Goal: Information Seeking & Learning: Learn about a topic

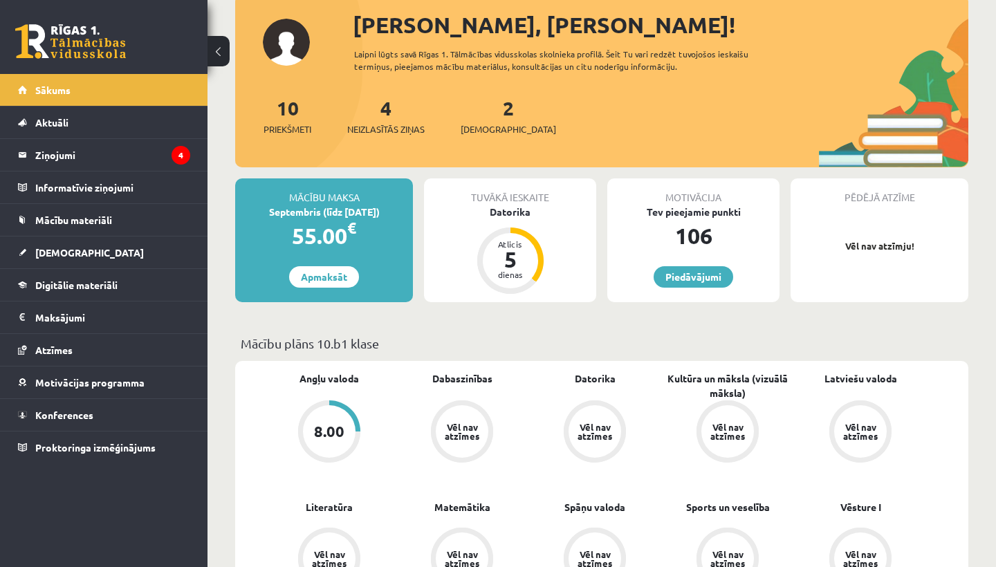
scroll to position [80, 0]
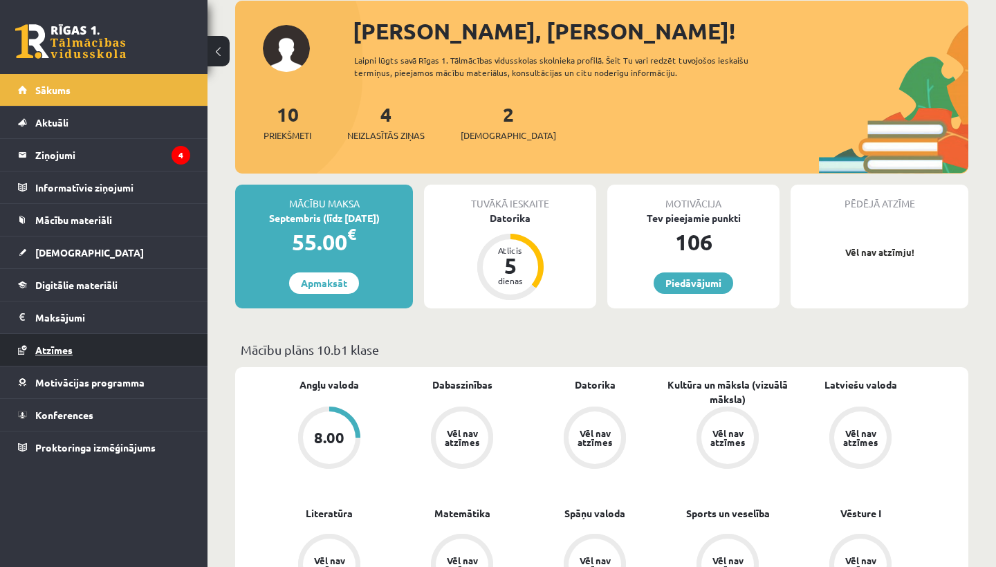
click at [53, 355] on link "Atzīmes" at bounding box center [104, 350] width 172 height 32
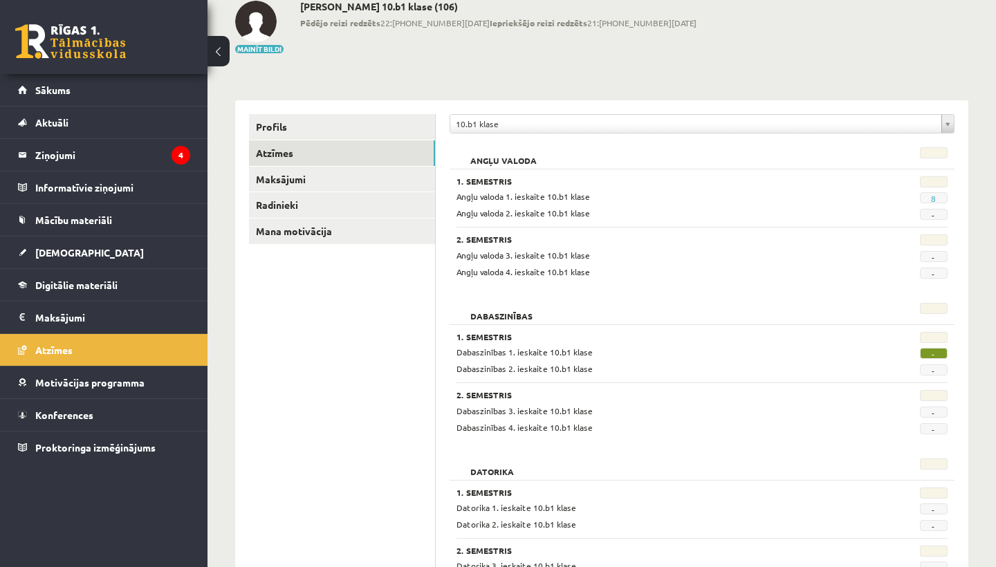
click at [941, 351] on span "-" at bounding box center [934, 353] width 28 height 11
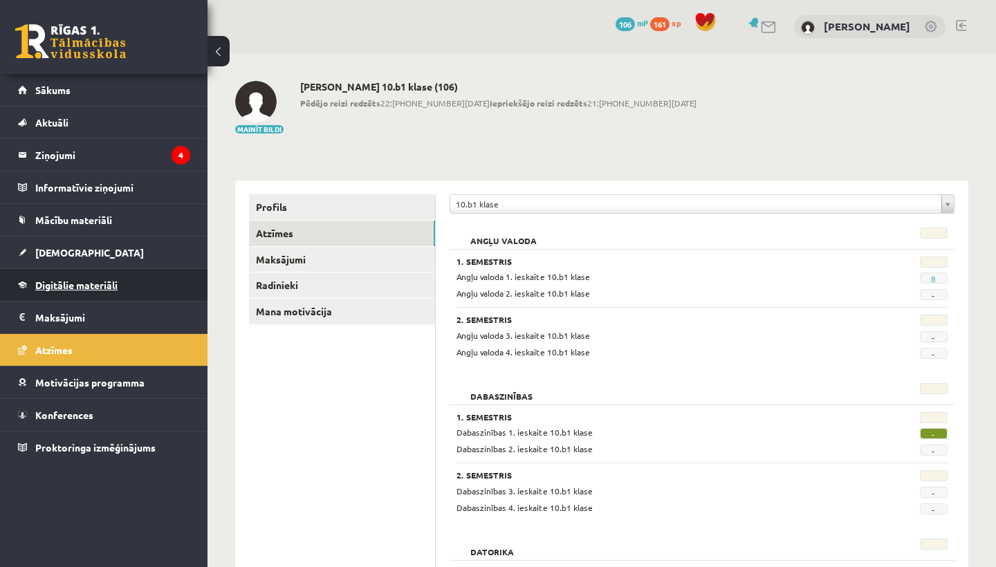
click at [103, 280] on span "Digitālie materiāli" at bounding box center [76, 285] width 82 height 12
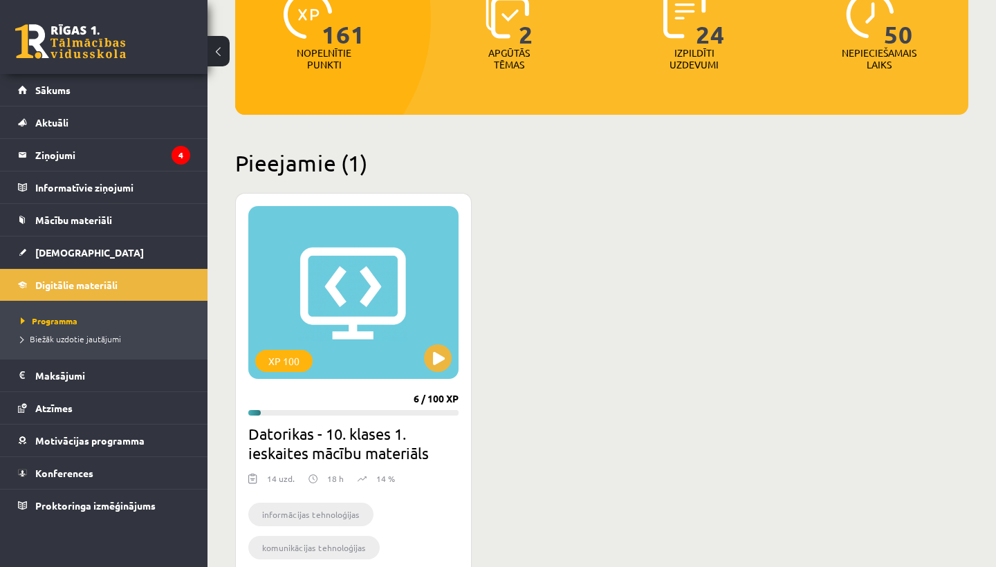
scroll to position [204, 0]
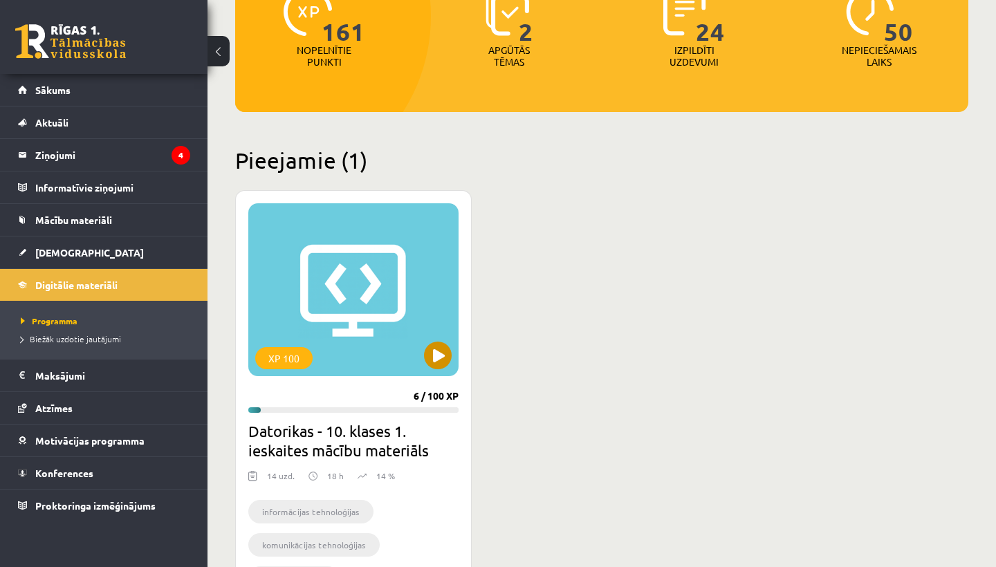
click at [436, 353] on button at bounding box center [438, 356] width 28 height 28
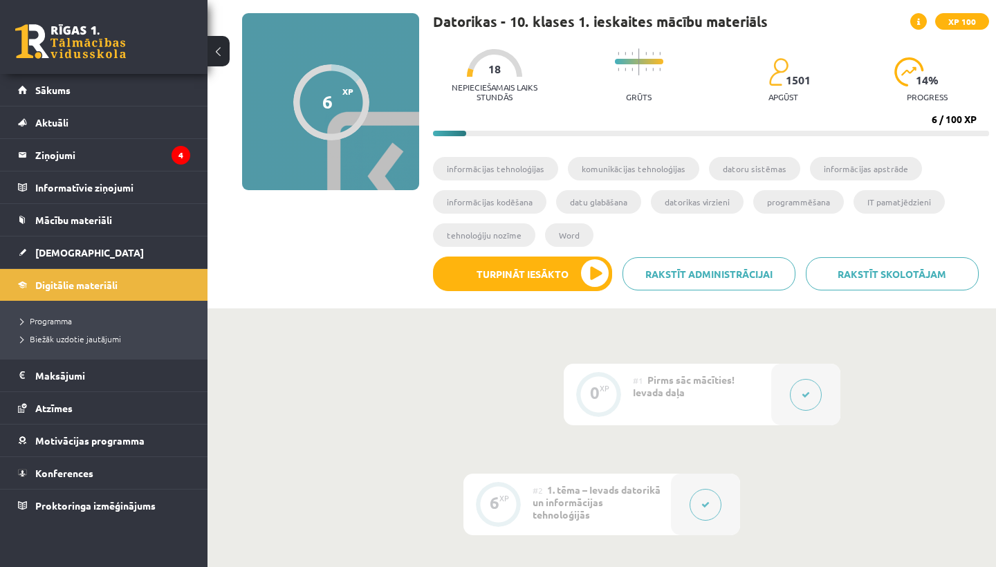
scroll to position [116, 0]
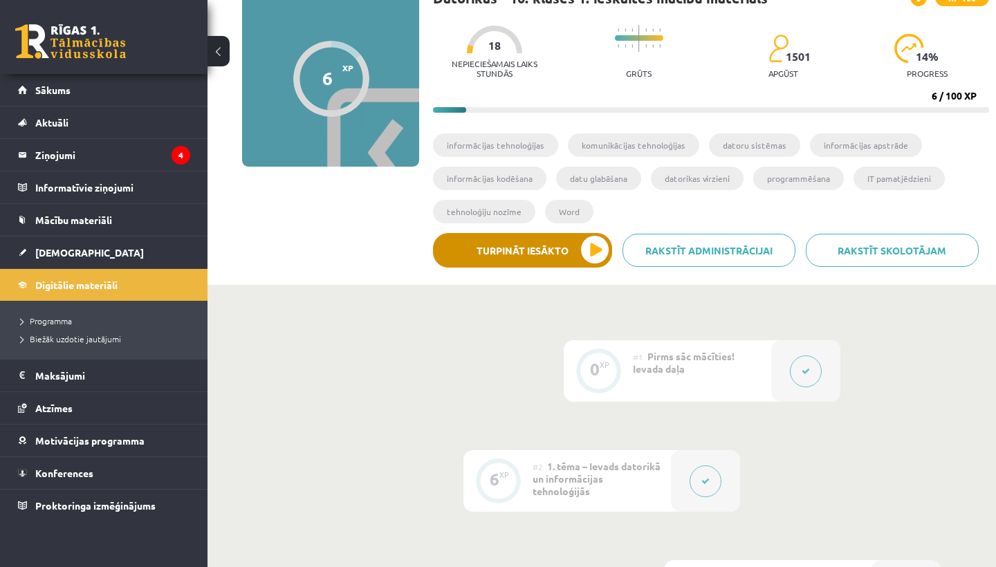
click at [562, 249] on button "Turpināt iesākto" at bounding box center [522, 250] width 179 height 35
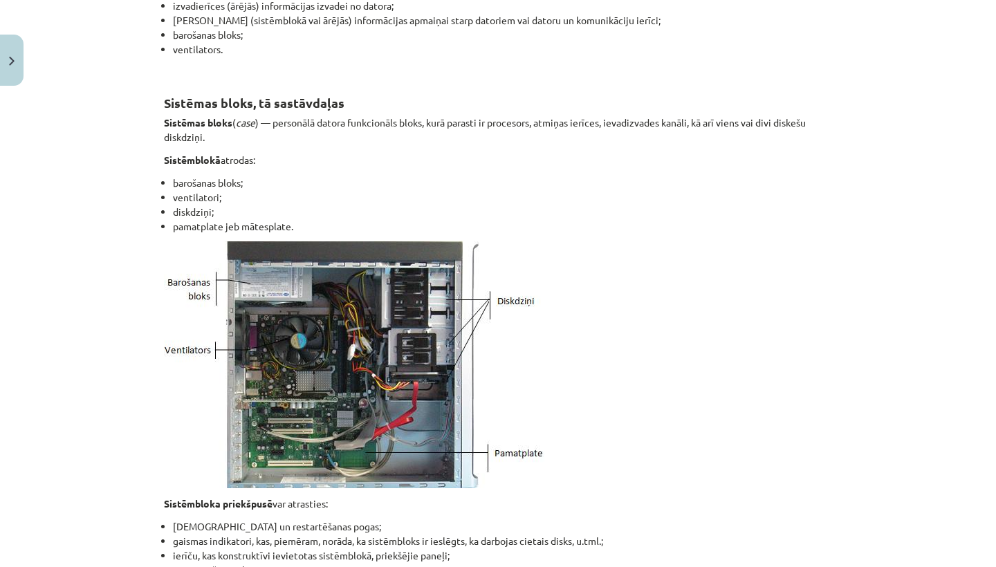
scroll to position [524, 0]
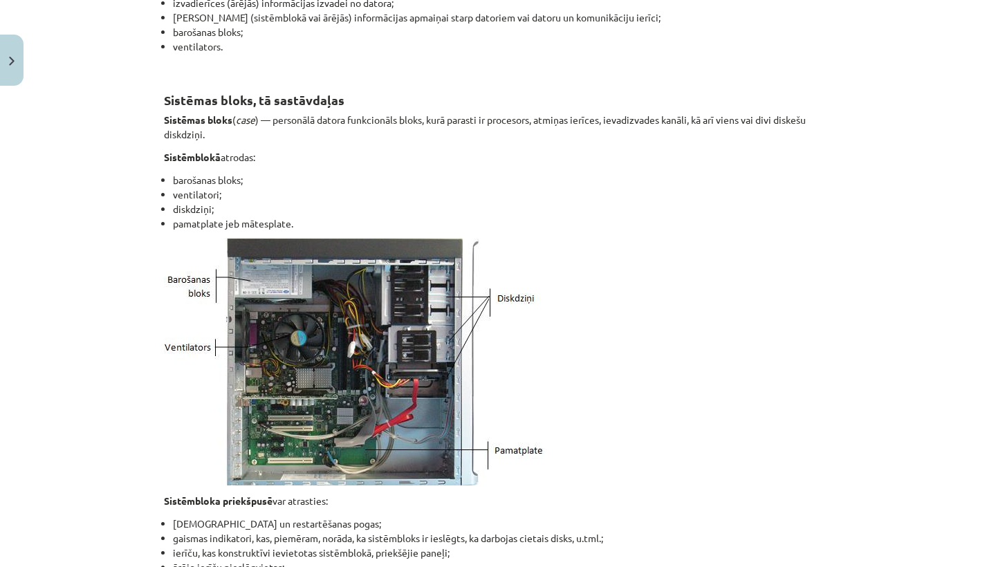
click at [514, 310] on img at bounding box center [354, 362] width 380 height 248
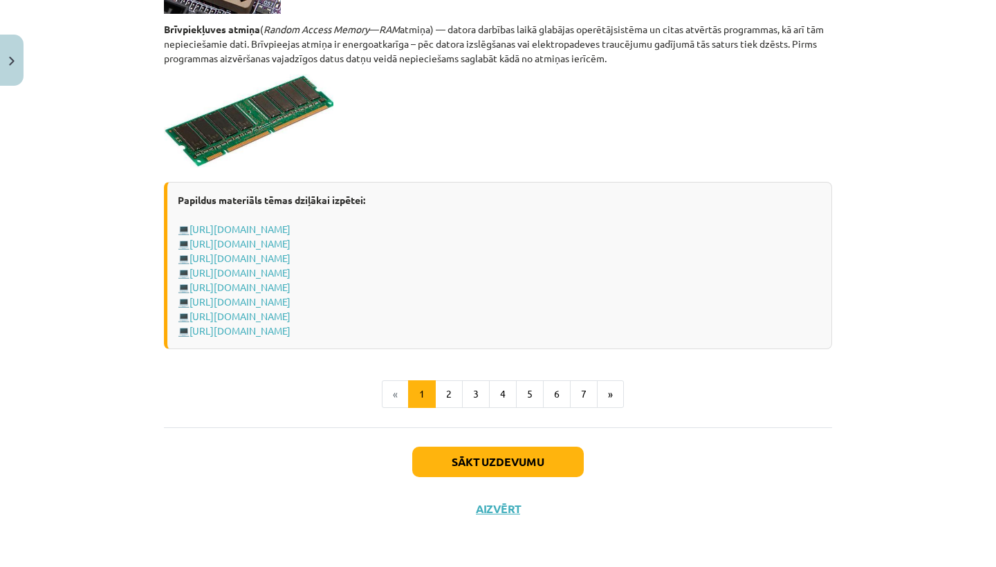
scroll to position [2396, 0]
click at [447, 395] on button "2" at bounding box center [449, 394] width 28 height 28
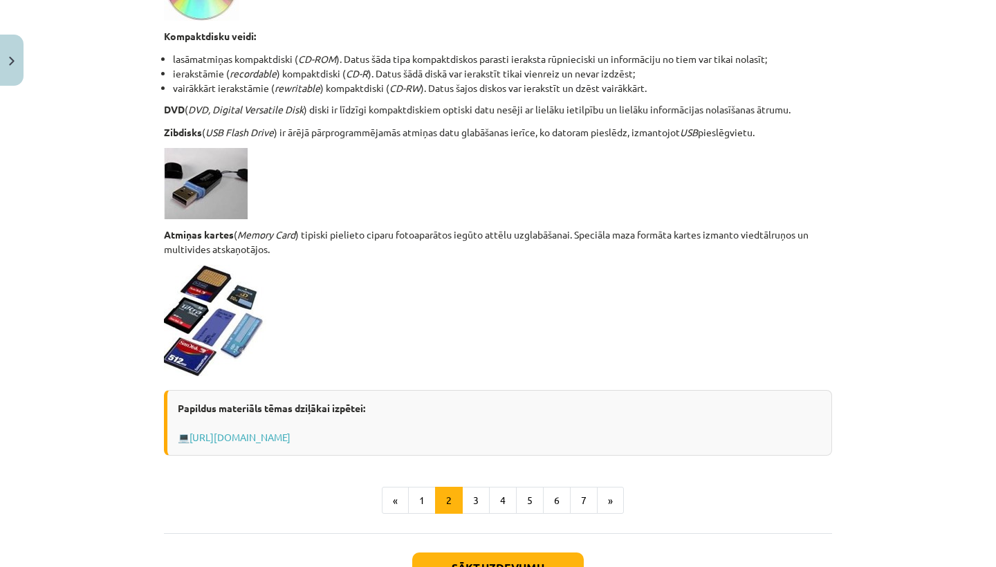
scroll to position [1050, 0]
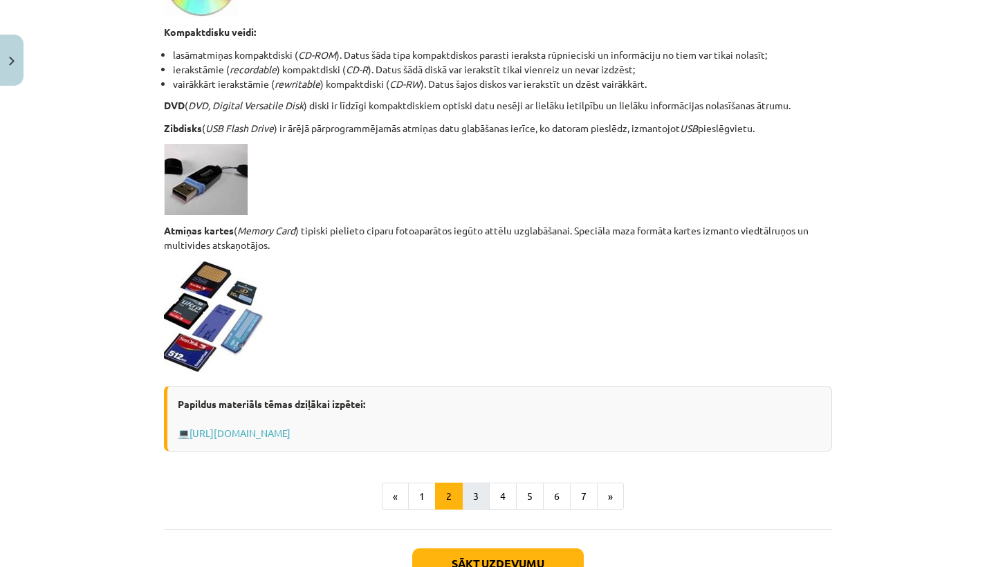
click at [485, 491] on button "3" at bounding box center [476, 497] width 28 height 28
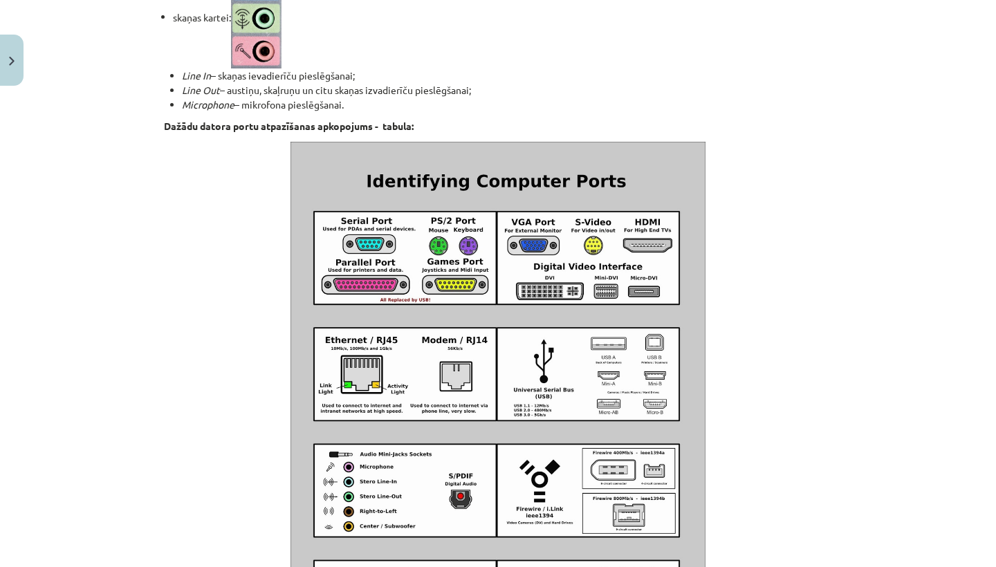
scroll to position [1176, 0]
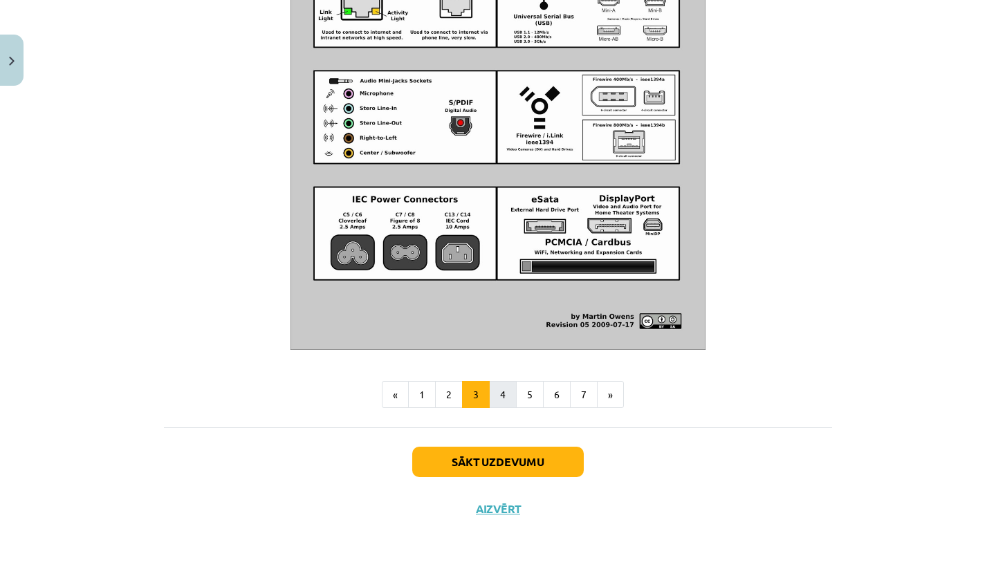
click at [510, 386] on button "4" at bounding box center [503, 395] width 28 height 28
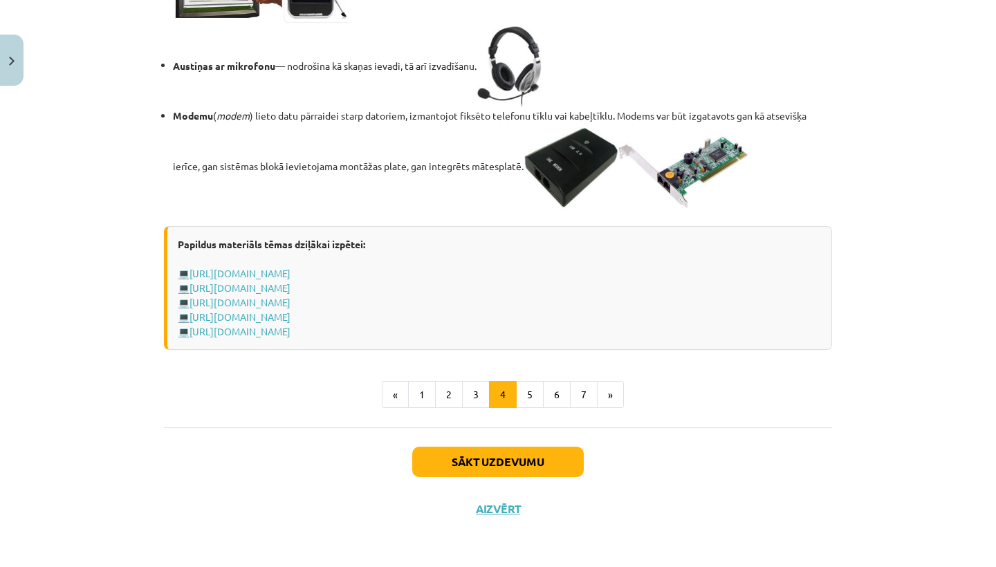
scroll to position [2355, 0]
click at [528, 409] on button "5" at bounding box center [530, 395] width 28 height 28
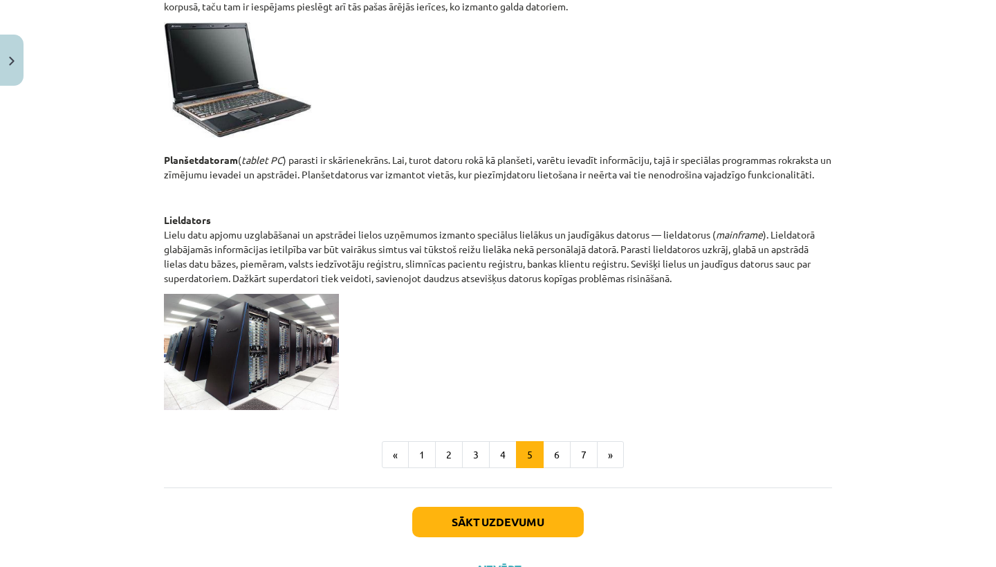
scroll to position [620, 0]
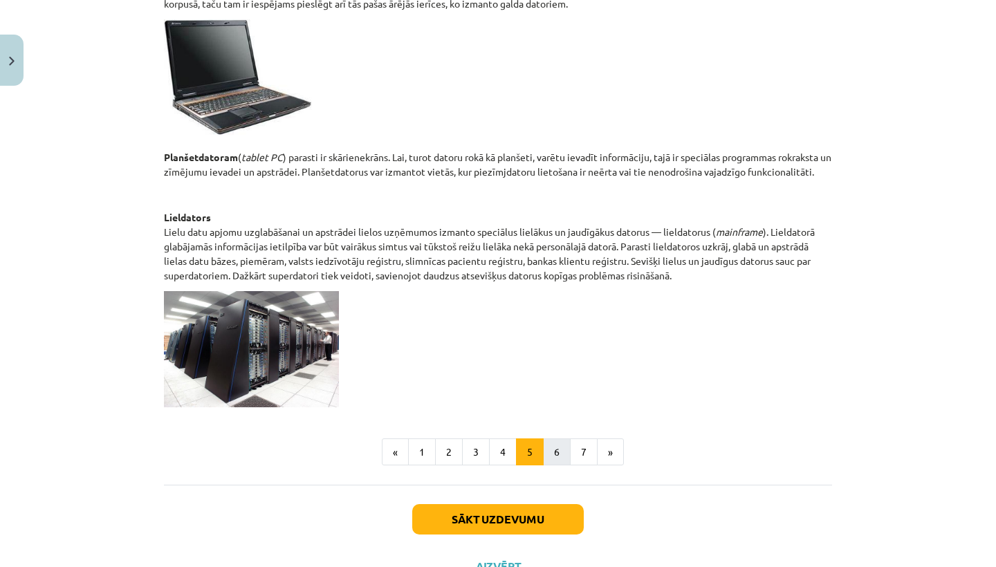
click at [553, 450] on button "6" at bounding box center [557, 452] width 28 height 28
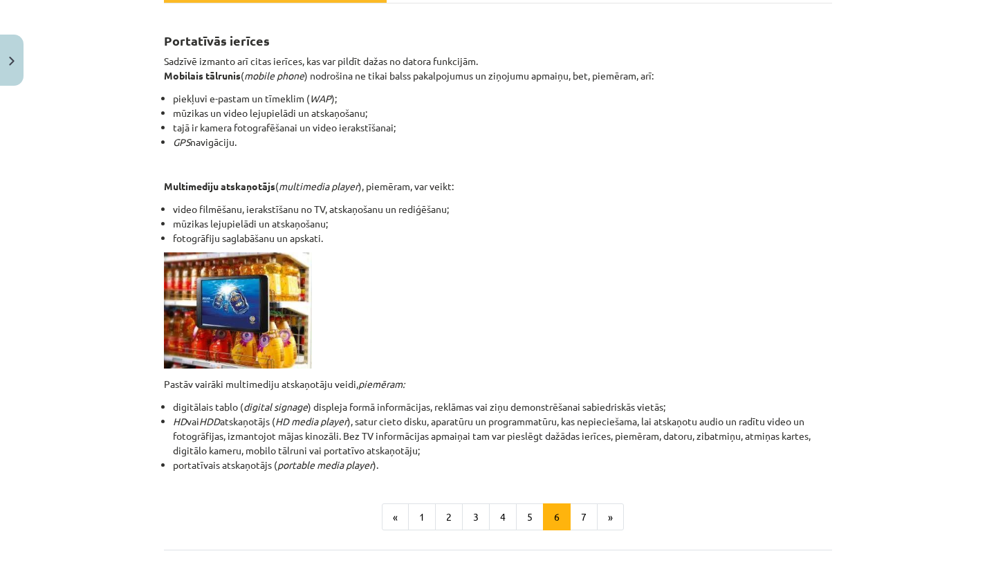
scroll to position [238, 0]
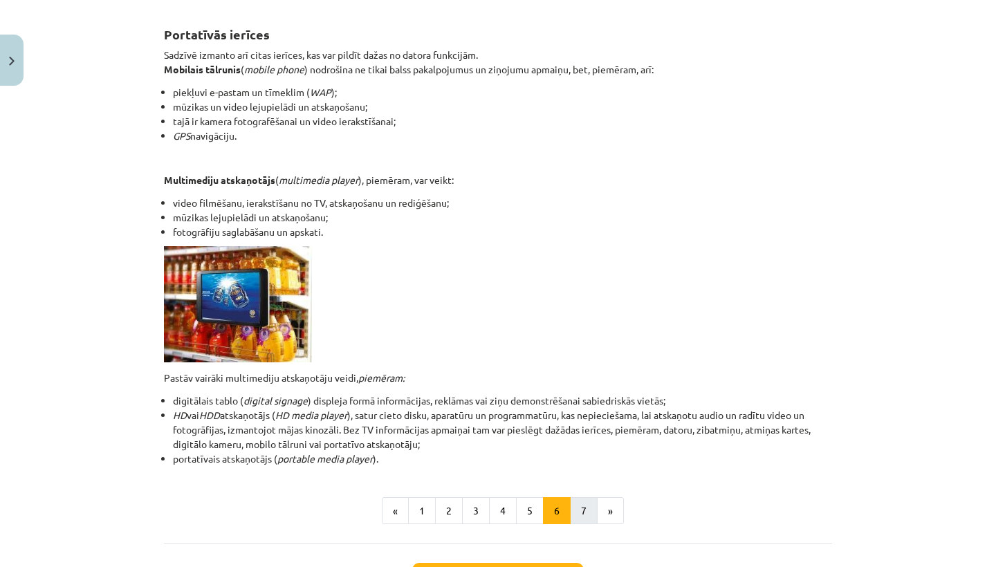
click at [586, 511] on button "7" at bounding box center [584, 511] width 28 height 28
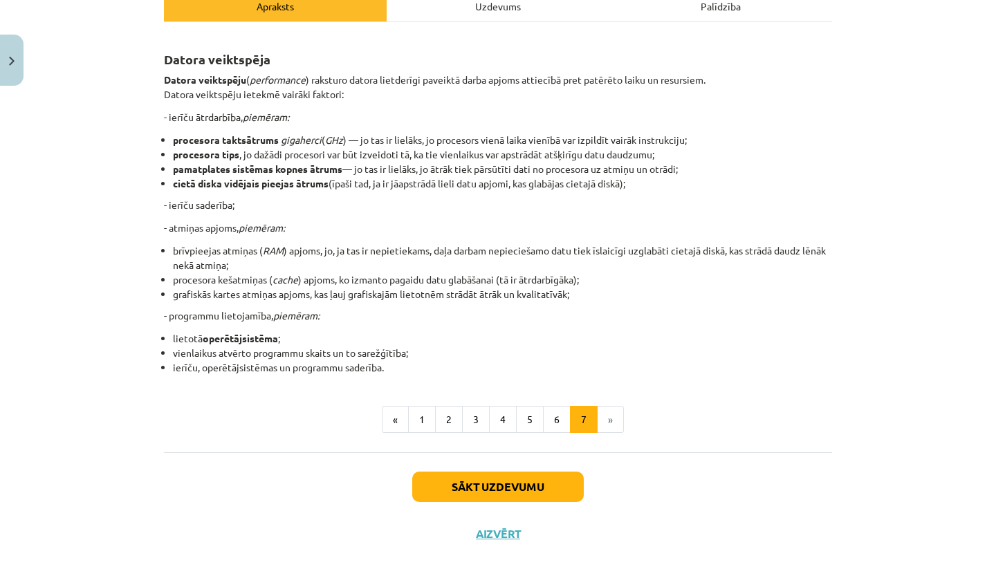
scroll to position [214, 0]
click at [548, 485] on button "Sākt uzdevumu" at bounding box center [498, 486] width 172 height 30
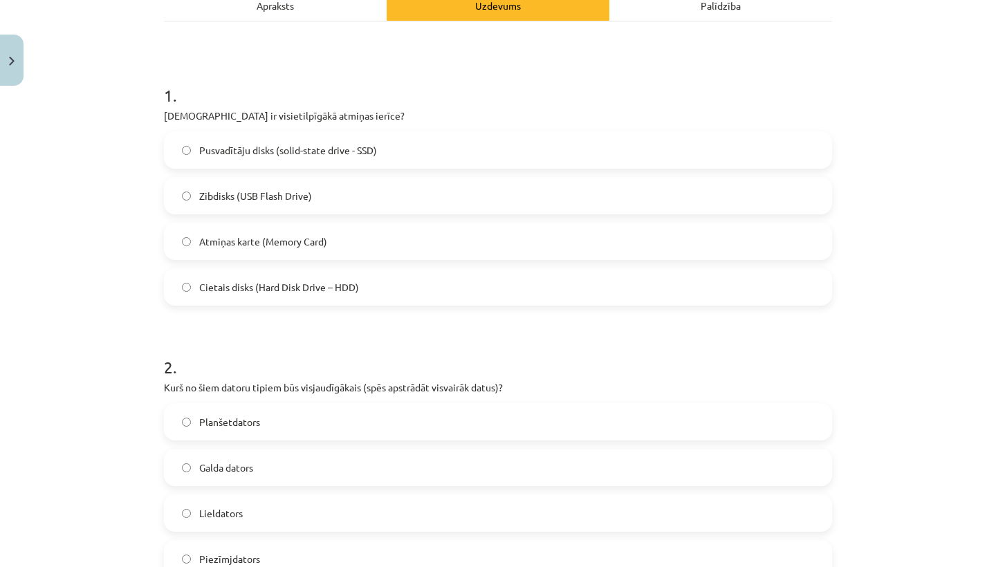
scroll to position [35, 0]
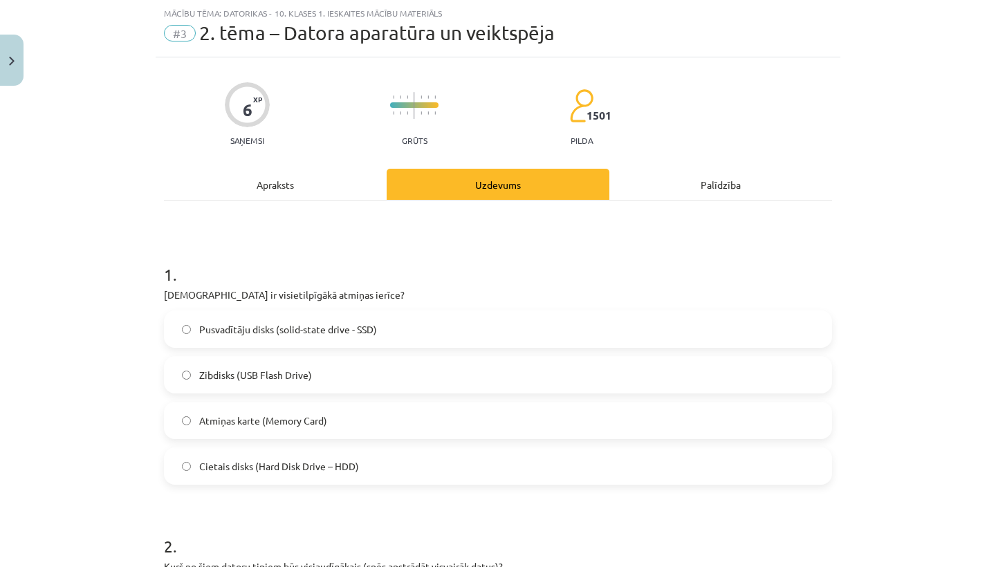
click at [287, 185] on div "Apraksts" at bounding box center [275, 184] width 223 height 31
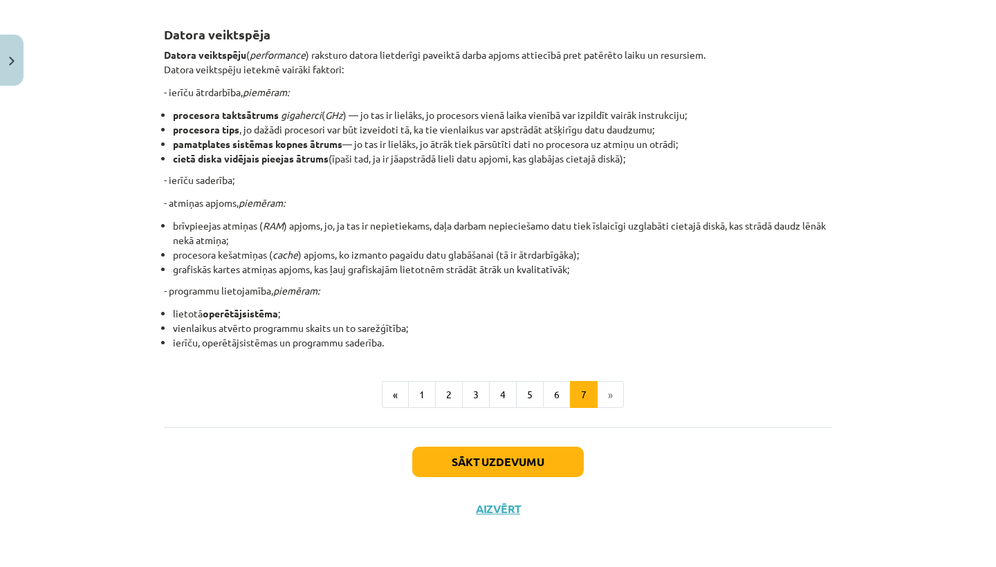
scroll to position [239, 0]
click at [423, 395] on button "1" at bounding box center [422, 395] width 28 height 28
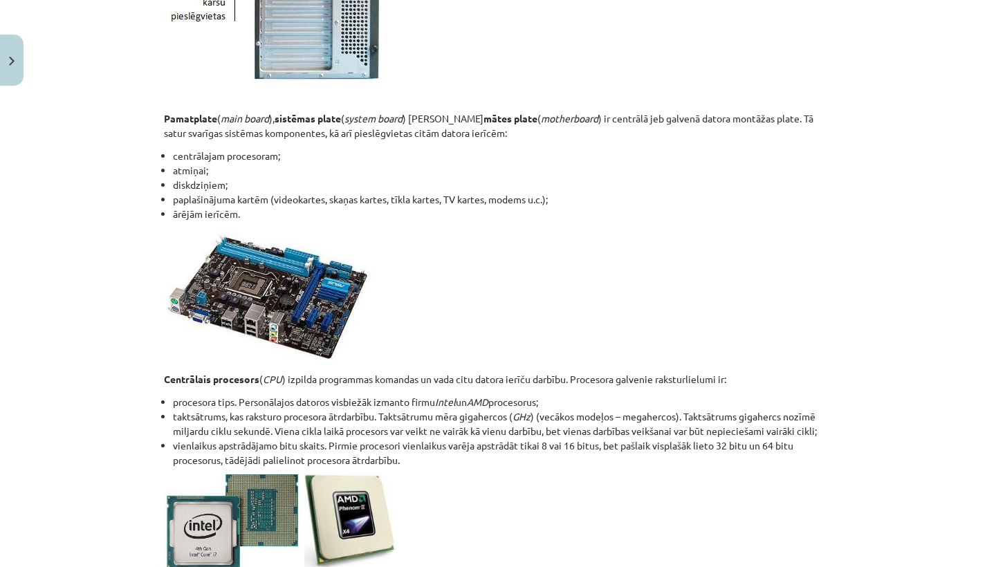
scroll to position [1702, 0]
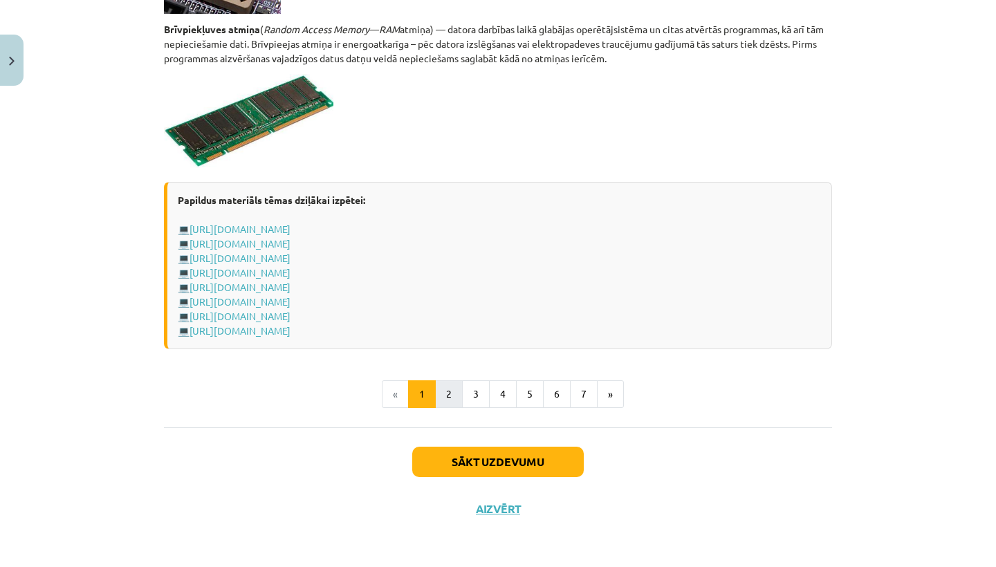
click at [452, 396] on button "2" at bounding box center [449, 394] width 28 height 28
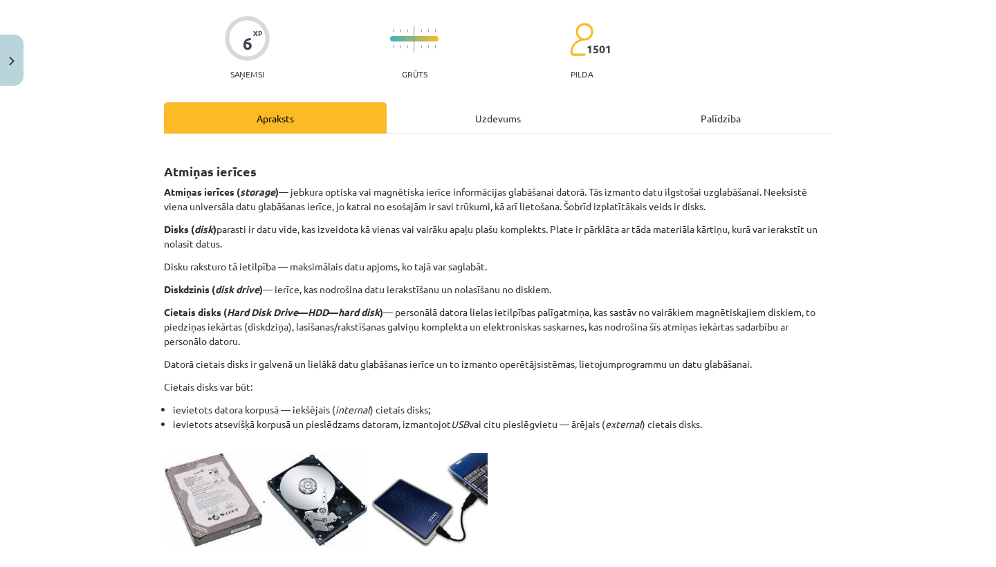
scroll to position [102, 0]
click at [475, 115] on div "Uzdevums" at bounding box center [498, 117] width 223 height 31
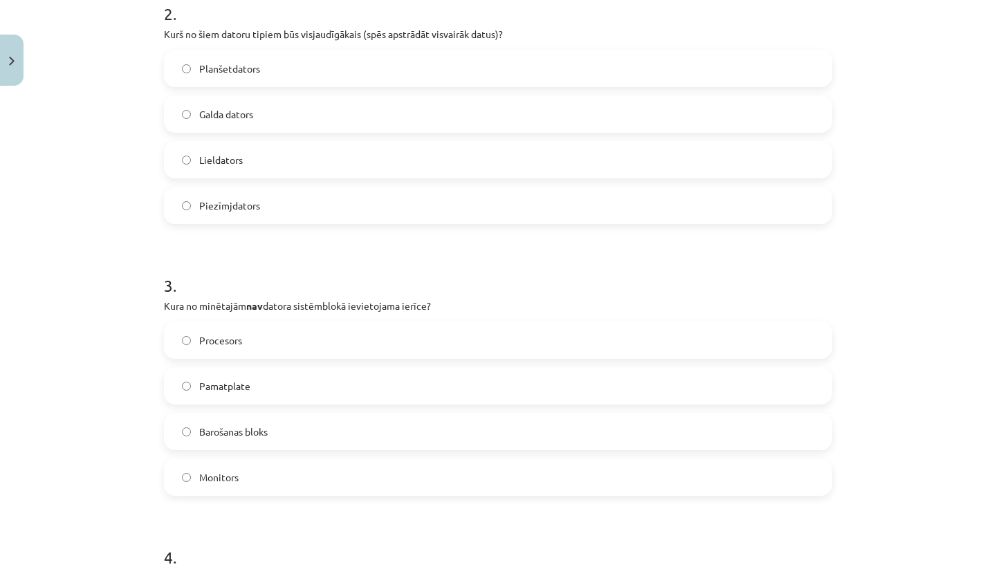
scroll to position [566, 0]
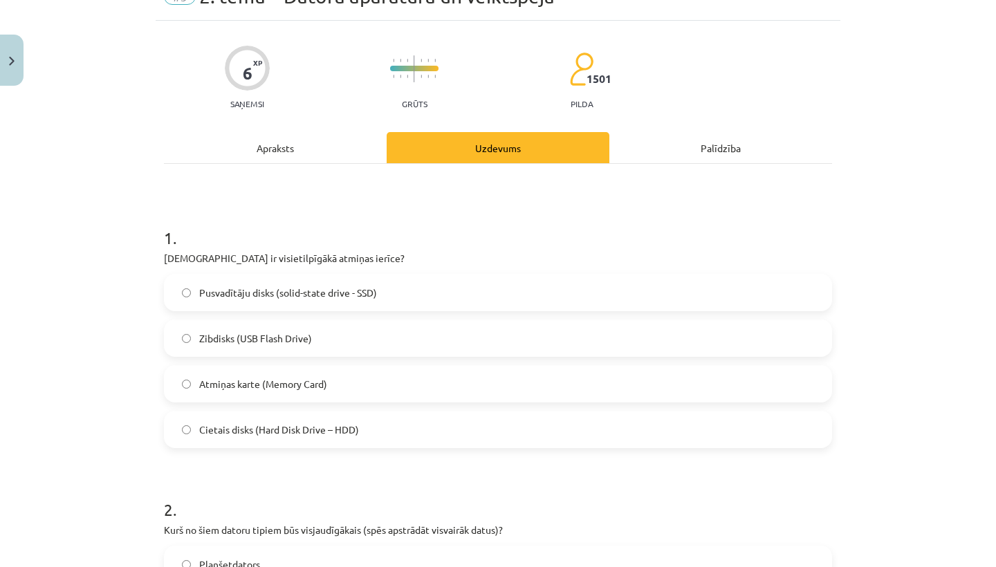
click at [248, 153] on div "Apraksts" at bounding box center [275, 147] width 223 height 31
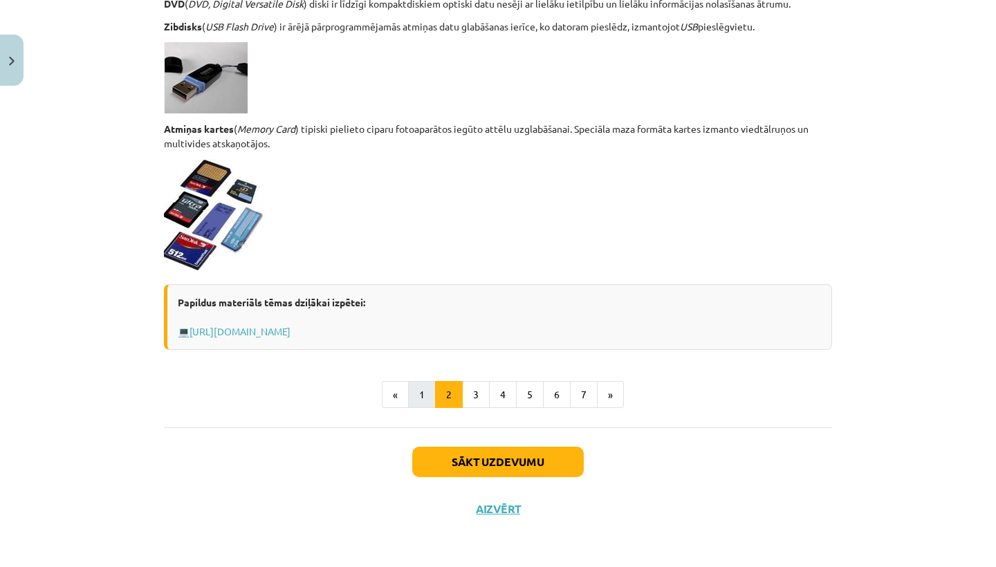
click at [428, 387] on button "1" at bounding box center [422, 395] width 28 height 28
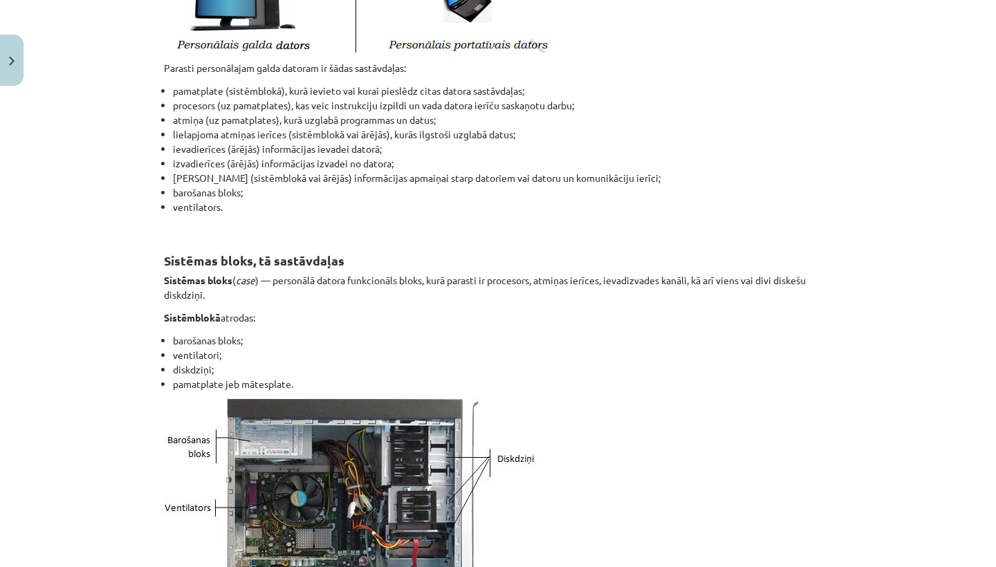
scroll to position [367, 0]
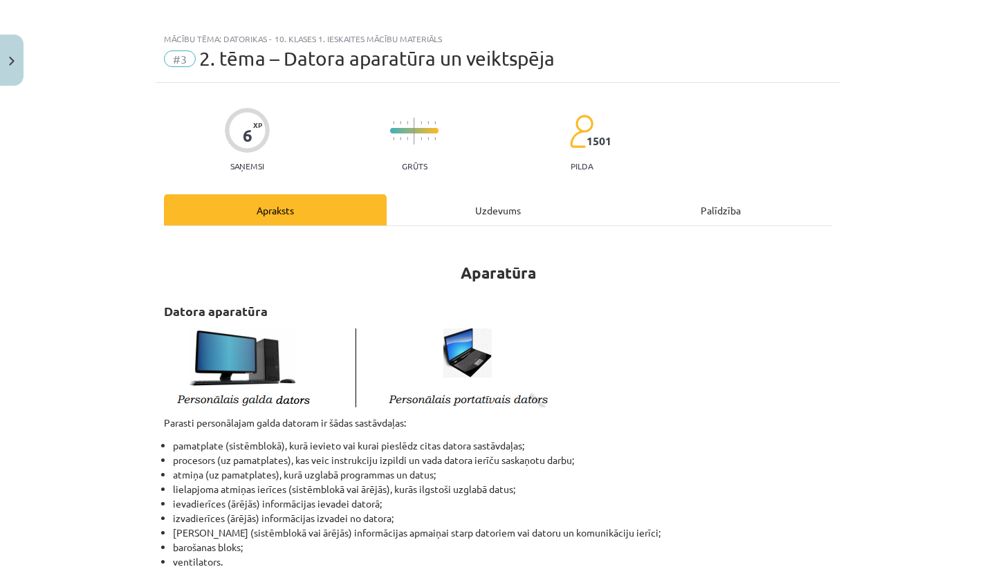
click at [447, 205] on div "Uzdevums" at bounding box center [498, 209] width 223 height 31
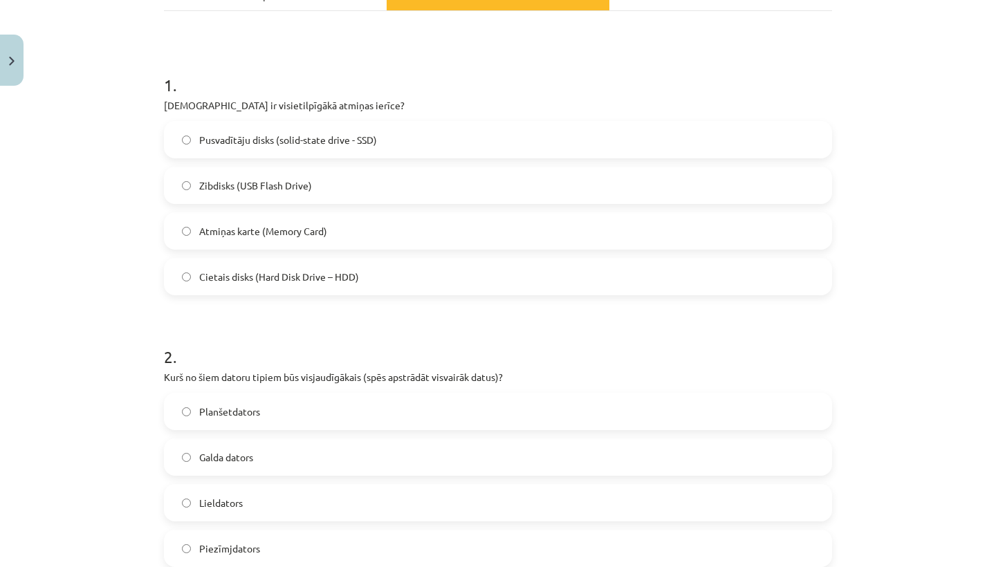
scroll to position [211, 0]
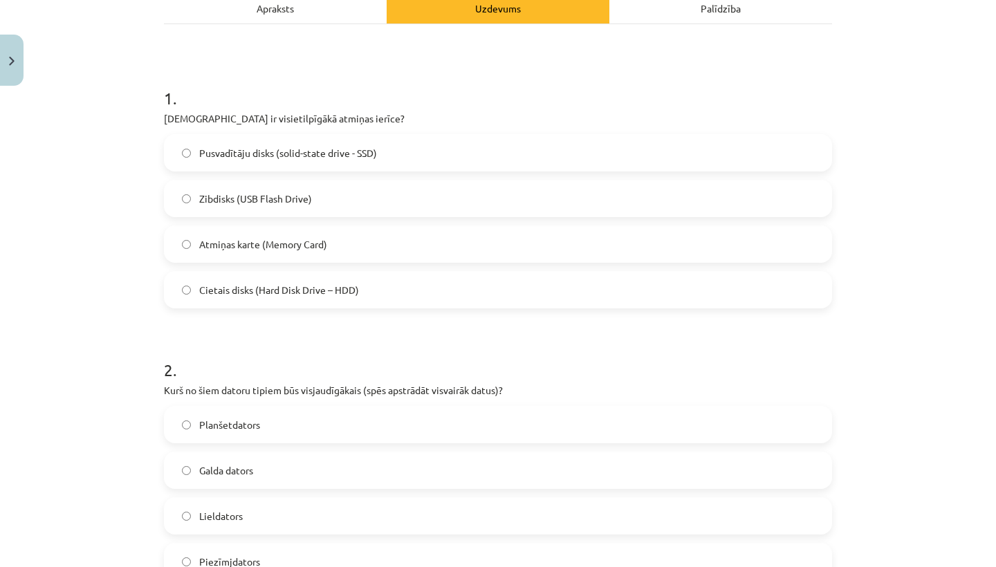
click at [275, 12] on div "Apraksts" at bounding box center [275, 7] width 223 height 31
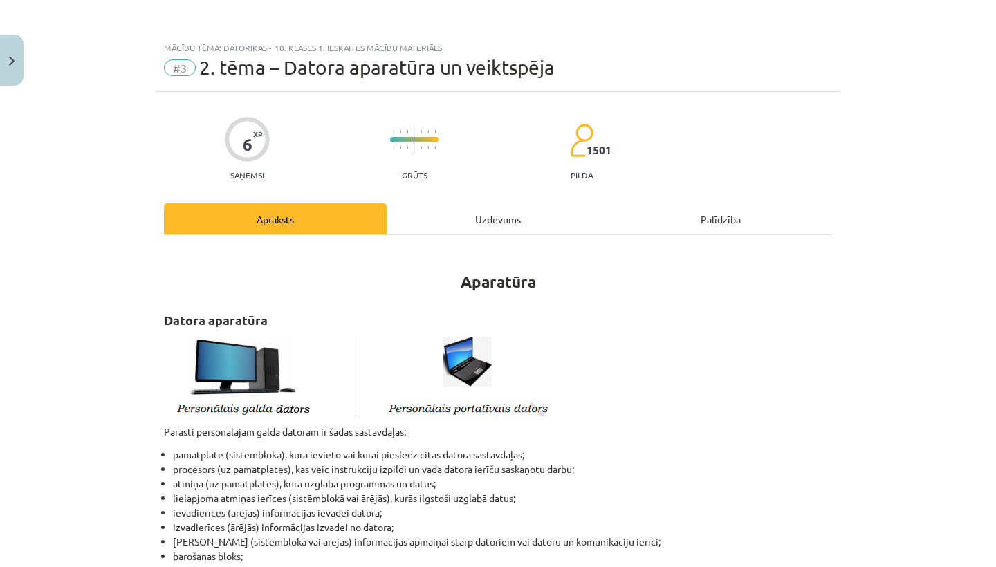
scroll to position [0, 0]
click at [436, 228] on div "Uzdevums" at bounding box center [498, 218] width 223 height 31
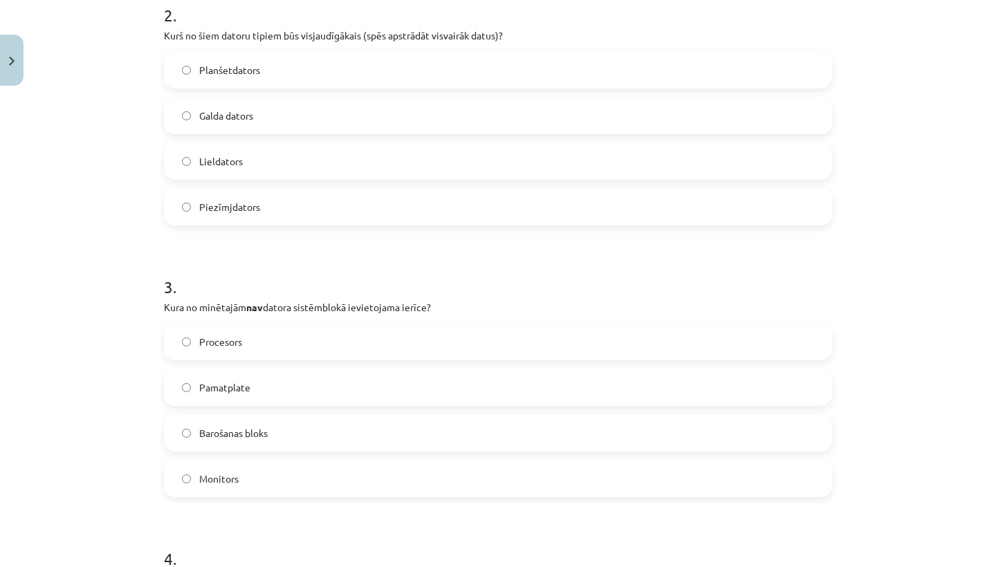
scroll to position [568, 0]
click at [342, 345] on label "Procesors" at bounding box center [497, 339] width 665 height 35
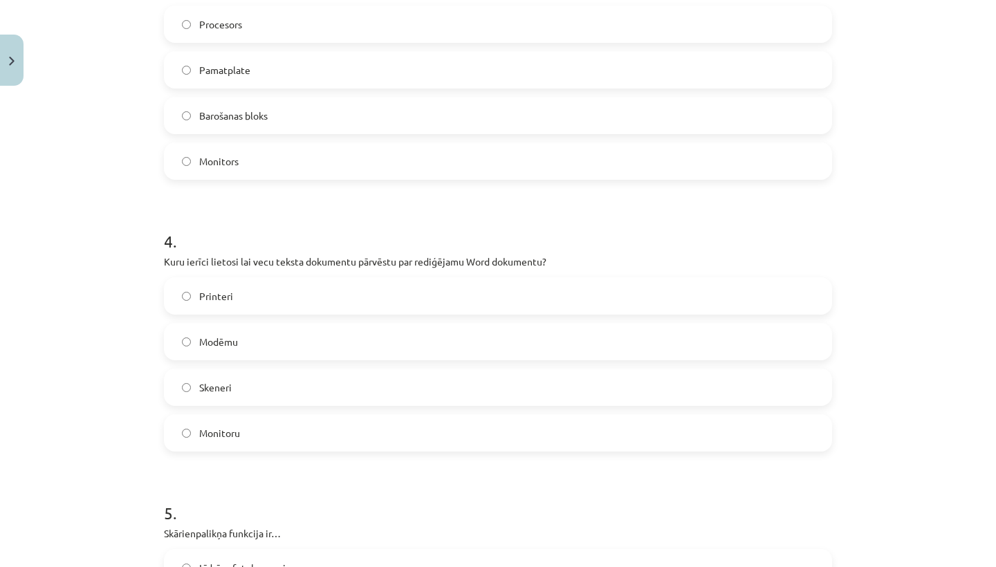
scroll to position [886, 0]
click at [276, 393] on label "Skeneri" at bounding box center [497, 384] width 665 height 35
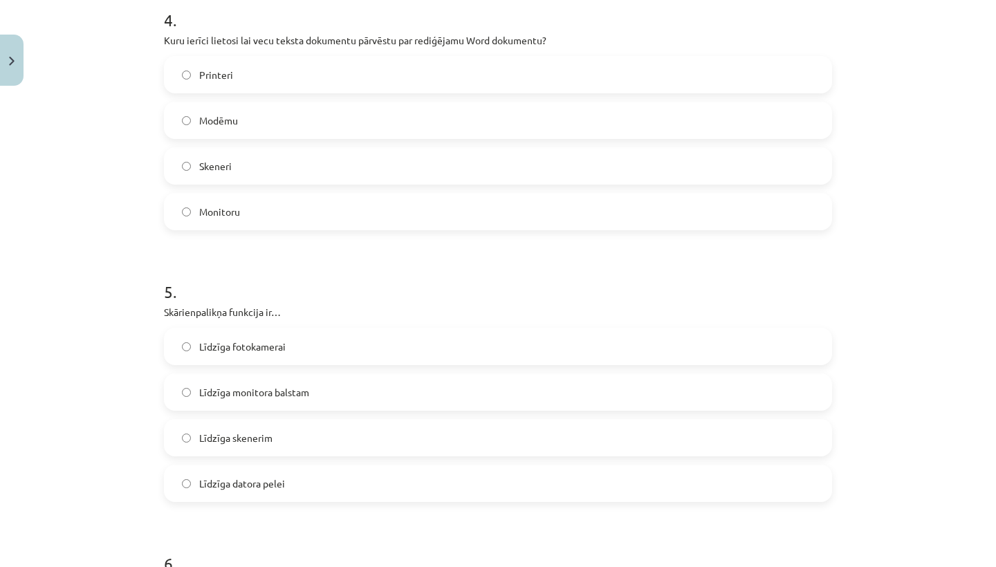
scroll to position [1111, 0]
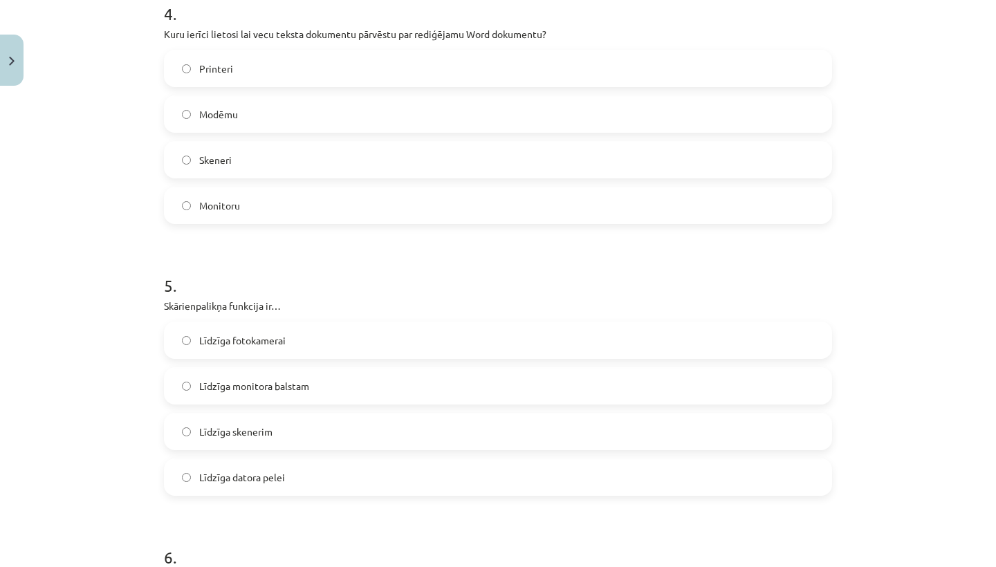
click at [270, 472] on span "Līdzīga datora pelei" at bounding box center [242, 477] width 86 height 15
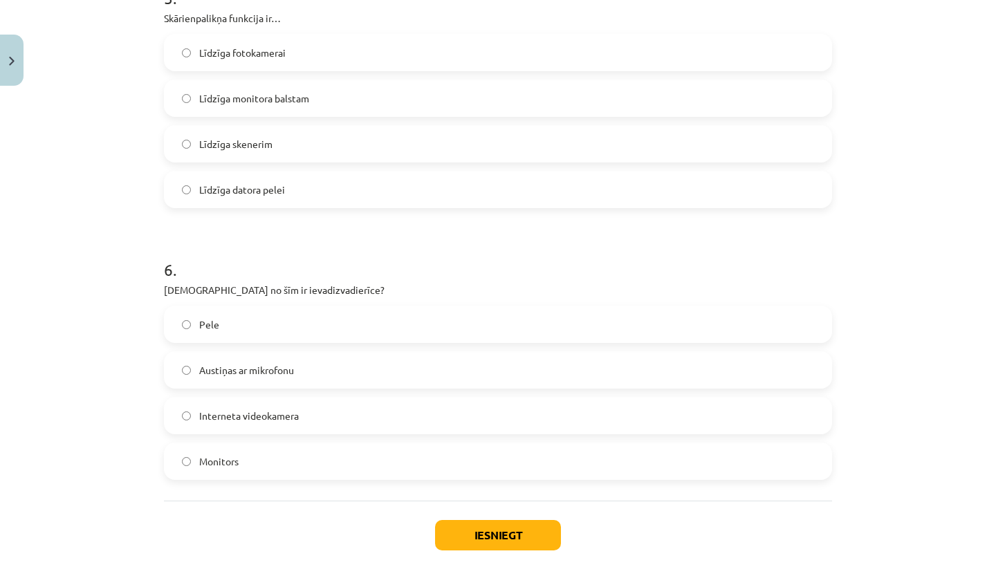
scroll to position [1401, 0]
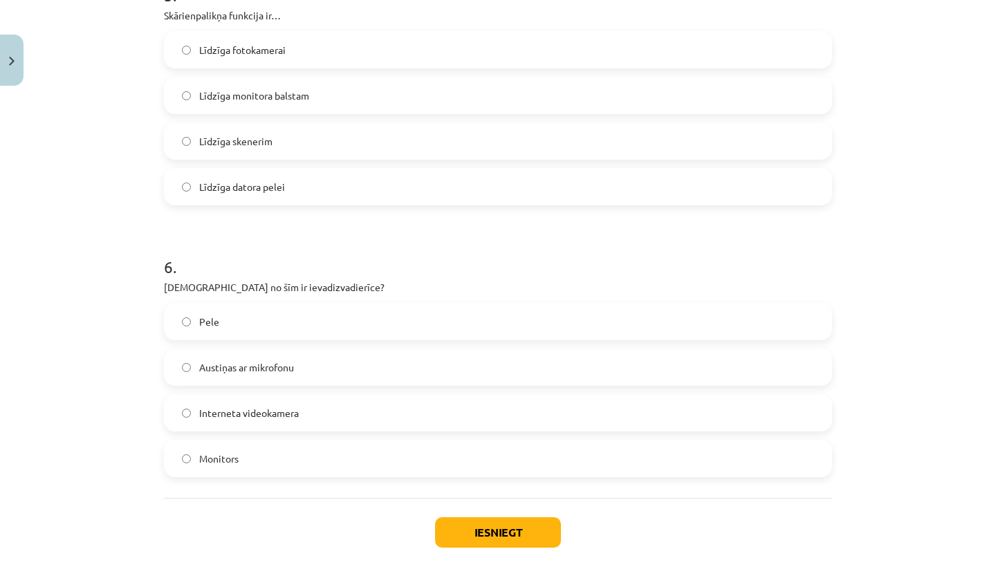
click at [279, 358] on label "Austiņas ar mikrofonu" at bounding box center [497, 367] width 665 height 35
click at [461, 535] on button "Iesniegt" at bounding box center [498, 532] width 126 height 30
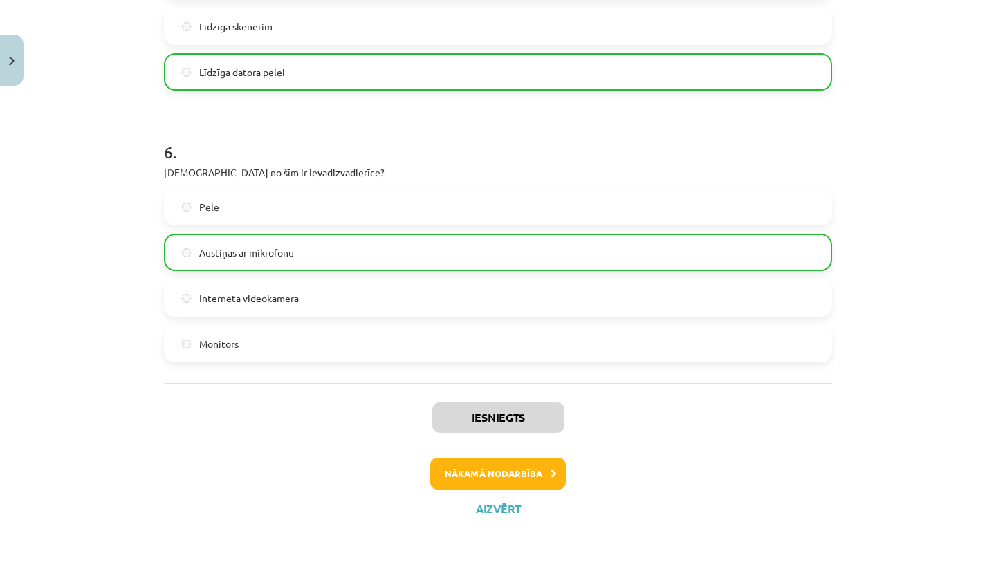
scroll to position [1517, 0]
click at [511, 473] on button "Nākamā nodarbība" at bounding box center [498, 474] width 136 height 32
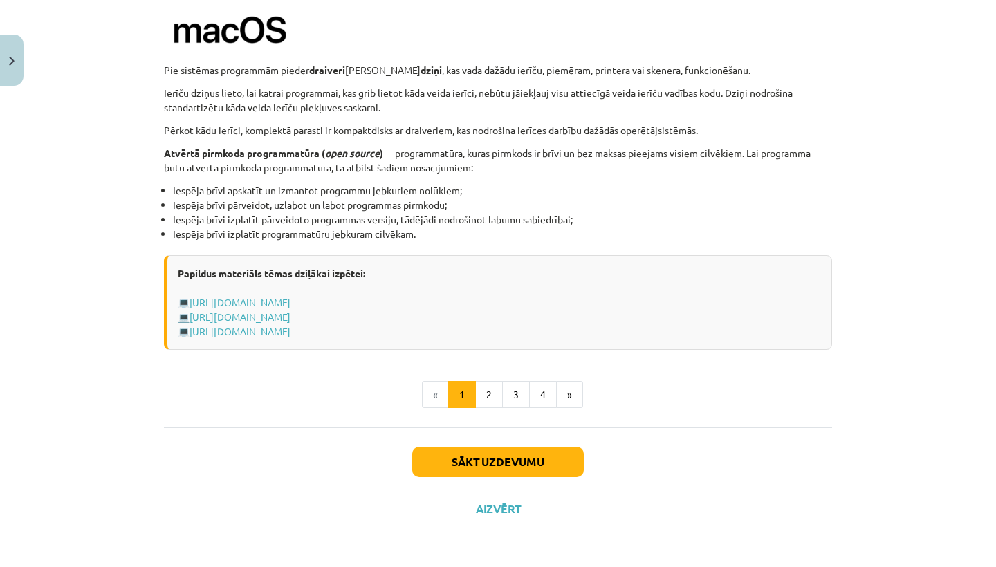
scroll to position [1392, 0]
click at [492, 396] on button "2" at bounding box center [489, 395] width 28 height 28
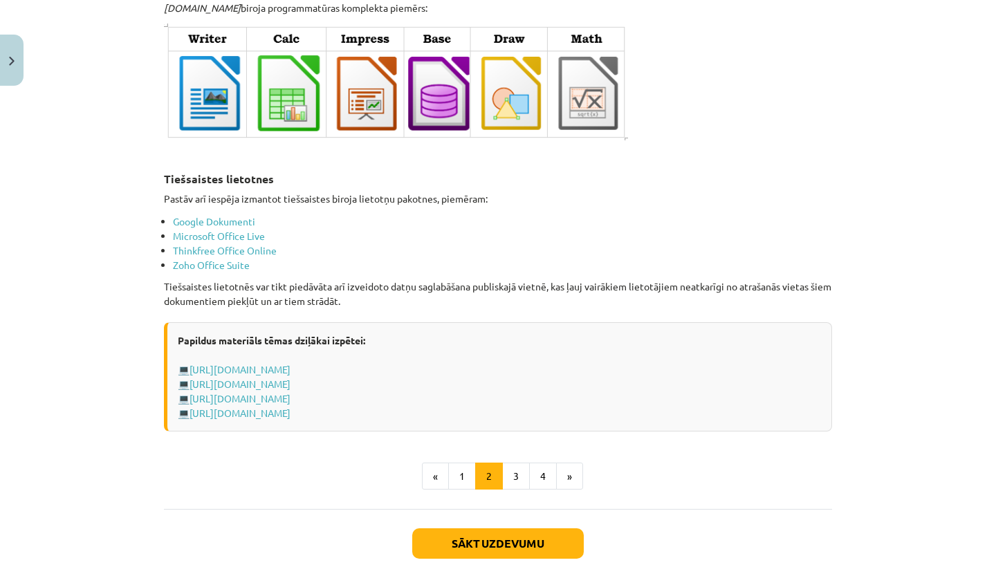
scroll to position [2235, 0]
click at [519, 468] on button "3" at bounding box center [516, 476] width 28 height 28
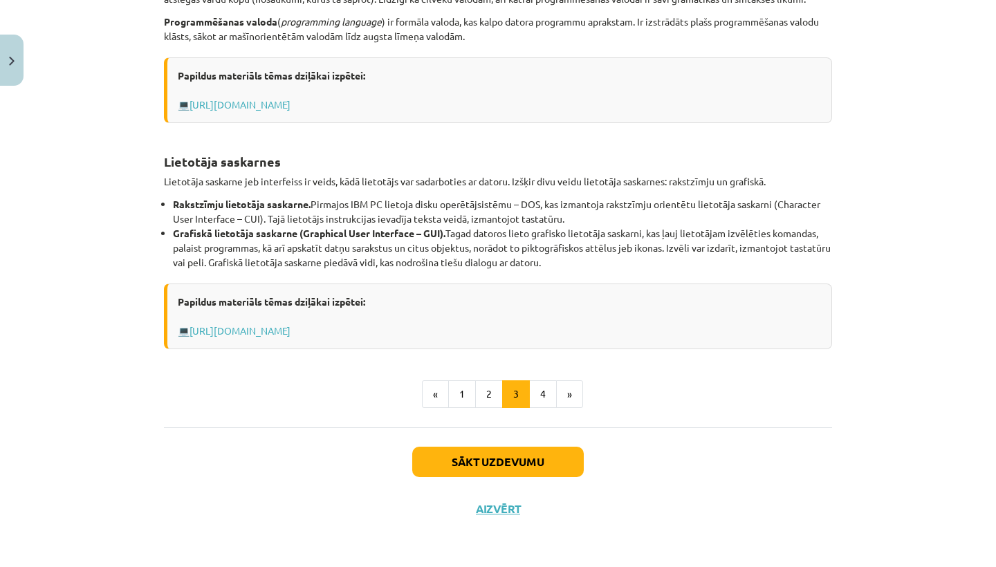
scroll to position [499, 0]
click at [538, 398] on button "4" at bounding box center [543, 394] width 28 height 28
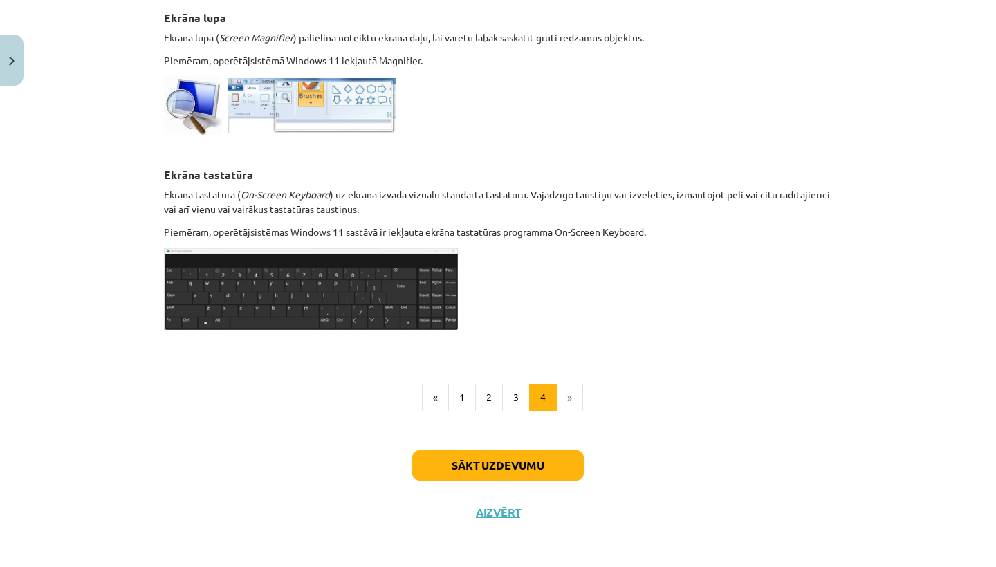
scroll to position [683, 0]
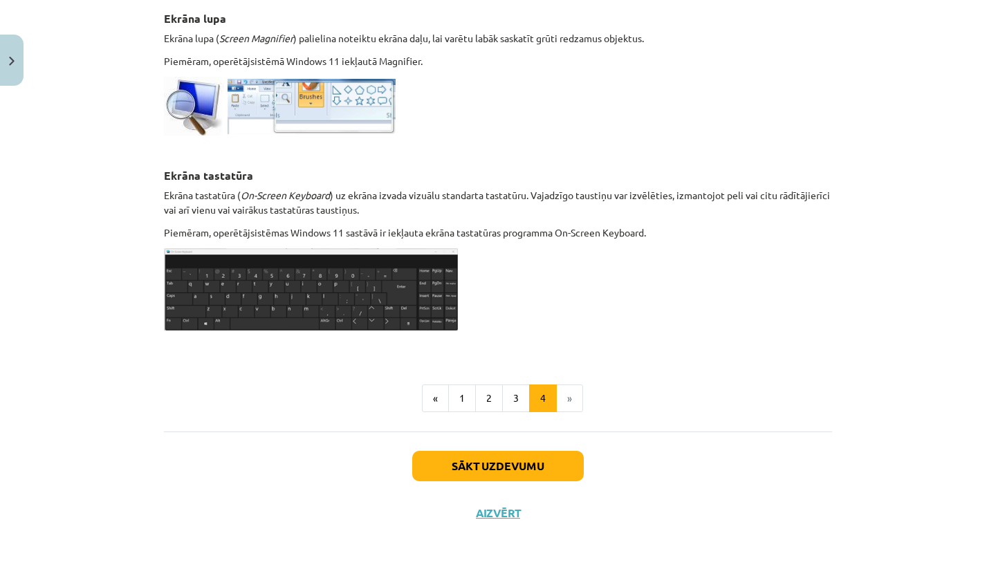
click at [559, 470] on button "Sākt uzdevumu" at bounding box center [498, 466] width 172 height 30
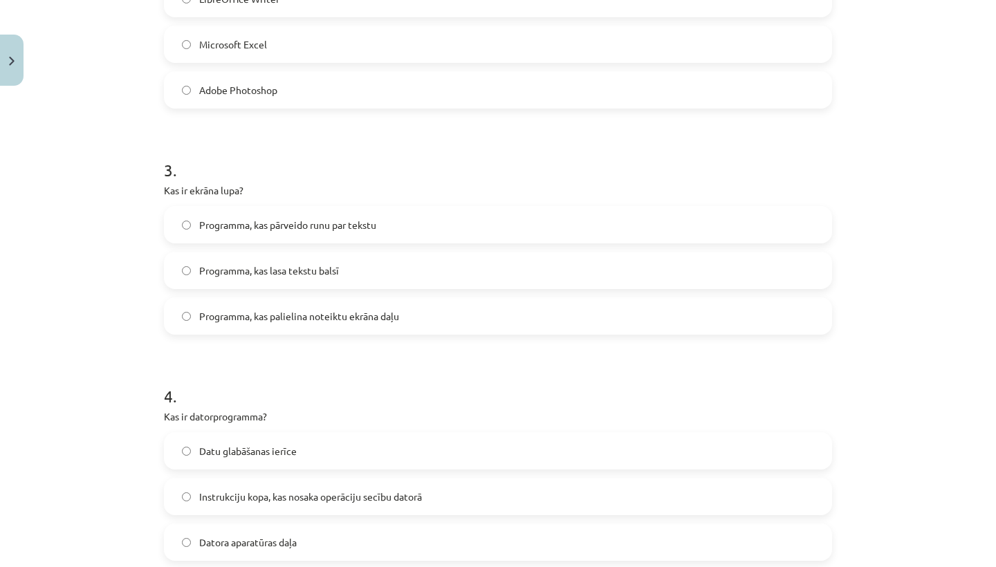
scroll to position [35, 0]
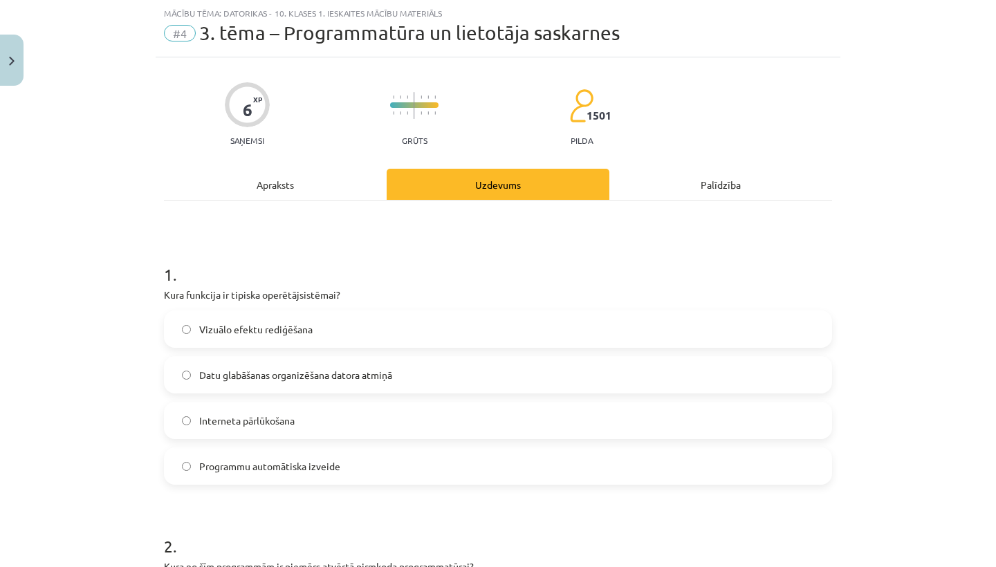
click at [308, 175] on div "Apraksts" at bounding box center [275, 184] width 223 height 31
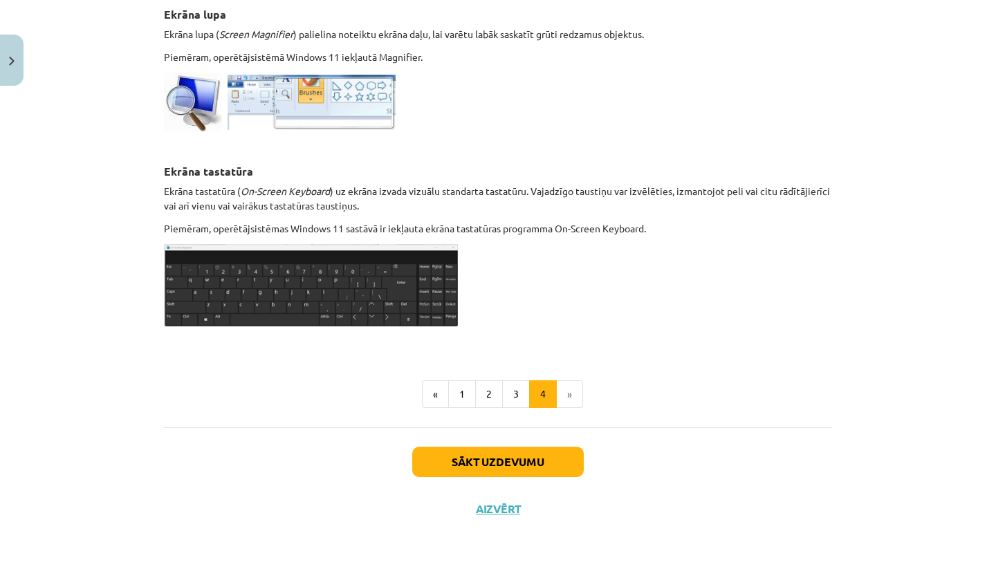
scroll to position [683, 0]
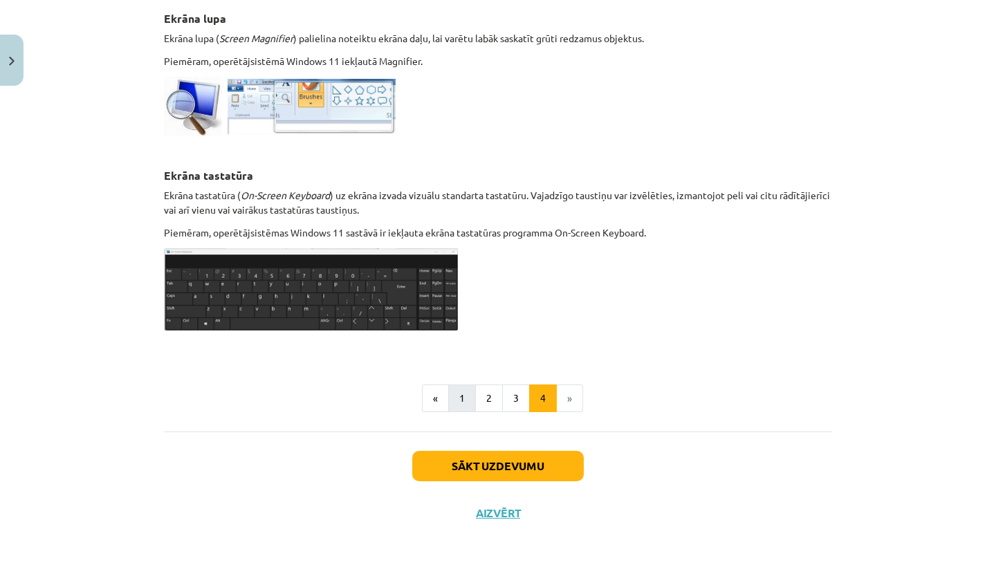
click at [460, 391] on button "1" at bounding box center [462, 399] width 28 height 28
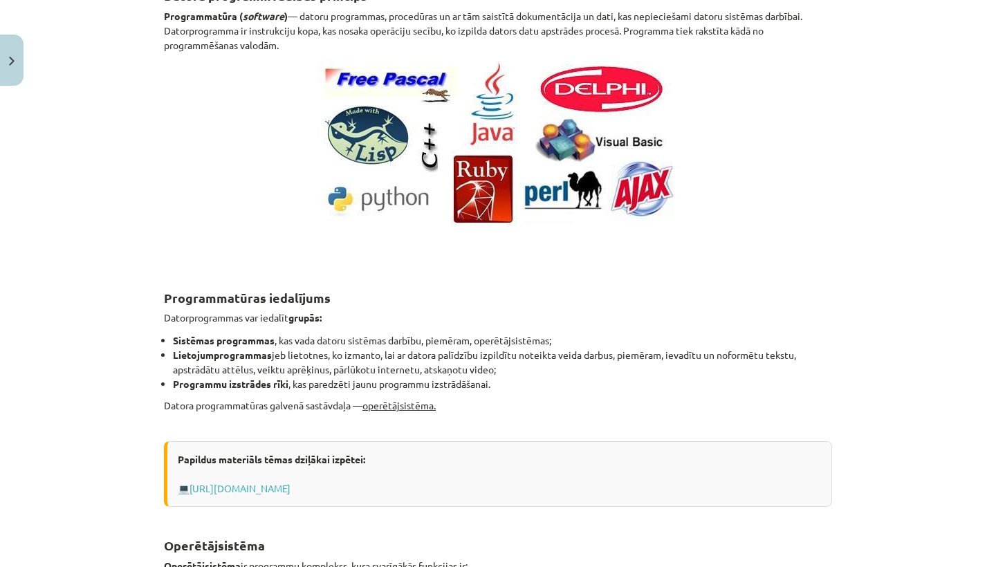
scroll to position [210, 0]
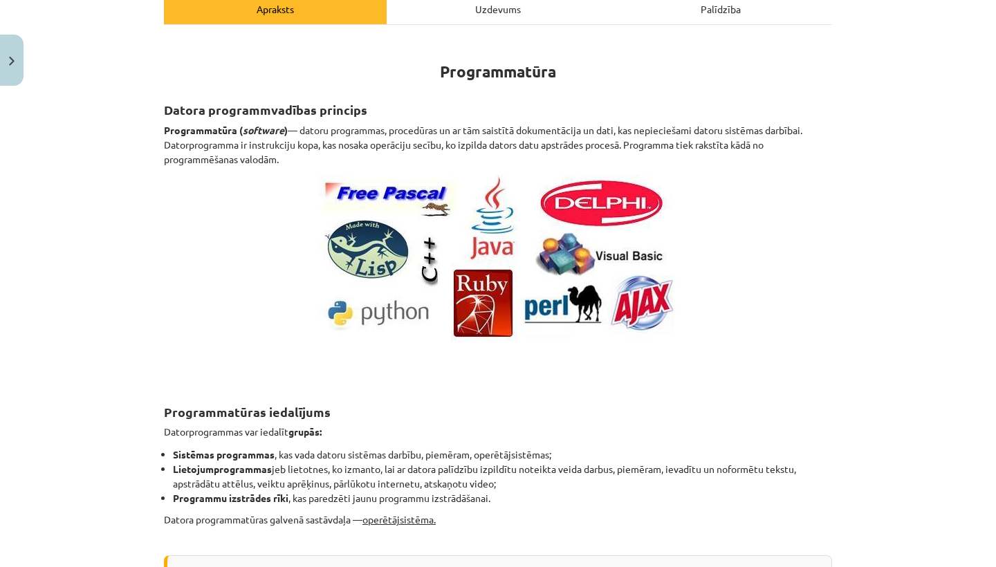
click at [472, 14] on div "Uzdevums" at bounding box center [498, 8] width 223 height 31
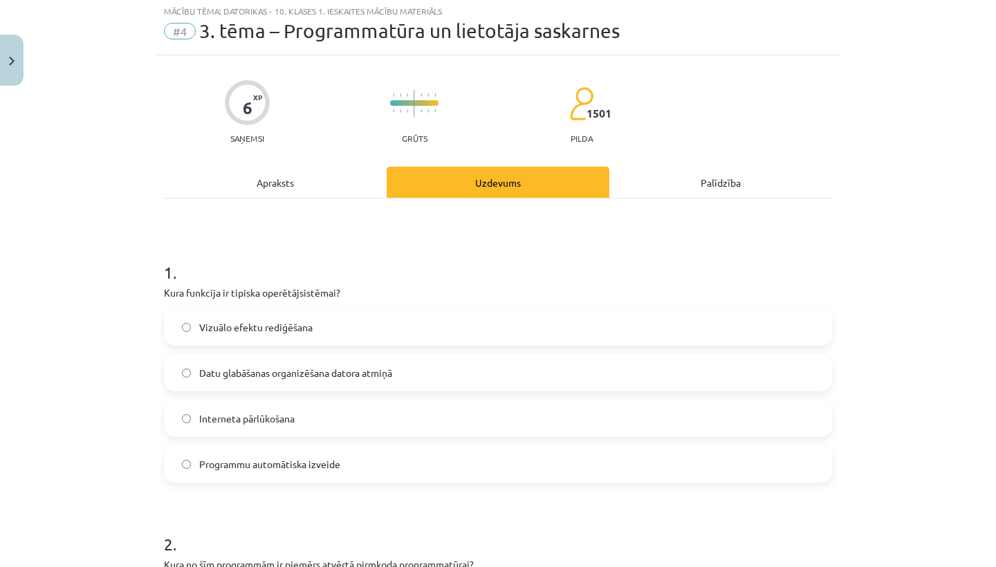
scroll to position [35, 0]
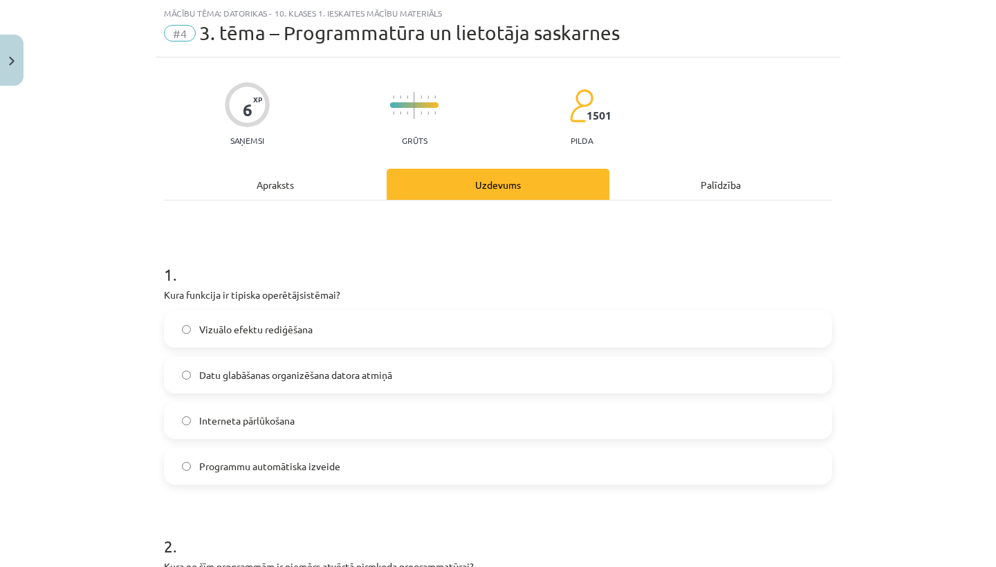
click at [223, 376] on span "Datu glabāšanas organizēšana datora atmiņā" at bounding box center [295, 375] width 193 height 15
click at [272, 197] on div "Apraksts" at bounding box center [275, 184] width 223 height 31
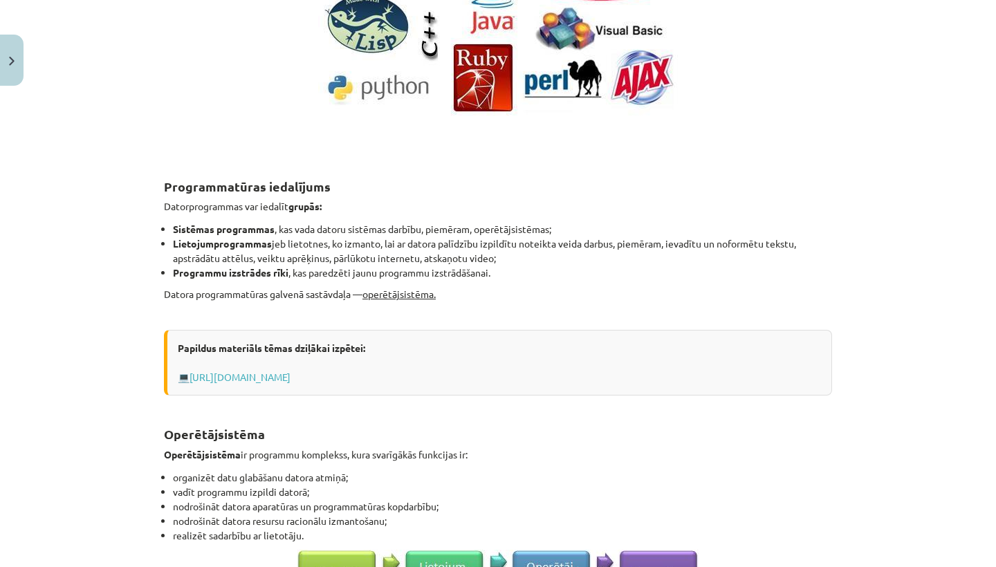
scroll to position [436, 0]
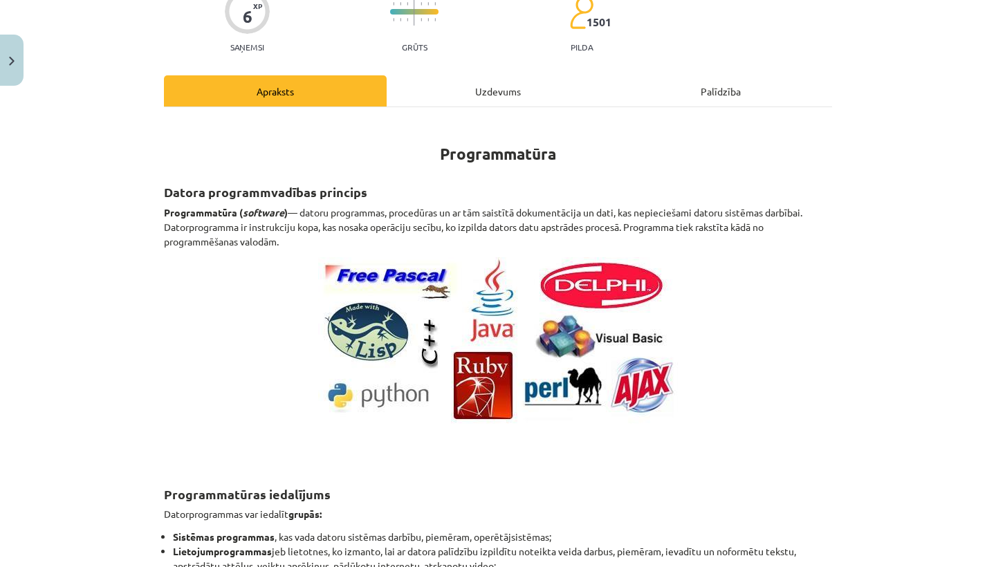
click at [456, 95] on div "Uzdevums" at bounding box center [498, 90] width 223 height 31
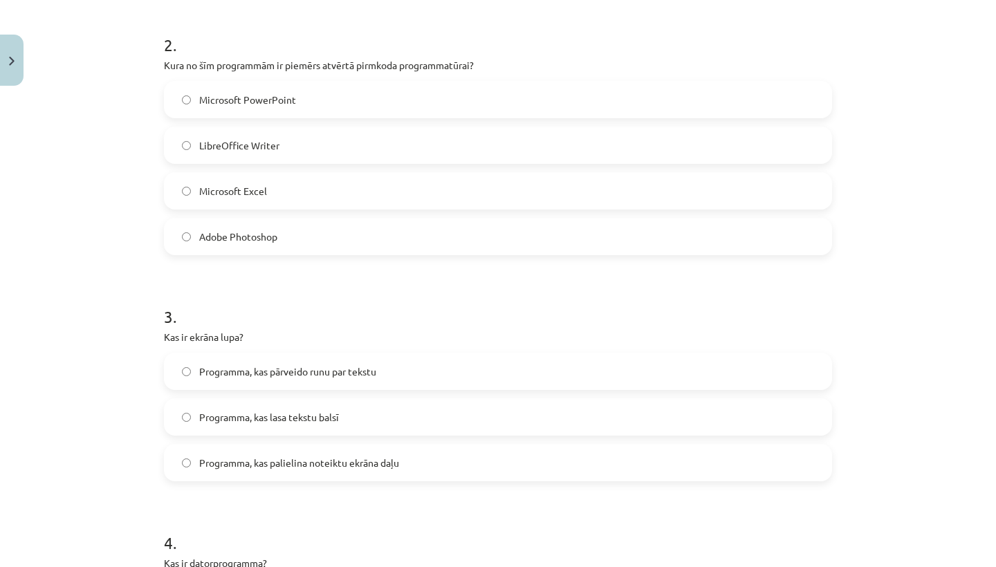
scroll to position [564, 0]
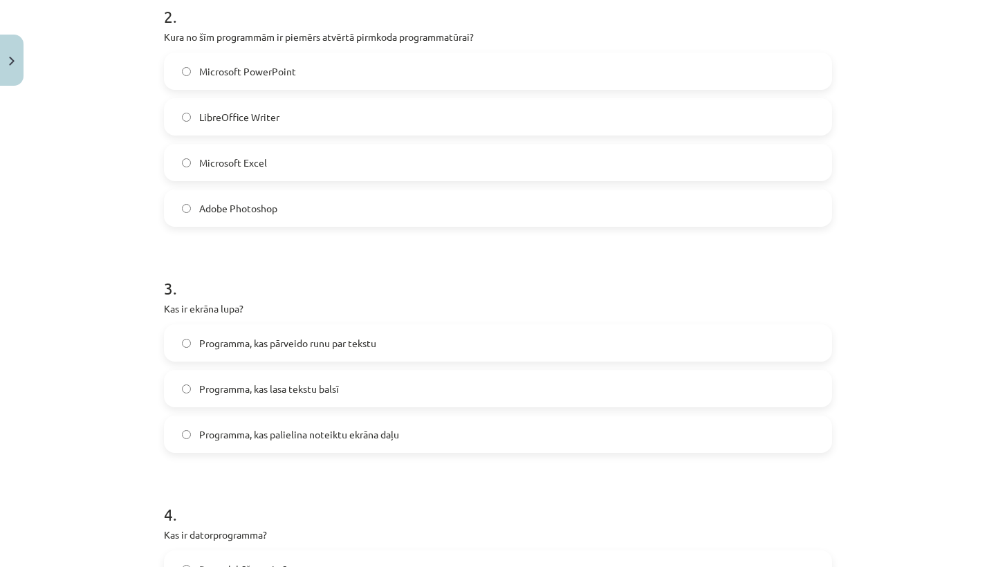
click at [353, 438] on span "Programma, kas palielina noteiktu ekrāna daļu" at bounding box center [299, 434] width 200 height 15
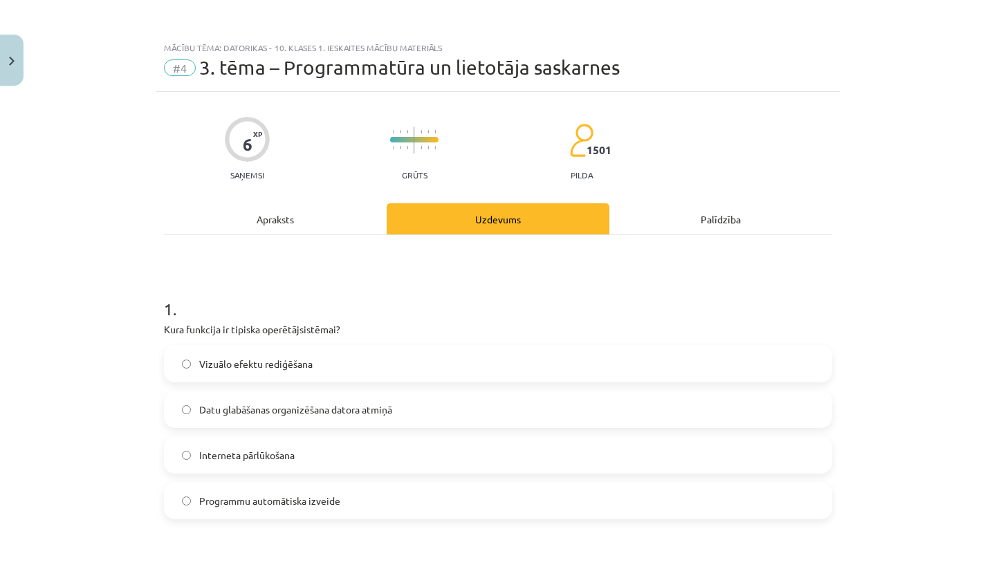
scroll to position [0, 0]
click at [314, 220] on div "Apraksts" at bounding box center [275, 218] width 223 height 31
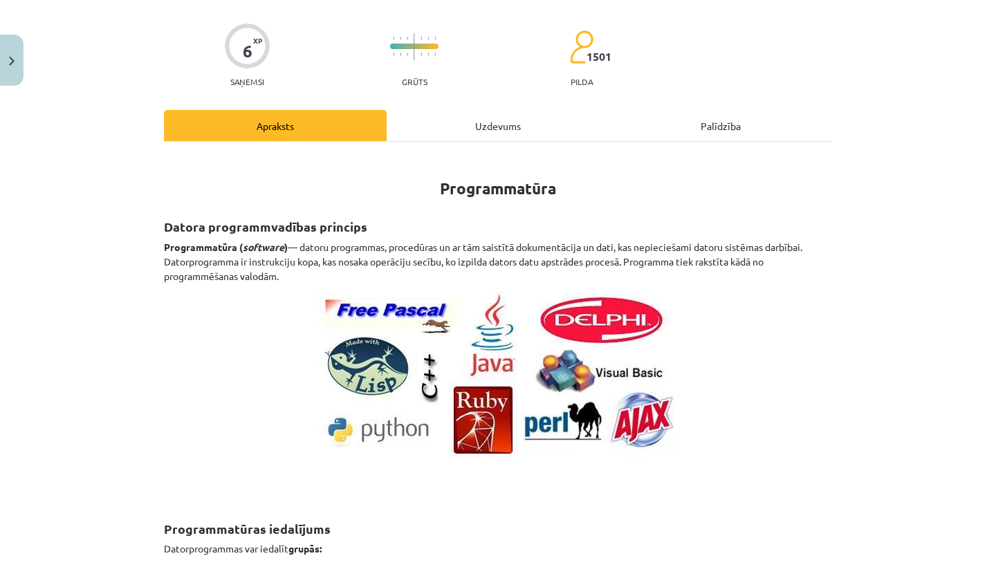
scroll to position [100, 0]
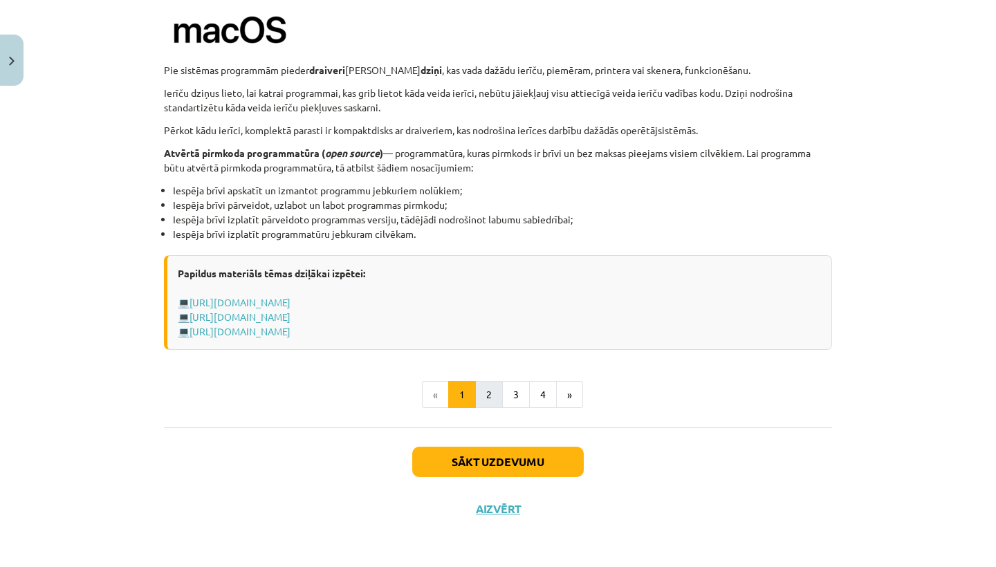
click at [497, 396] on button "2" at bounding box center [489, 395] width 28 height 28
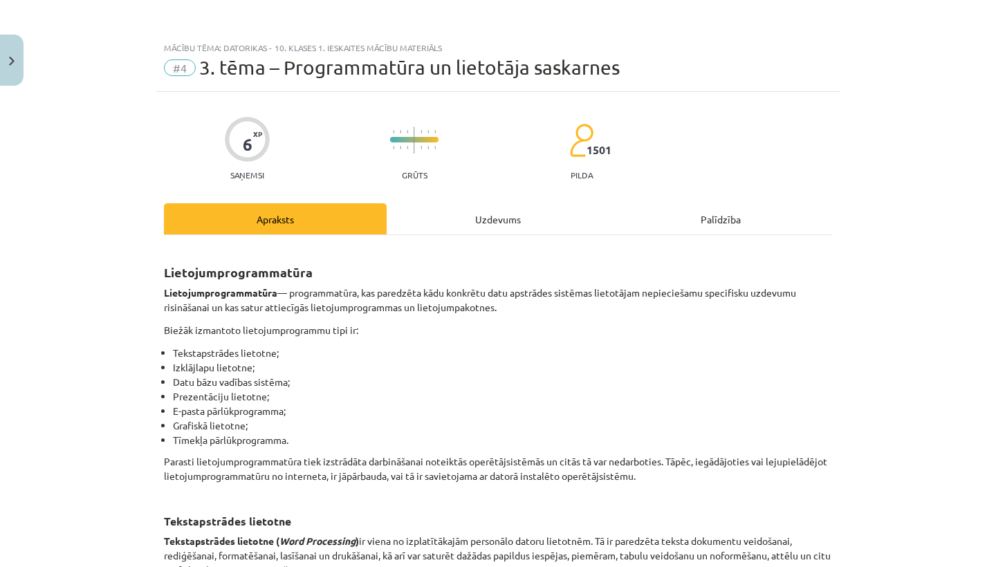
scroll to position [0, 0]
click at [494, 225] on div "Uzdevums" at bounding box center [498, 218] width 223 height 31
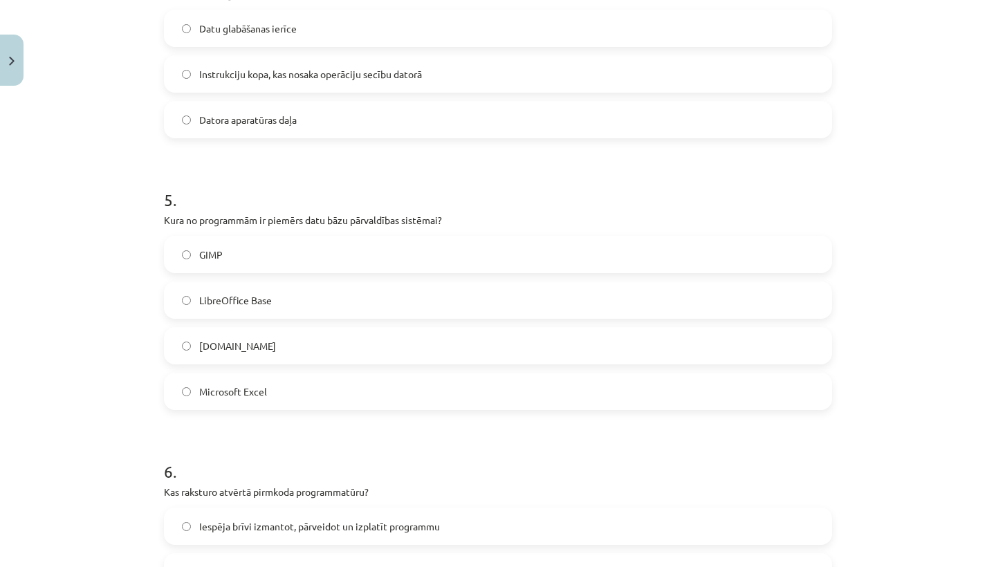
scroll to position [1109, 0]
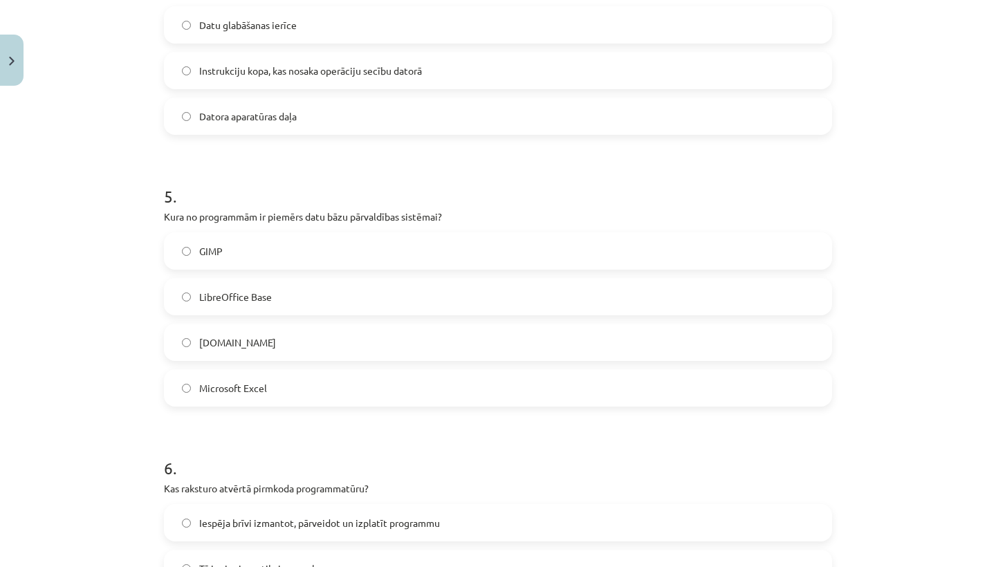
click at [178, 295] on label "LibreOffice Base" at bounding box center [497, 296] width 665 height 35
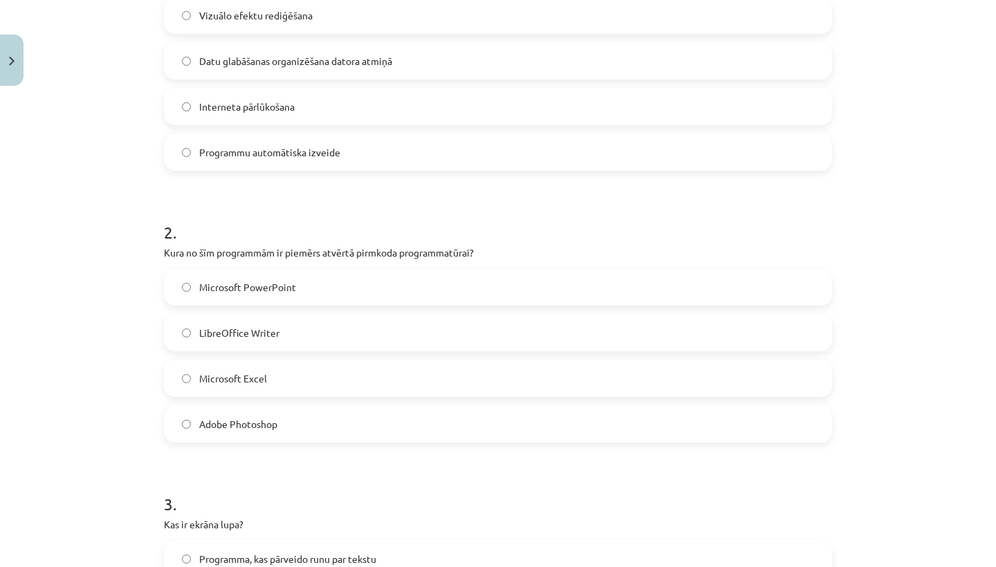
scroll to position [354, 0]
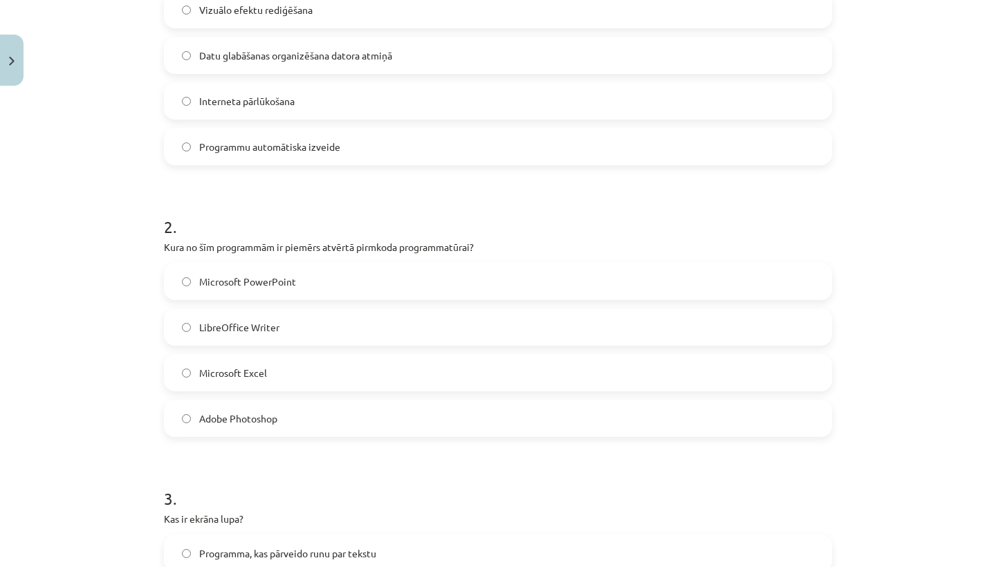
click at [213, 325] on span "LibreOffice Writer" at bounding box center [239, 327] width 80 height 15
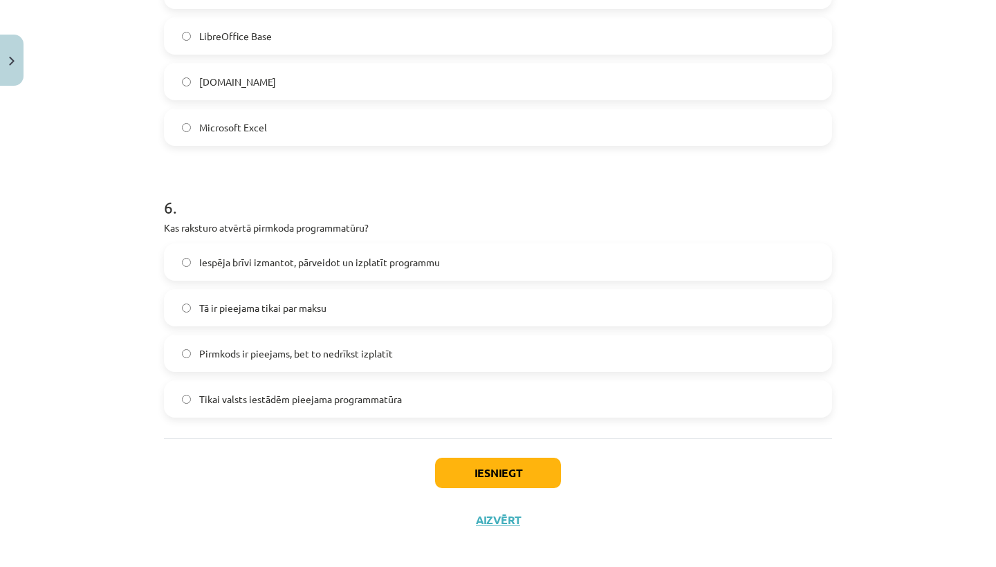
scroll to position [1370, 0]
click at [256, 263] on span "Iespēja brīvi izmantot, pārveidot un izplatīt programmu" at bounding box center [319, 261] width 241 height 15
click at [490, 465] on button "Iesniegt" at bounding box center [498, 472] width 126 height 30
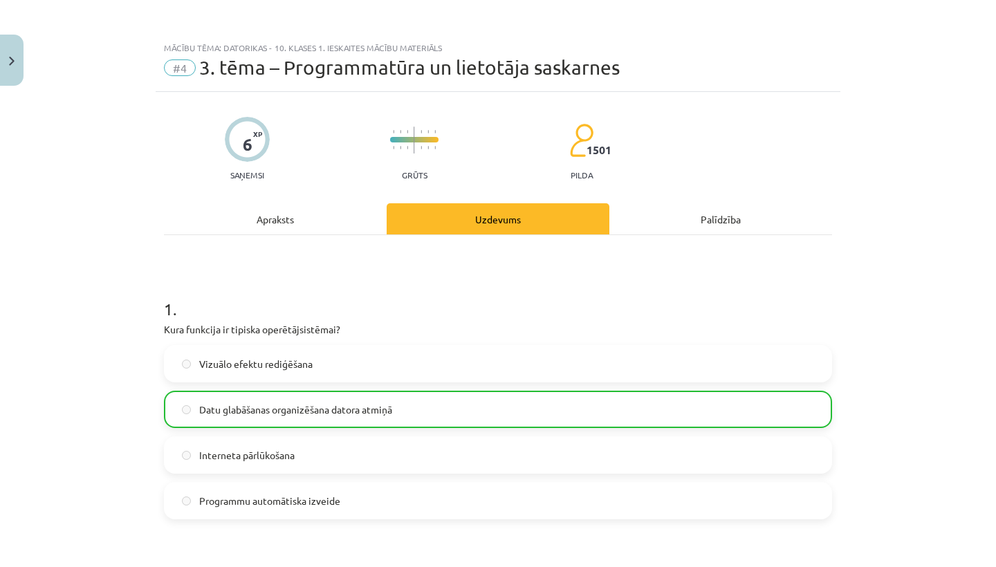
scroll to position [0, 0]
click at [23, 58] on button "Close" at bounding box center [12, 60] width 24 height 51
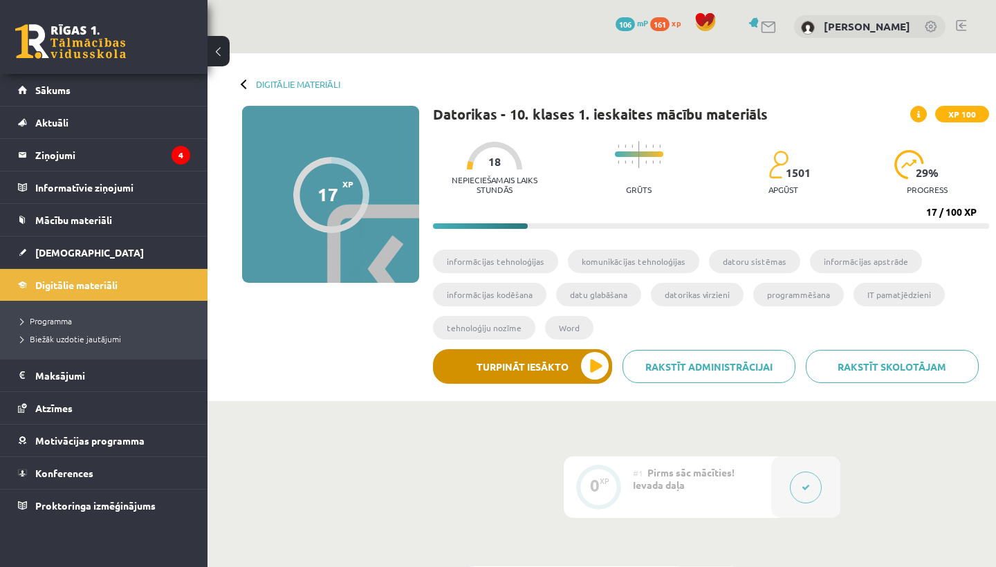
click at [507, 369] on button "Turpināt iesākto" at bounding box center [522, 366] width 179 height 35
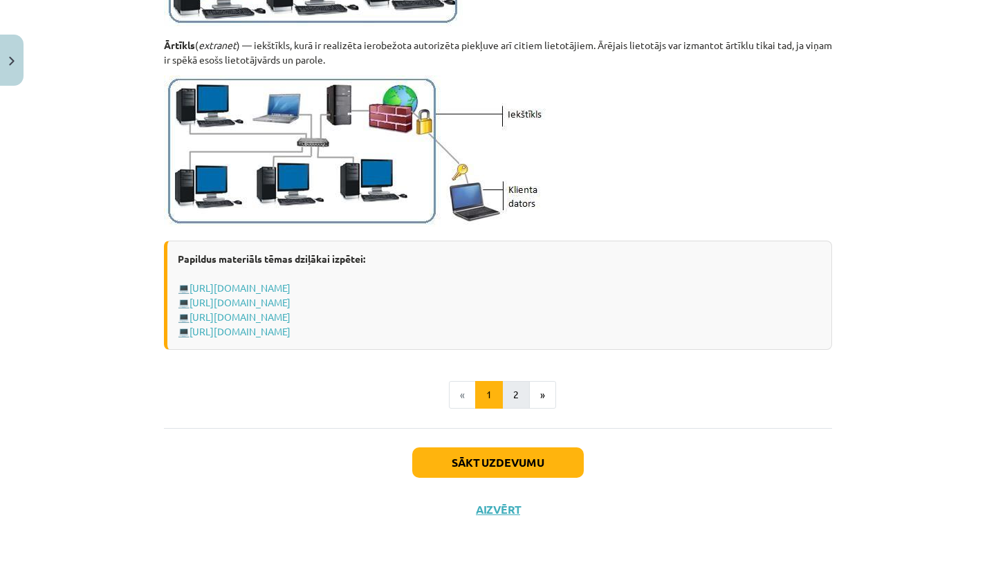
click at [517, 394] on button "2" at bounding box center [516, 395] width 28 height 28
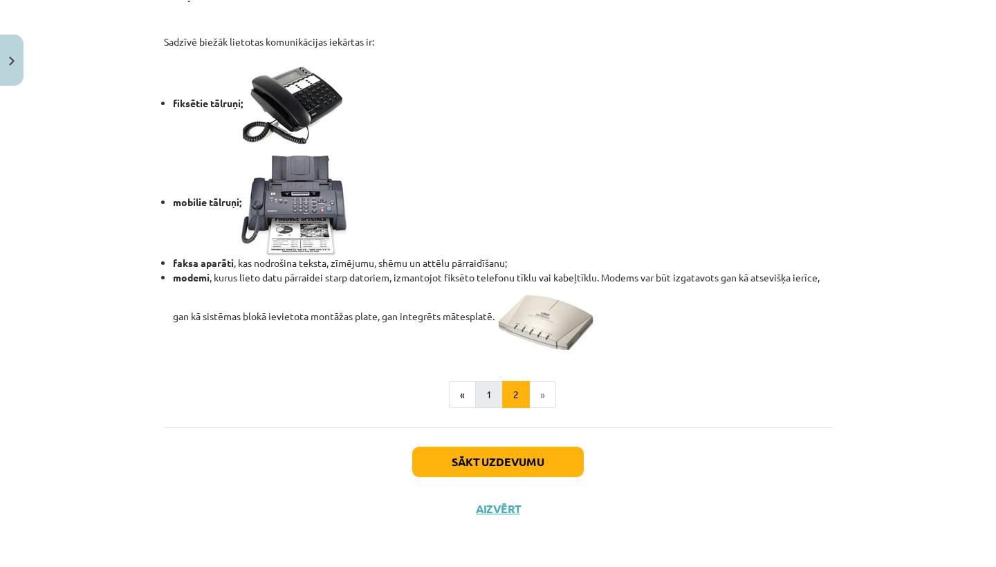
click at [488, 394] on button "1" at bounding box center [489, 395] width 28 height 28
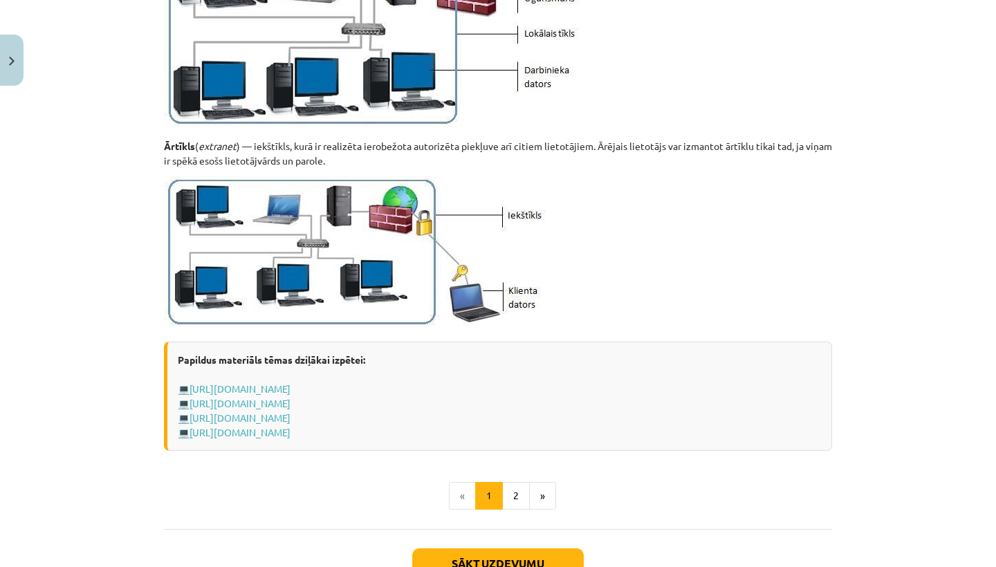
scroll to position [1530, 0]
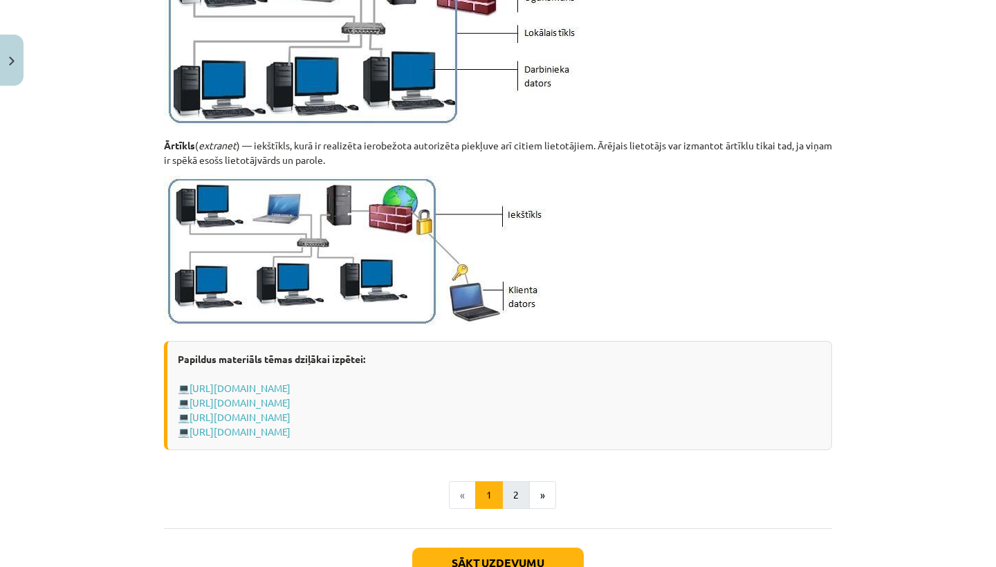
click at [517, 499] on button "2" at bounding box center [516, 495] width 28 height 28
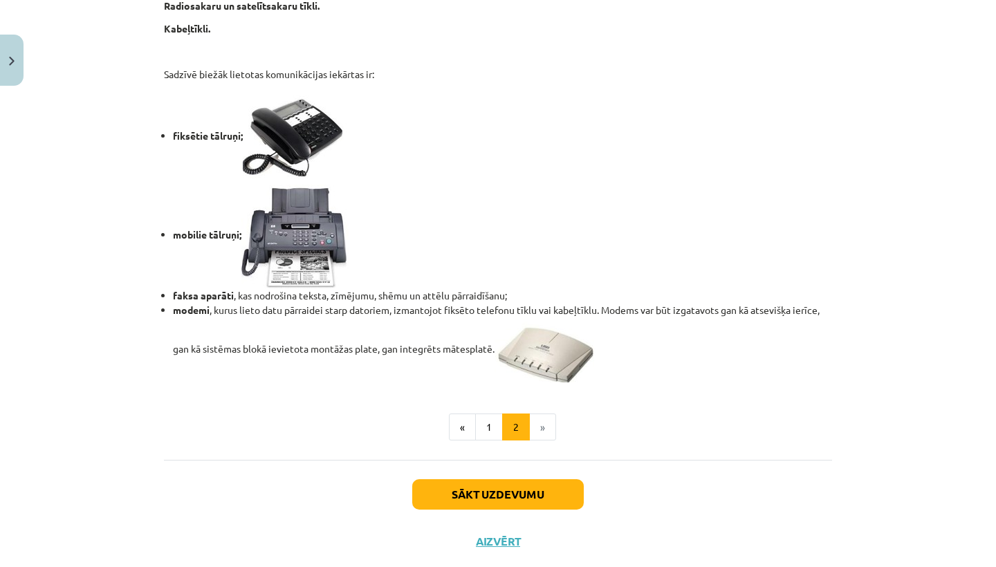
scroll to position [1101, 0]
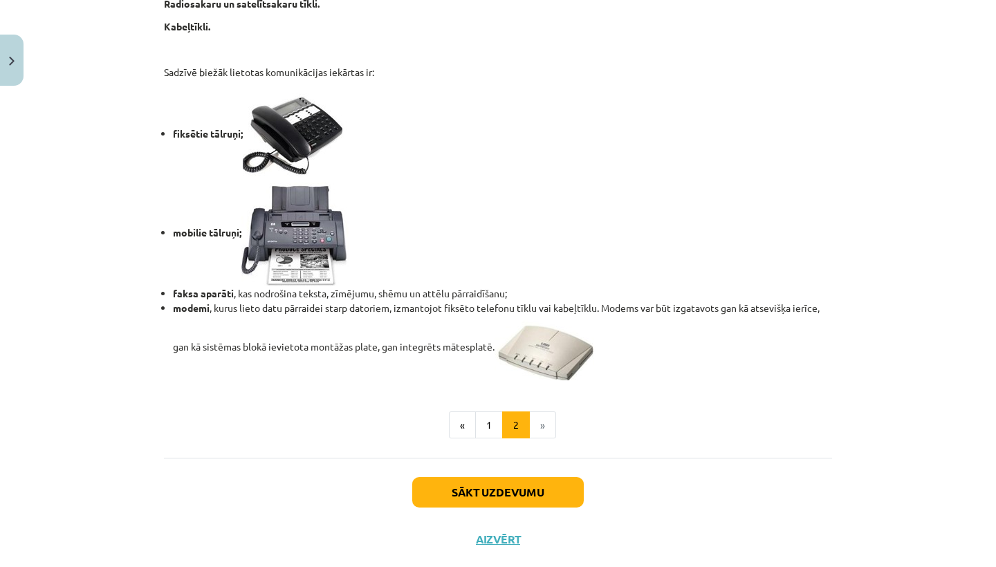
click at [466, 496] on button "Sākt uzdevumu" at bounding box center [498, 492] width 172 height 30
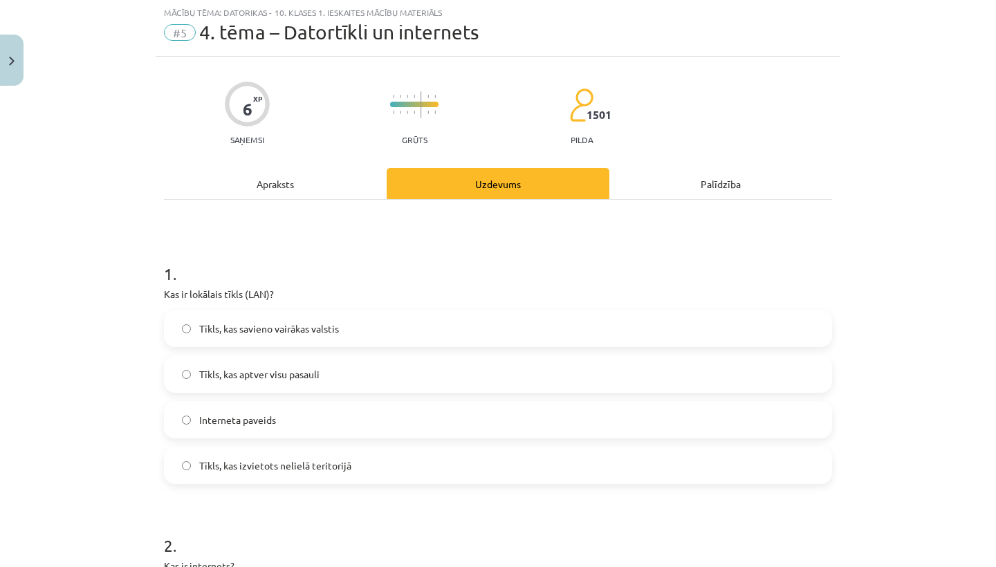
scroll to position [35, 0]
click at [320, 185] on div "Apraksts" at bounding box center [275, 184] width 223 height 31
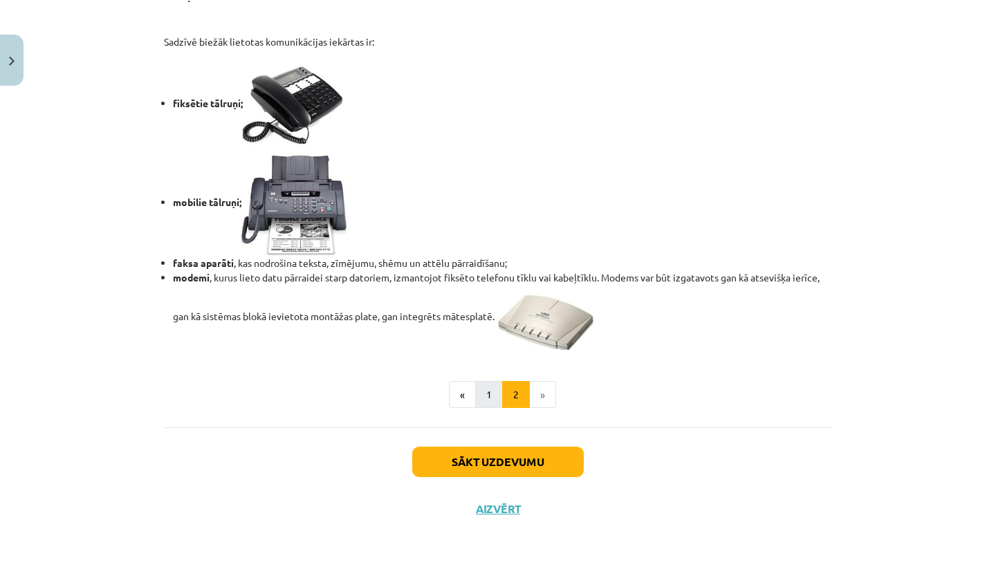
click at [480, 392] on button "1" at bounding box center [489, 395] width 28 height 28
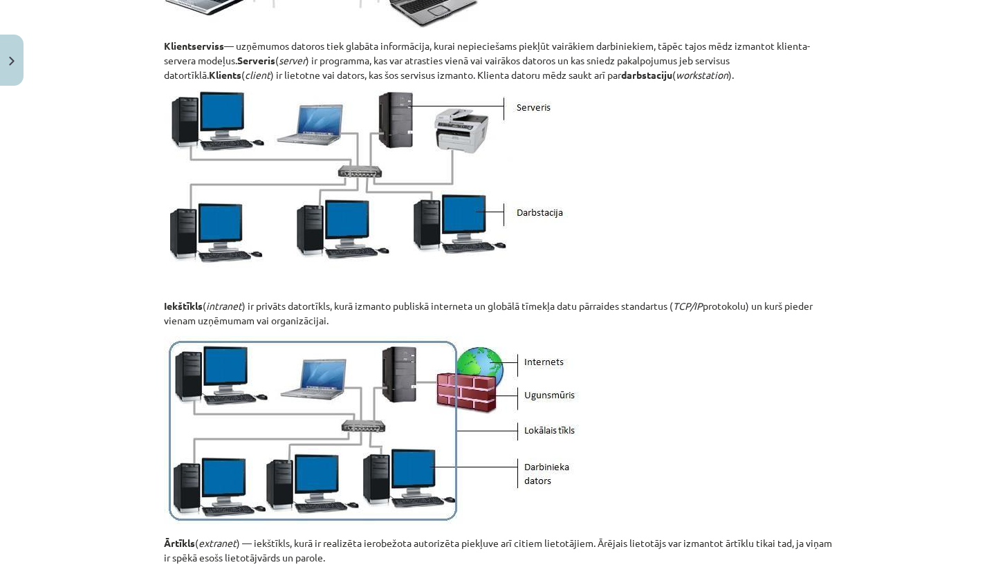
scroll to position [248, 0]
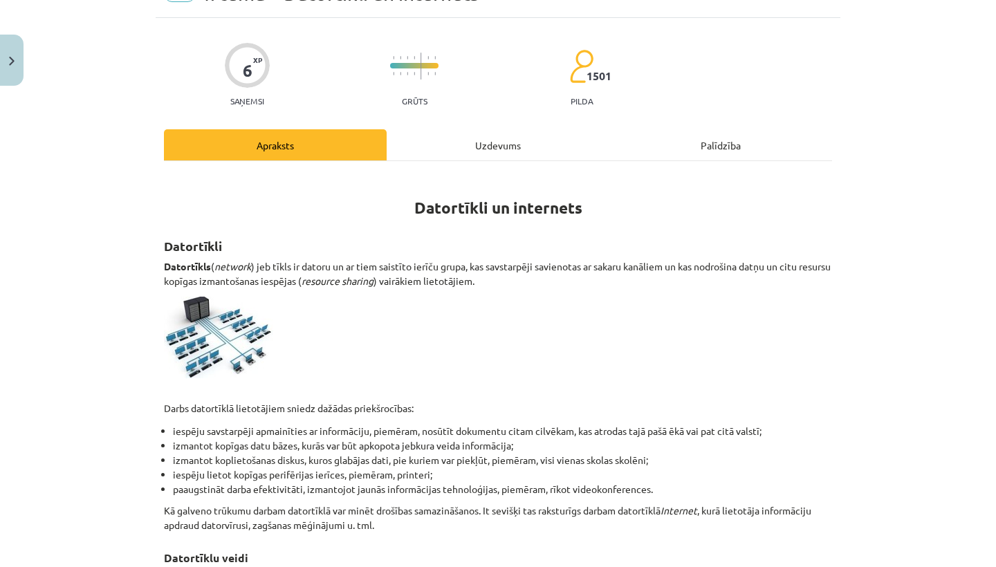
click at [476, 138] on div "Uzdevums" at bounding box center [498, 144] width 223 height 31
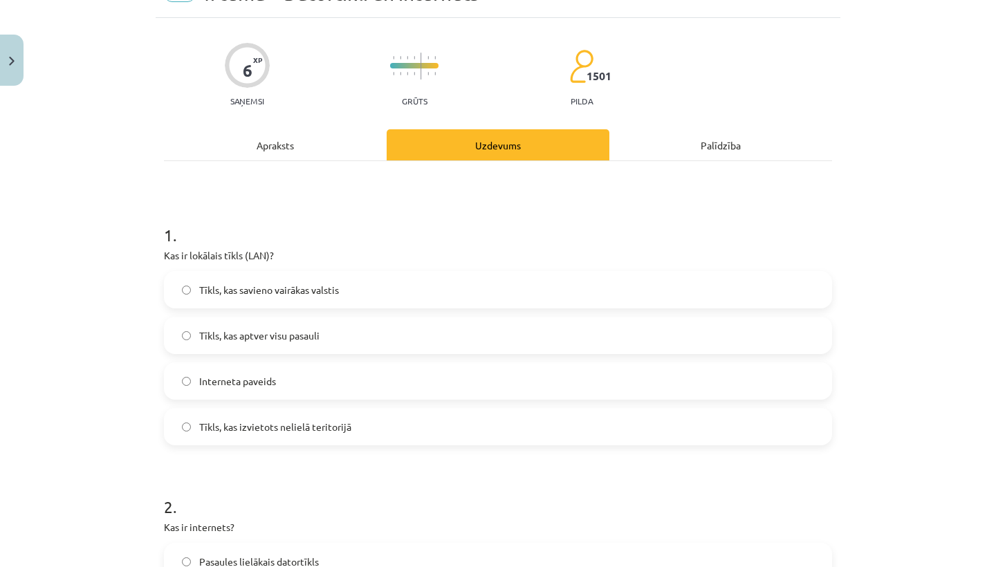
scroll to position [35, 0]
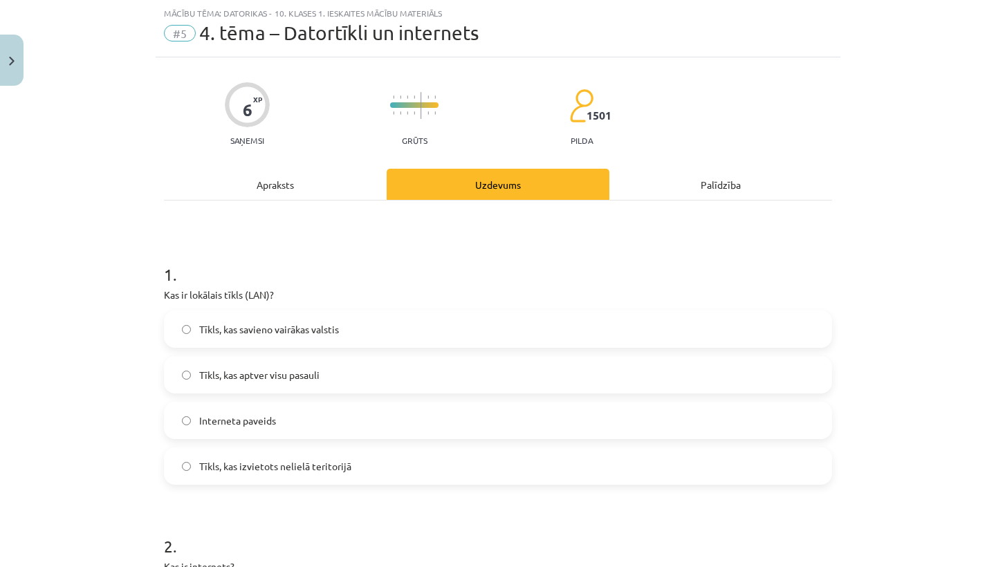
click at [333, 467] on span "Tīkls, kas izvietots nelielā teritorijā" at bounding box center [275, 466] width 152 height 15
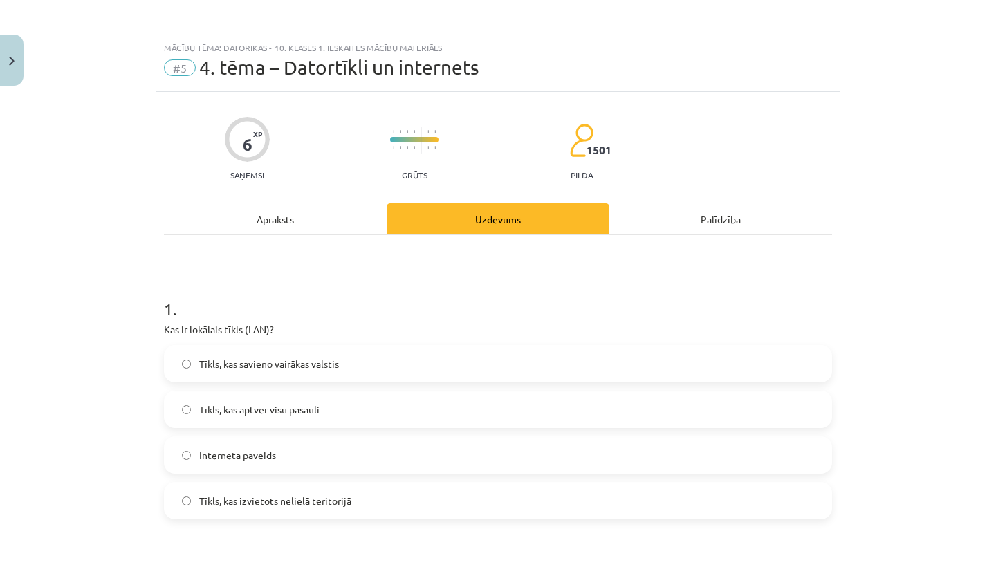
scroll to position [0, 0]
click at [295, 210] on div "Apraksts" at bounding box center [275, 218] width 223 height 31
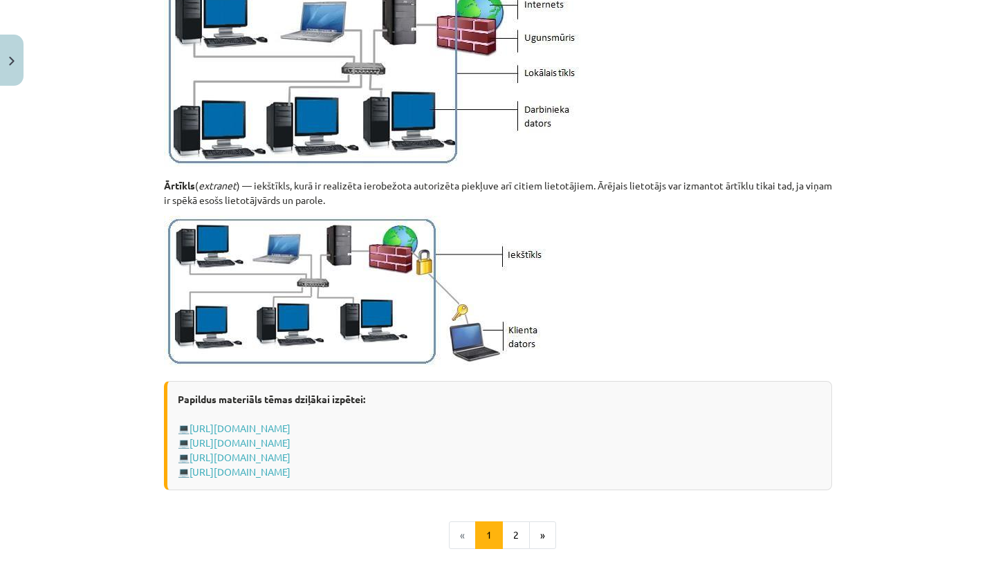
scroll to position [1590, 0]
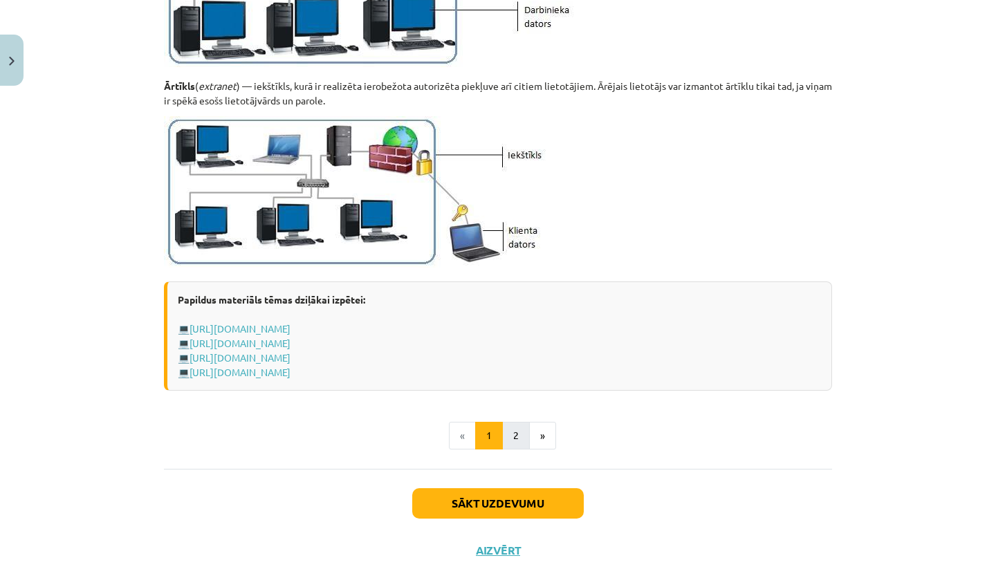
click at [510, 445] on button "2" at bounding box center [516, 436] width 28 height 28
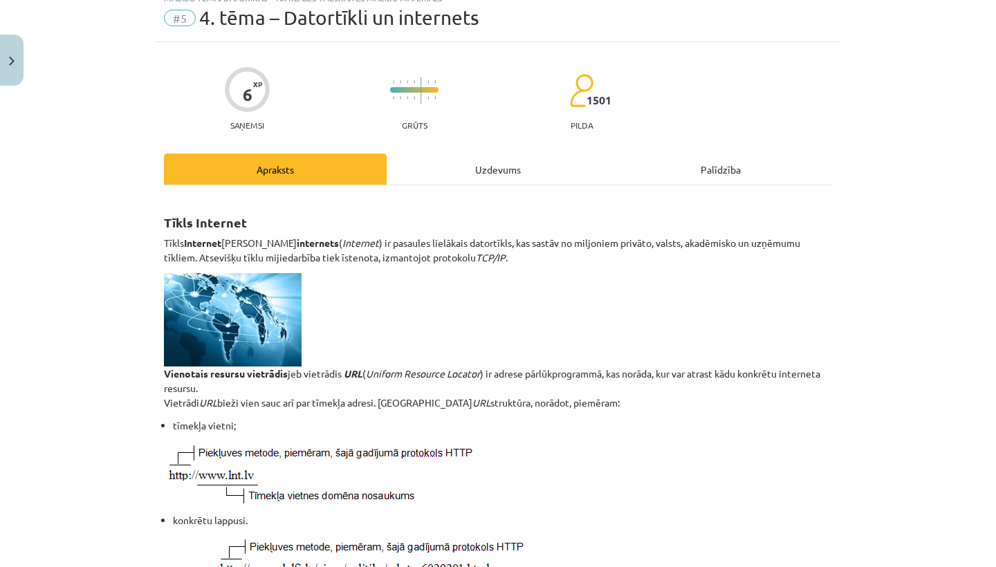
scroll to position [51, 0]
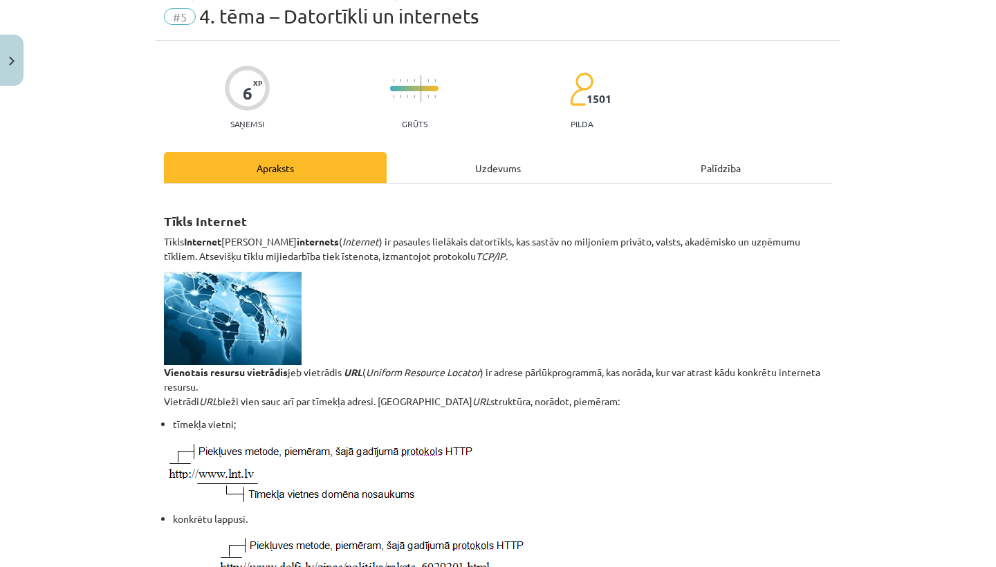
click at [498, 169] on div "Uzdevums" at bounding box center [498, 167] width 223 height 31
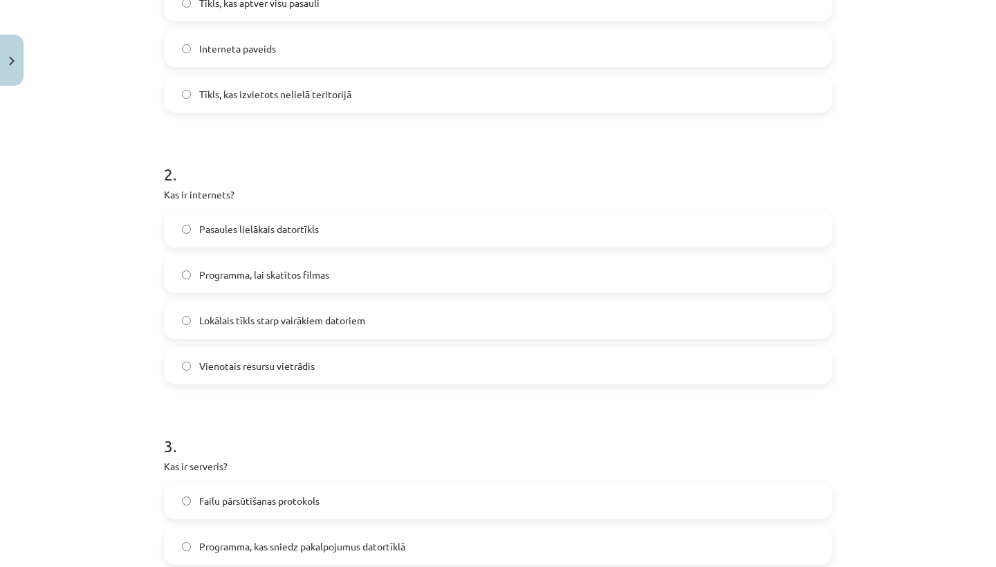
scroll to position [427, 0]
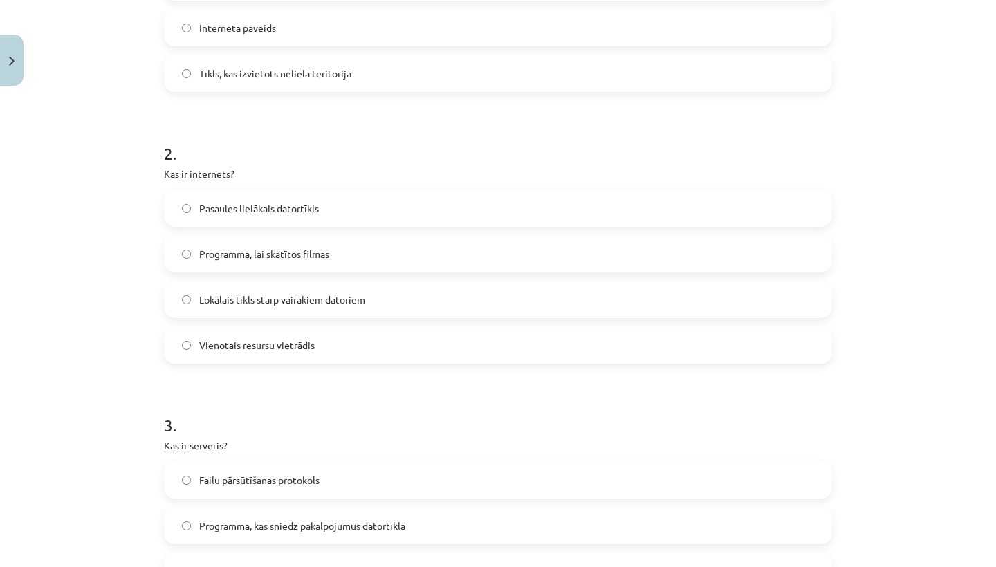
click at [405, 186] on div "2 . Kas ir internets? Pasaules lielākais datortīkls Programma, lai skatītos fil…" at bounding box center [498, 242] width 668 height 244
click at [402, 204] on label "Pasaules lielākais datortīkls" at bounding box center [497, 208] width 665 height 35
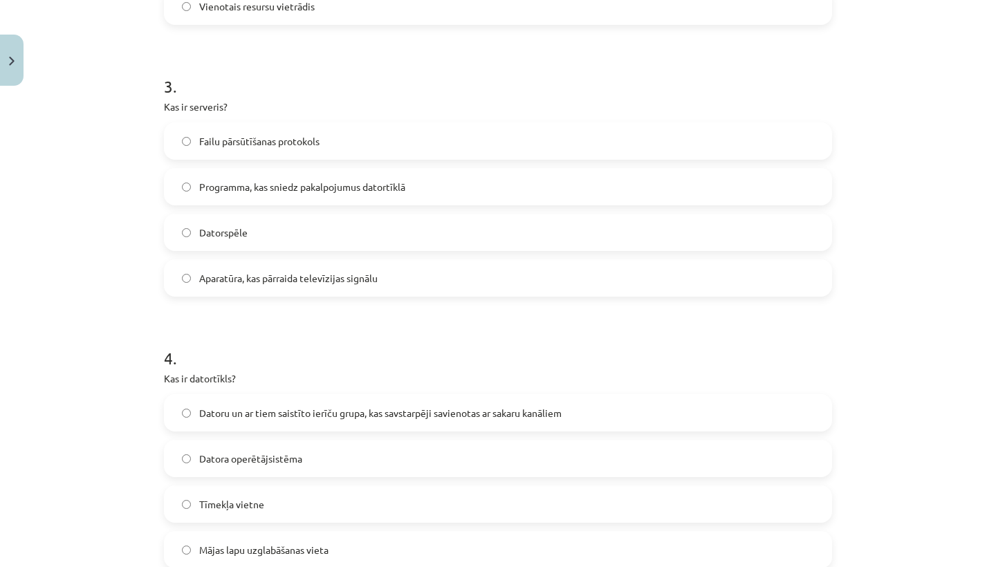
scroll to position [770, 0]
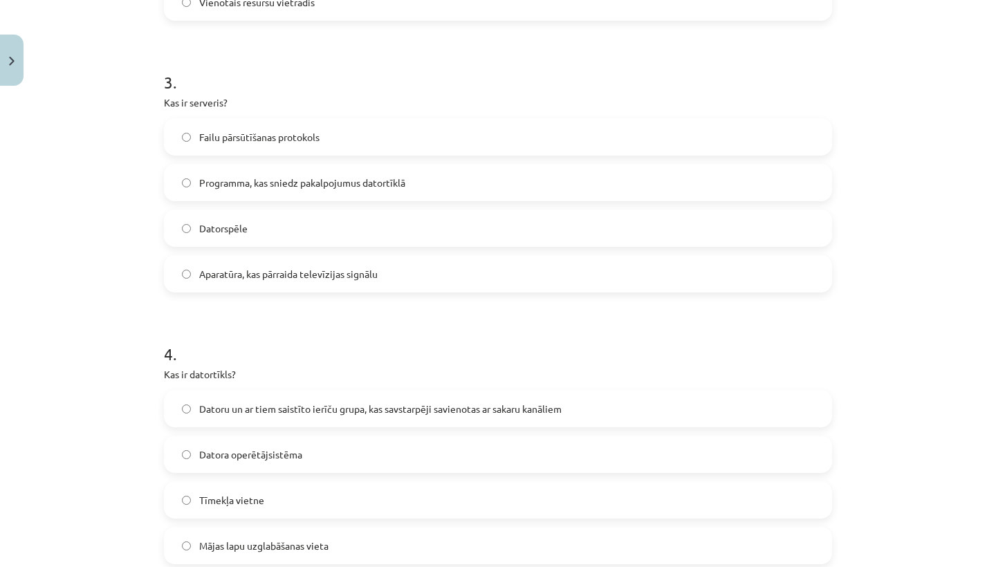
click at [379, 142] on label "Failu pārsūtīšanas protokols" at bounding box center [497, 137] width 665 height 35
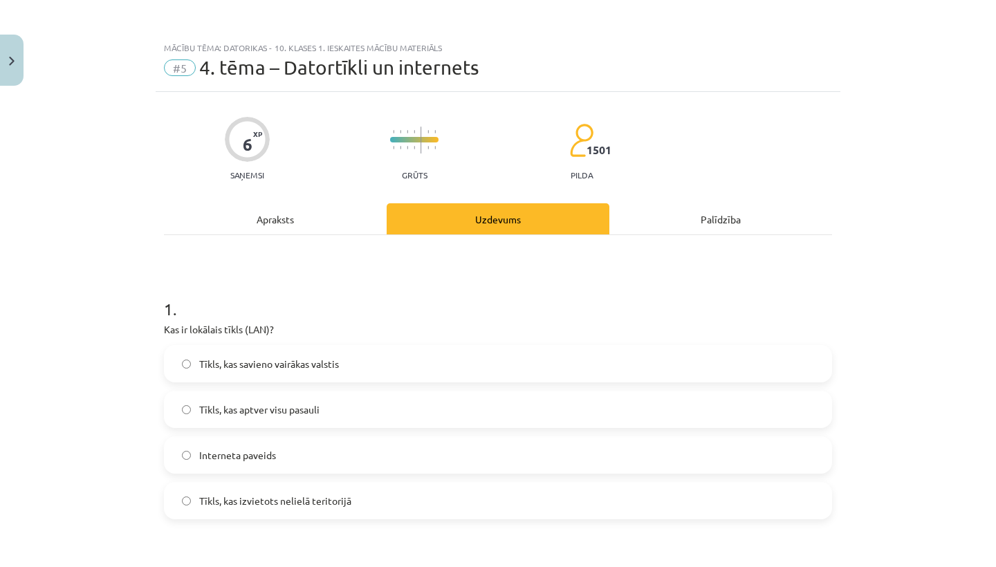
scroll to position [0, 0]
click at [306, 206] on div "Apraksts" at bounding box center [275, 218] width 223 height 31
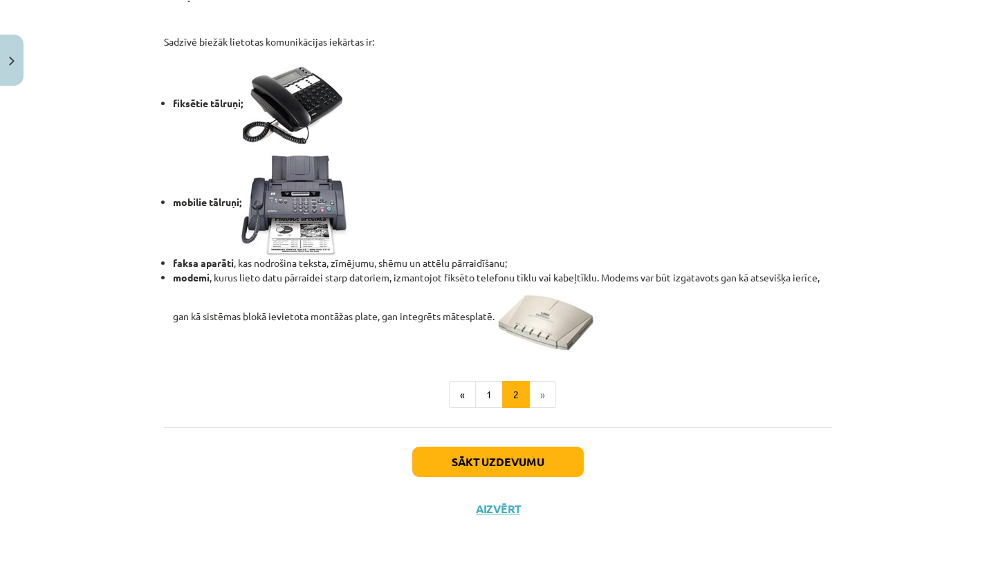
scroll to position [1133, 0]
click at [493, 400] on button "1" at bounding box center [489, 395] width 28 height 28
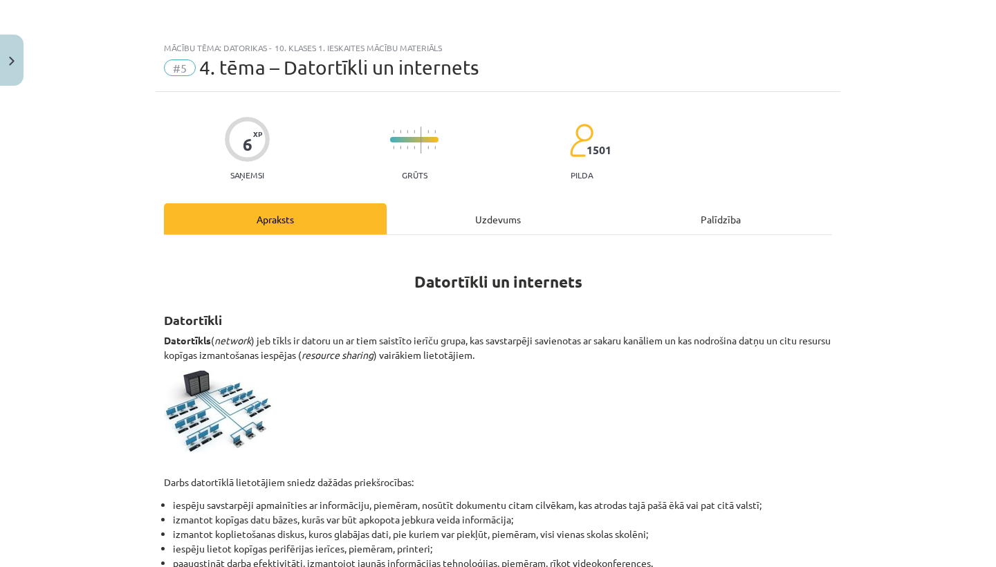
scroll to position [0, 0]
click at [492, 217] on div "Uzdevums" at bounding box center [498, 218] width 223 height 31
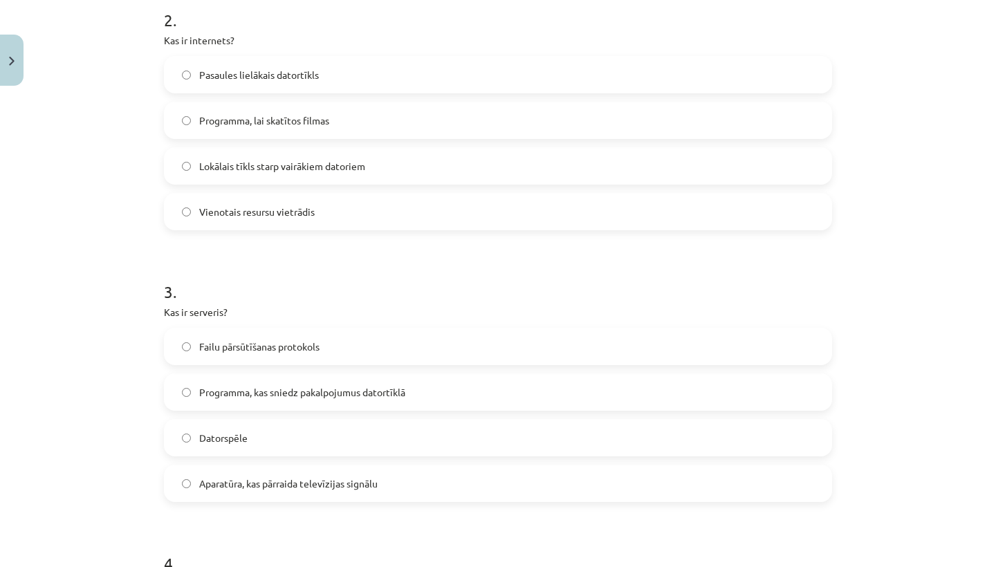
scroll to position [562, 0]
click at [185, 386] on label "Programma, kas sniedz pakalpojumus datortīklā" at bounding box center [497, 391] width 665 height 35
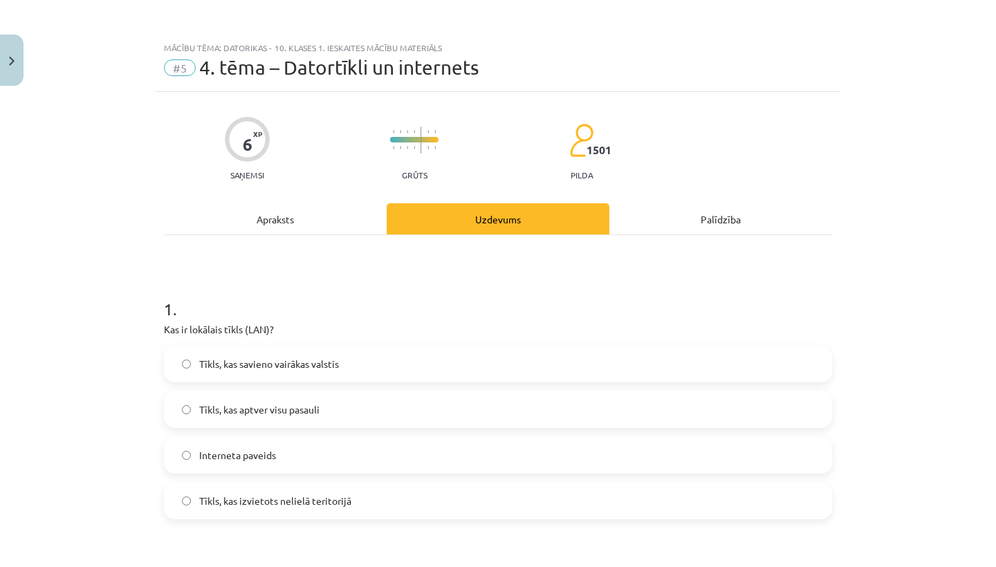
scroll to position [0, 0]
click at [290, 214] on div "Apraksts" at bounding box center [275, 218] width 223 height 31
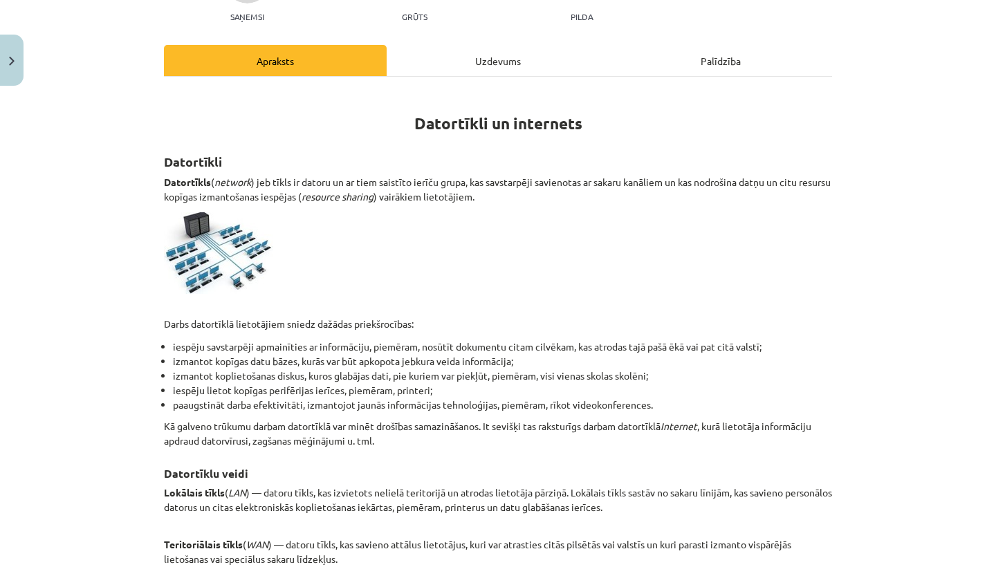
scroll to position [165, 0]
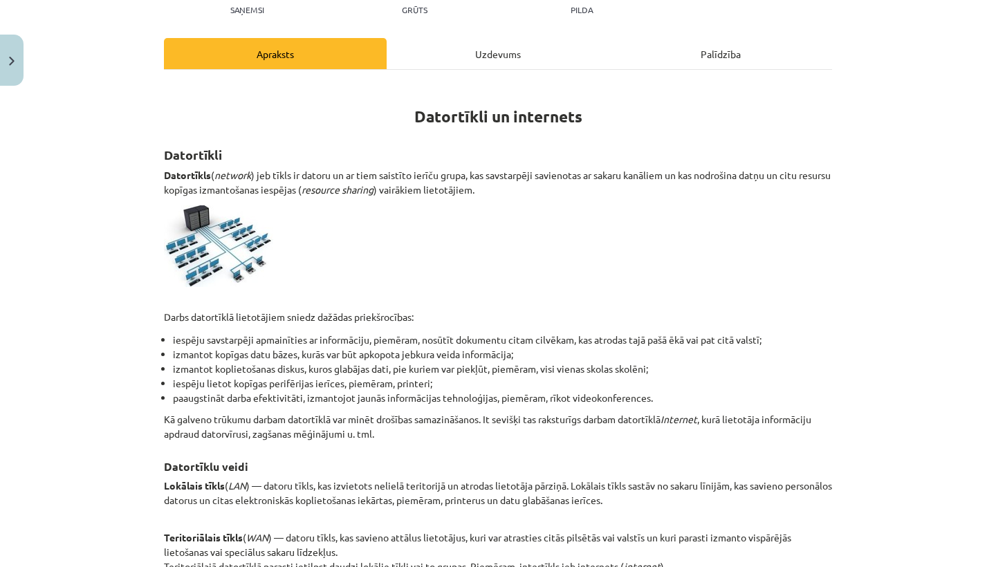
click at [457, 68] on div "Uzdevums" at bounding box center [498, 53] width 223 height 31
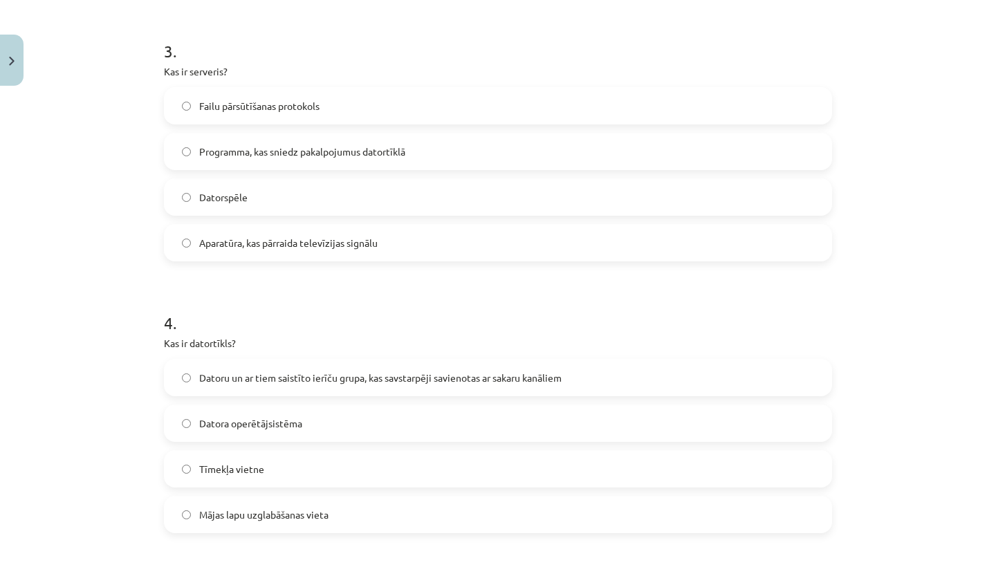
scroll to position [811, 0]
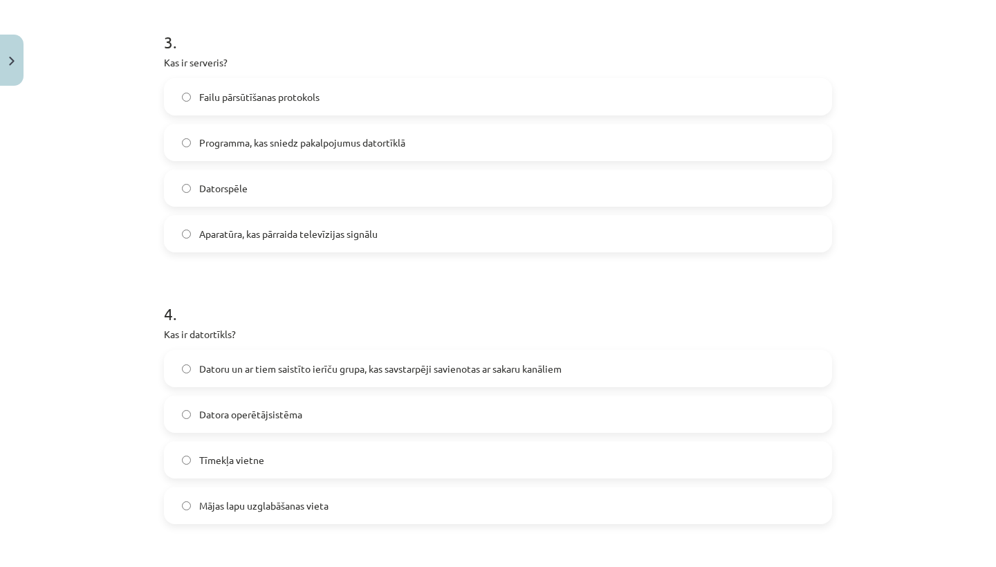
click at [339, 367] on span "Datoru un ar tiem saistīto ierīču grupa, kas savstarpēji savienotas ar sakaru k…" at bounding box center [380, 369] width 362 height 15
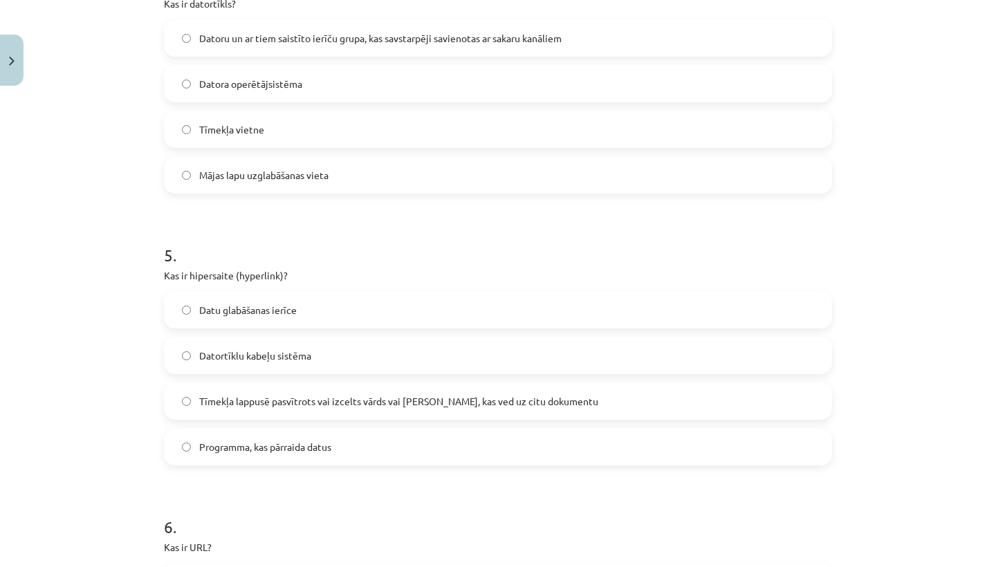
scroll to position [1190, 0]
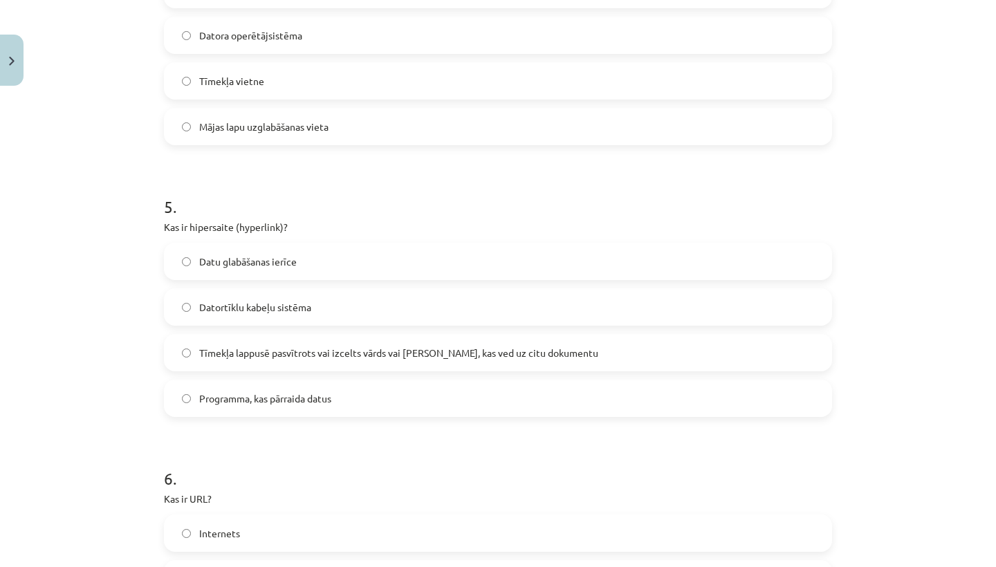
click at [356, 359] on span "Tīmekļa lappusē pasvītrots vai izcelts vārds vai frāze, kas ved uz citu dokumen…" at bounding box center [398, 353] width 399 height 15
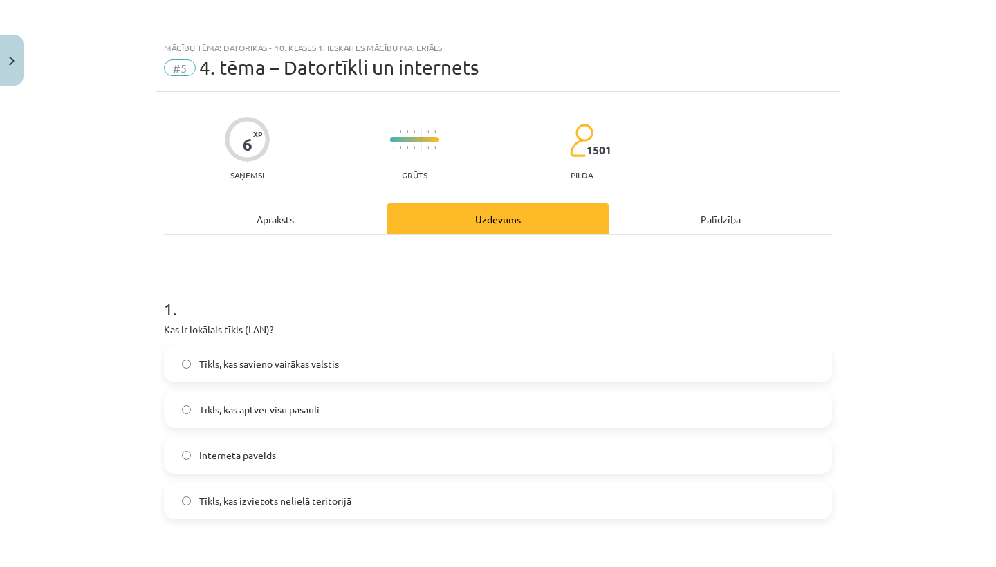
scroll to position [0, 0]
click at [280, 220] on div "Apraksts" at bounding box center [275, 218] width 223 height 31
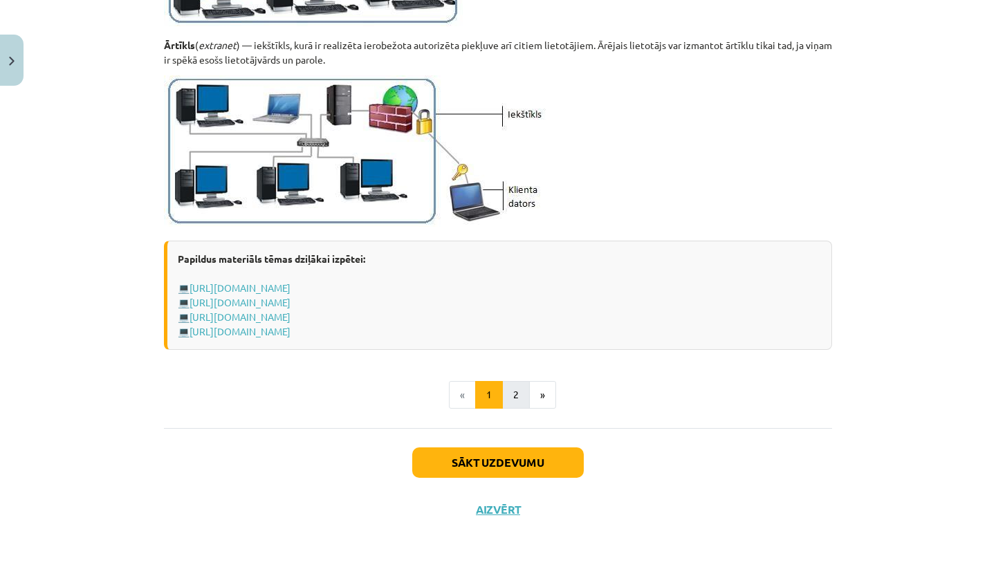
click at [512, 399] on button "2" at bounding box center [516, 395] width 28 height 28
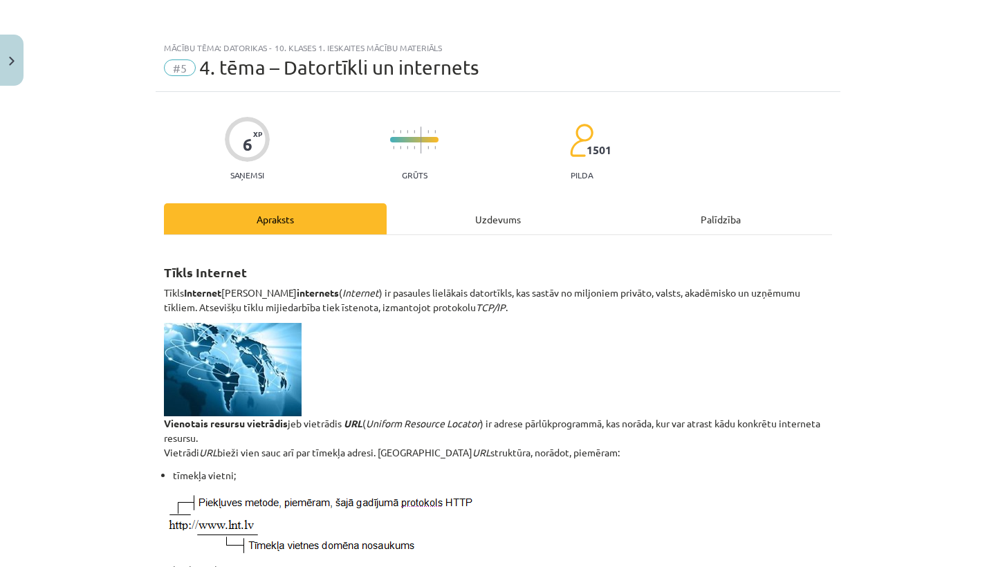
click at [471, 218] on div "Uzdevums" at bounding box center [498, 218] width 223 height 31
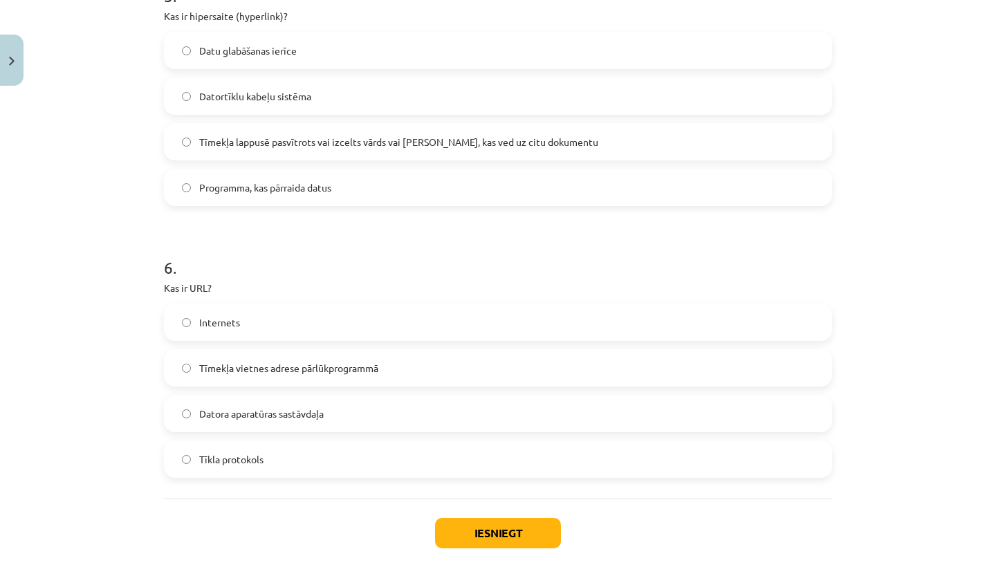
scroll to position [1401, 0]
click at [375, 369] on span "Tīmekļa vietnes adrese pārlūkprogrammā" at bounding box center [288, 367] width 179 height 15
click at [491, 526] on button "Iesniegt" at bounding box center [498, 532] width 126 height 30
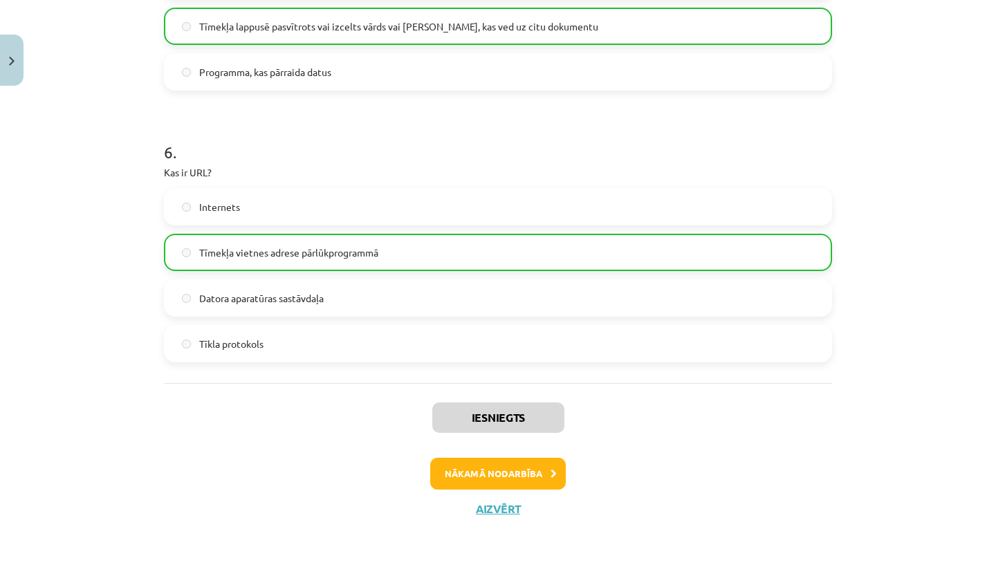
click at [521, 472] on button "Nākamā nodarbība" at bounding box center [498, 474] width 136 height 32
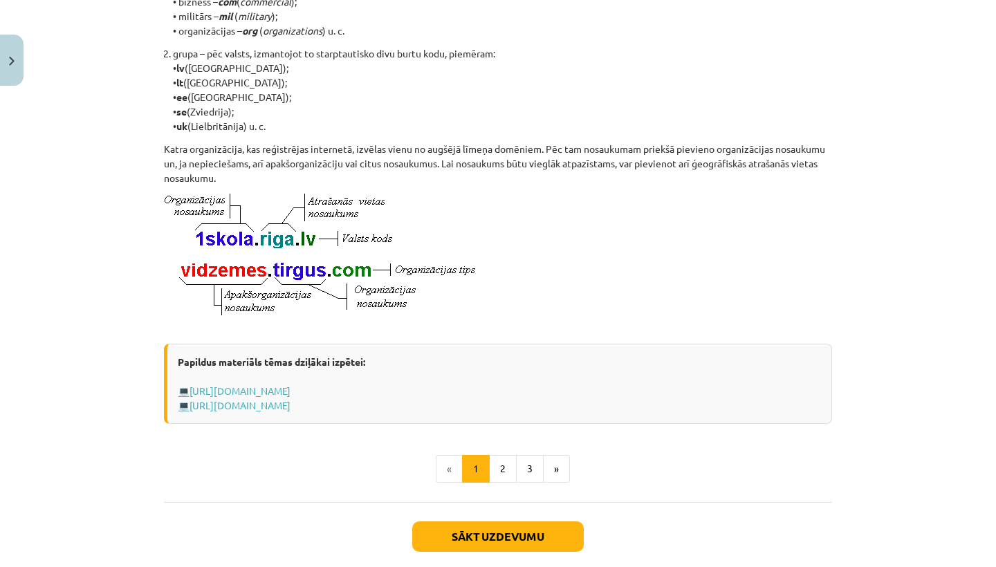
scroll to position [637, 0]
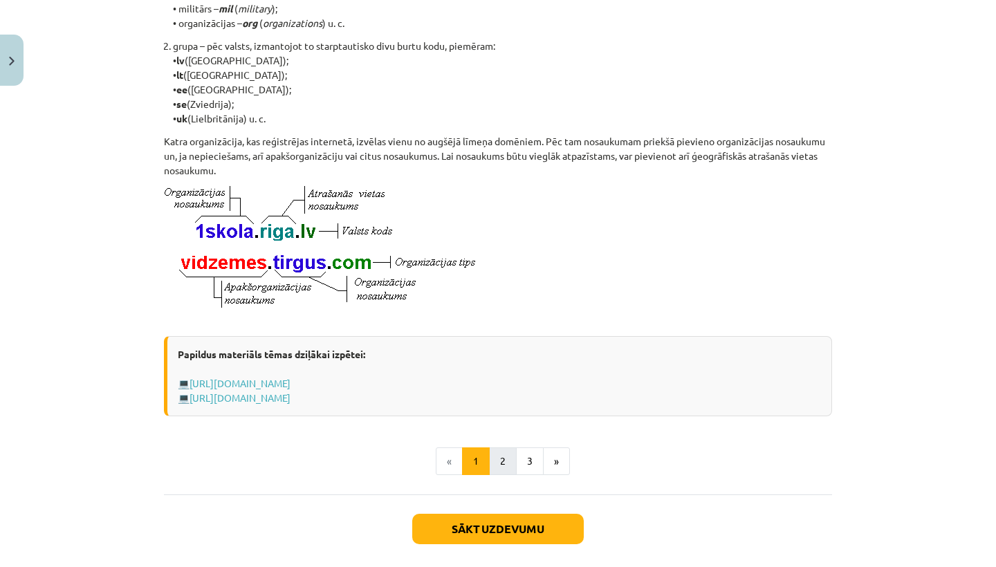
click at [499, 468] on button "2" at bounding box center [503, 461] width 28 height 28
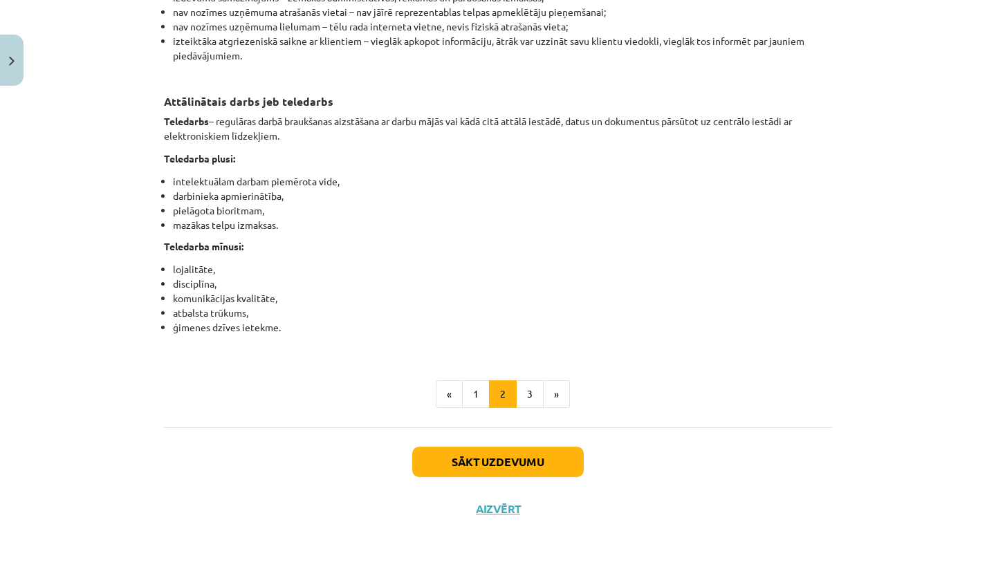
scroll to position [2181, 0]
click at [529, 386] on button "3" at bounding box center [530, 394] width 28 height 28
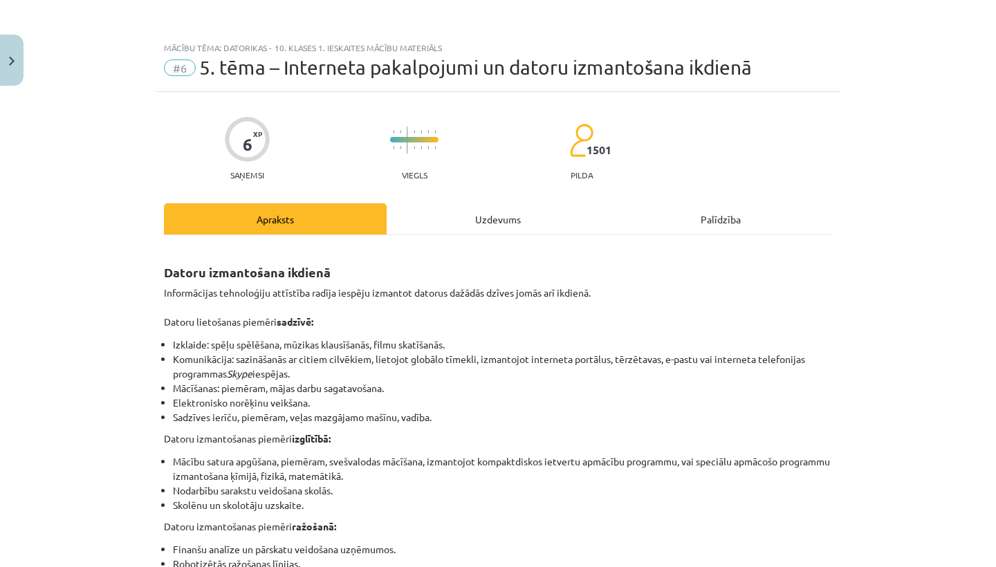
scroll to position [0, 0]
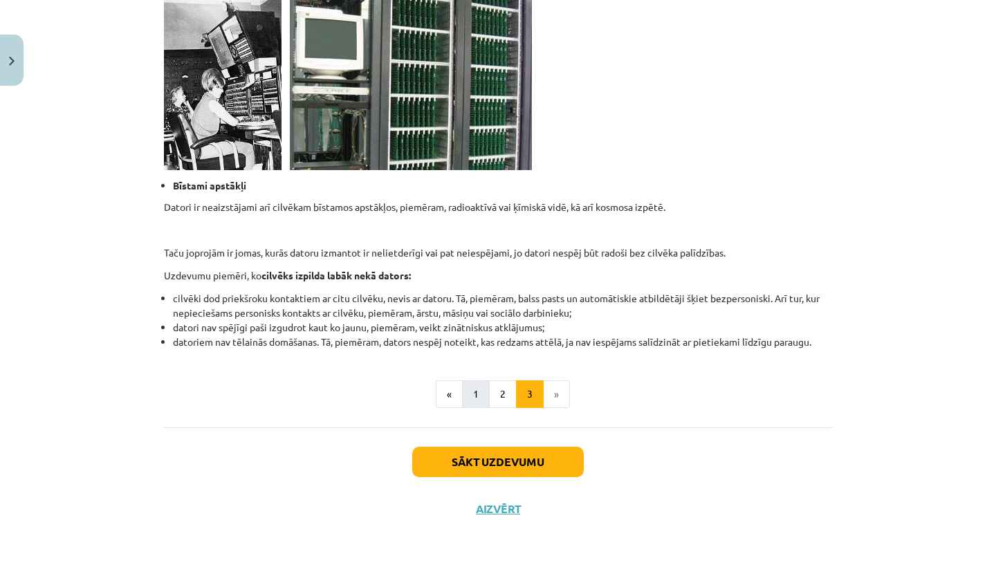
click at [479, 391] on button "1" at bounding box center [476, 394] width 28 height 28
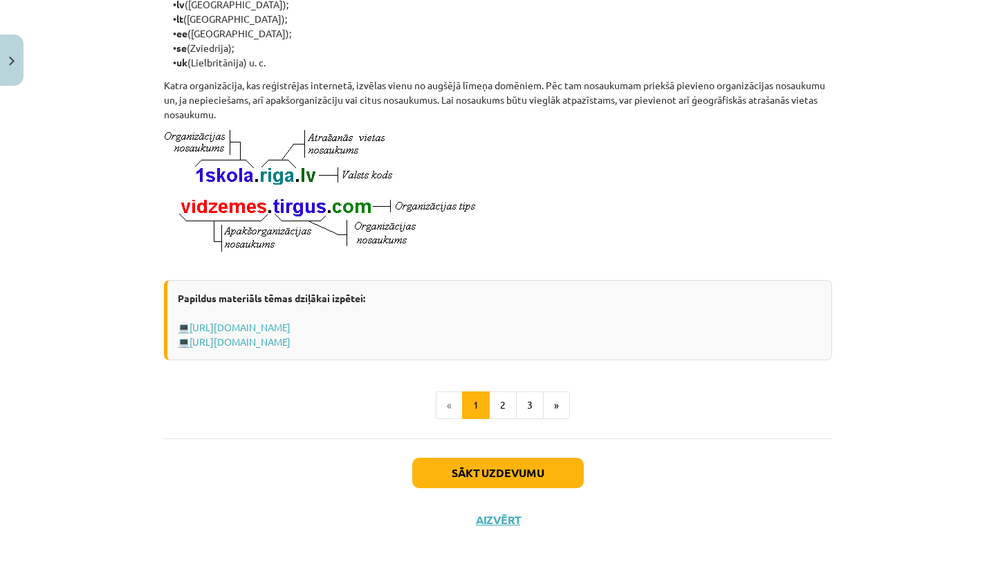
scroll to position [704, 0]
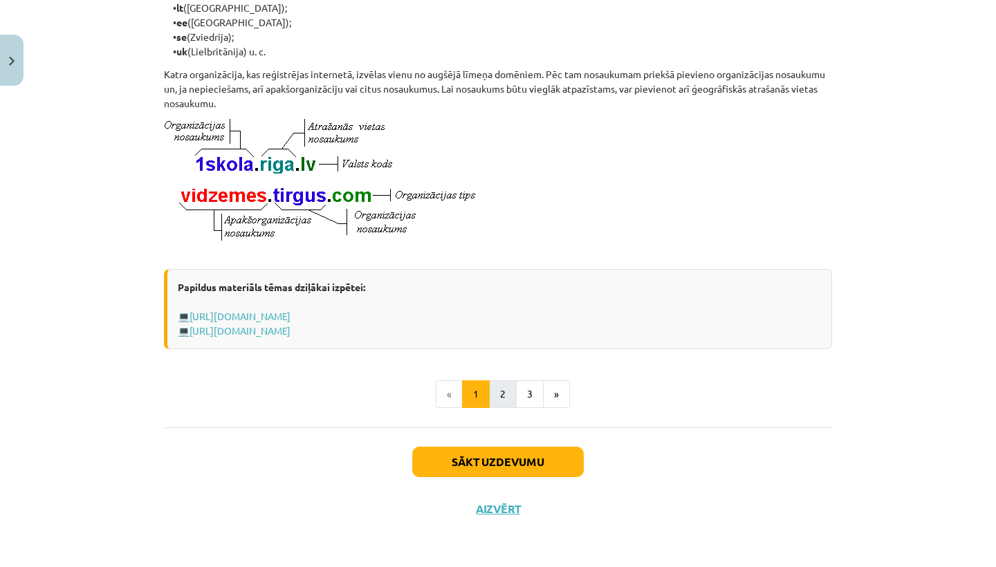
click at [503, 407] on button "2" at bounding box center [503, 394] width 28 height 28
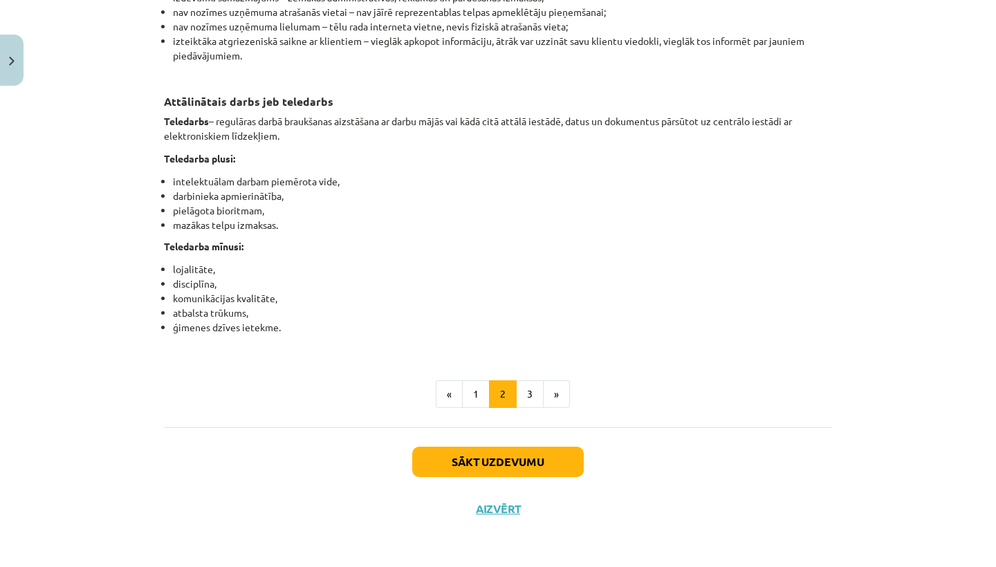
scroll to position [2181, 0]
click at [530, 394] on button "3" at bounding box center [530, 394] width 28 height 28
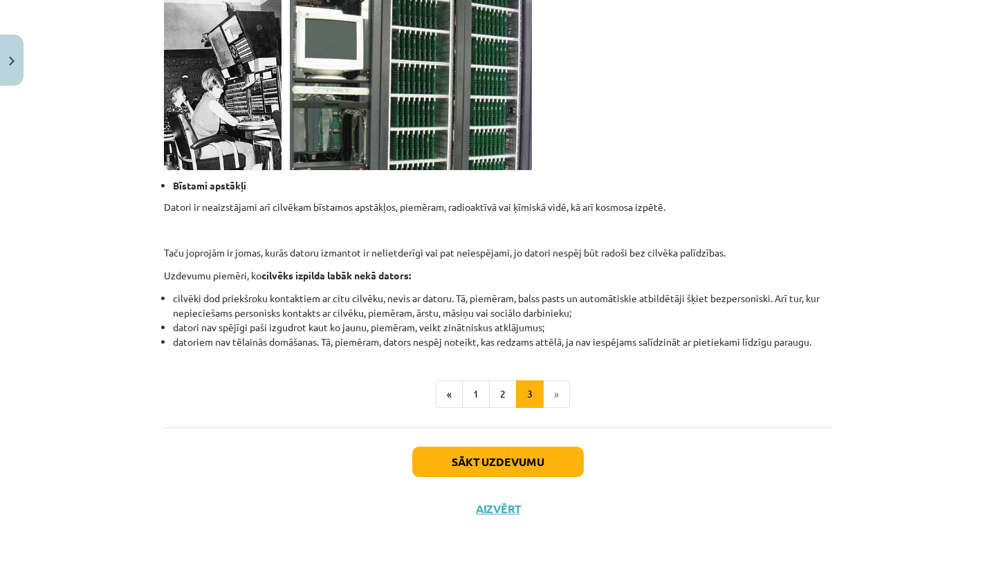
scroll to position [1285, 0]
click at [524, 459] on button "Sākt uzdevumu" at bounding box center [498, 462] width 172 height 30
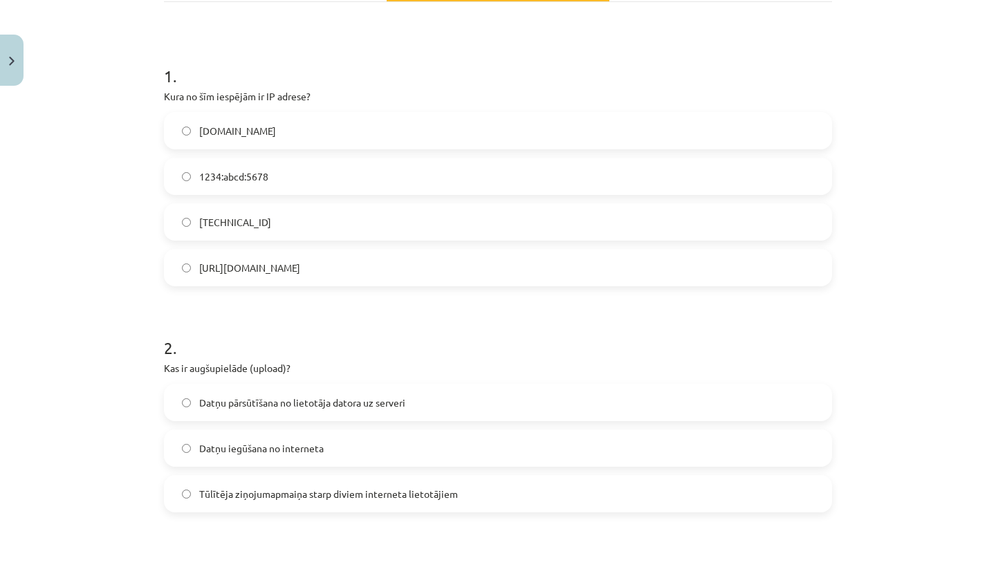
scroll to position [35, 0]
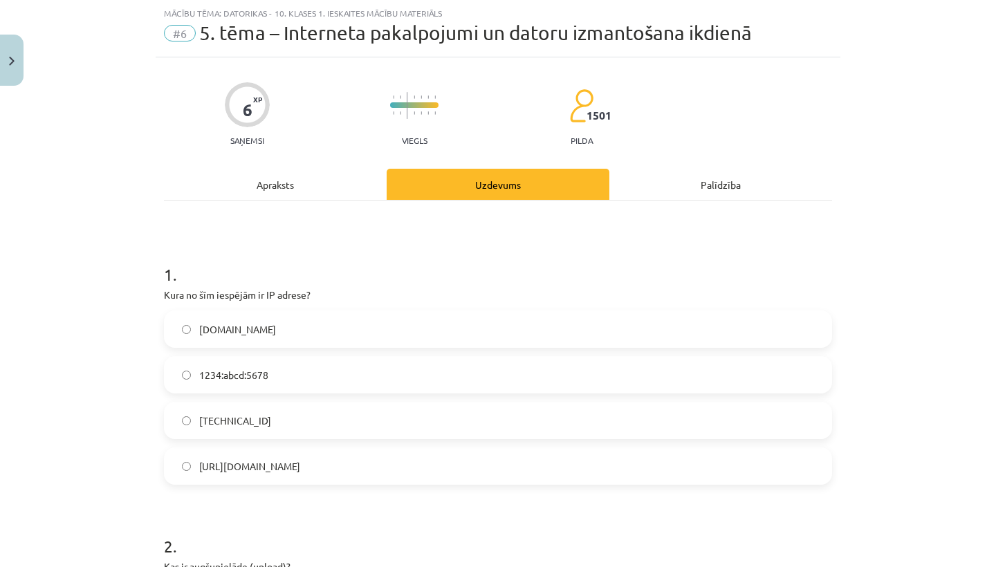
click at [322, 181] on div "Apraksts" at bounding box center [275, 184] width 223 height 31
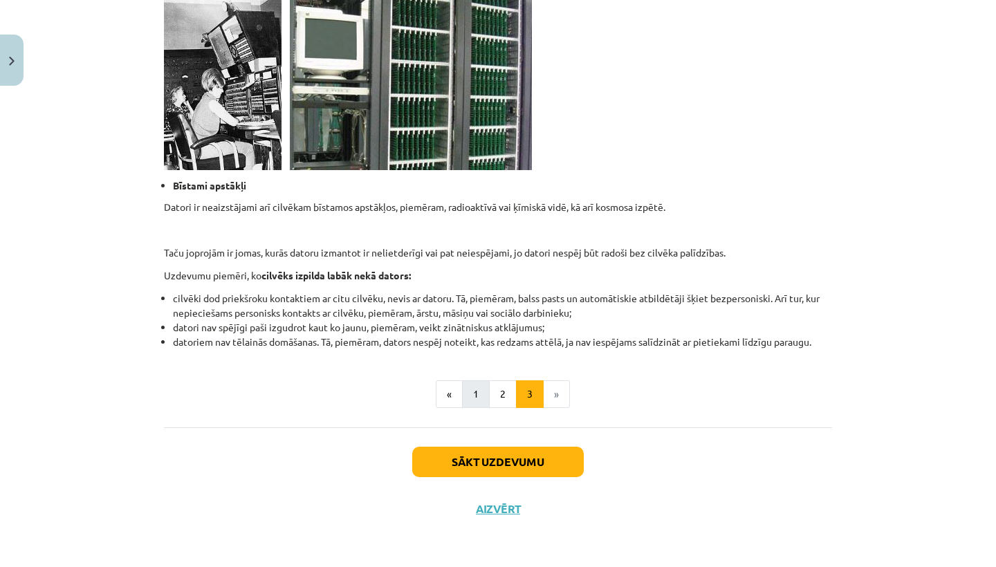
click at [470, 391] on button "1" at bounding box center [476, 394] width 28 height 28
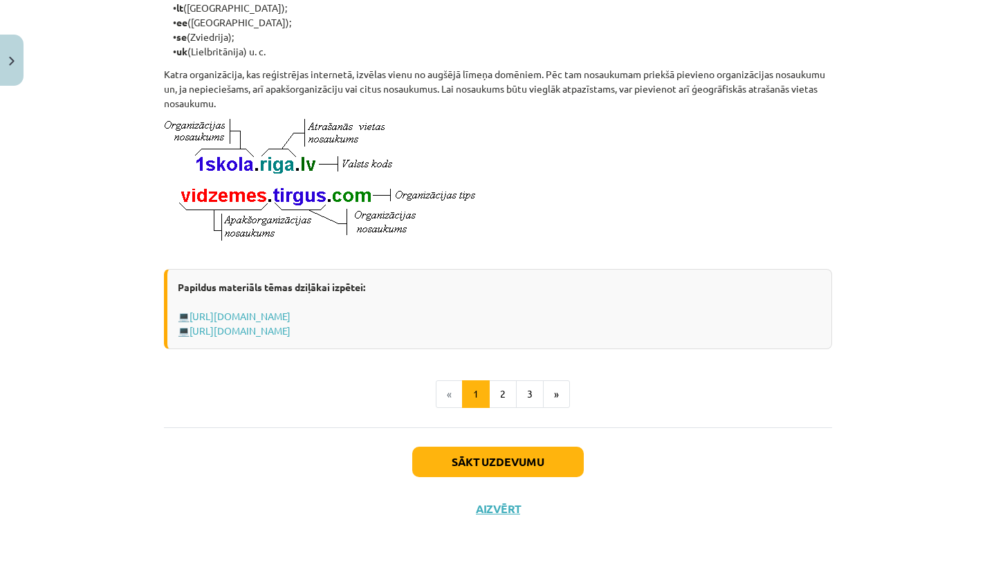
scroll to position [718, 0]
click at [501, 394] on button "2" at bounding box center [503, 394] width 28 height 28
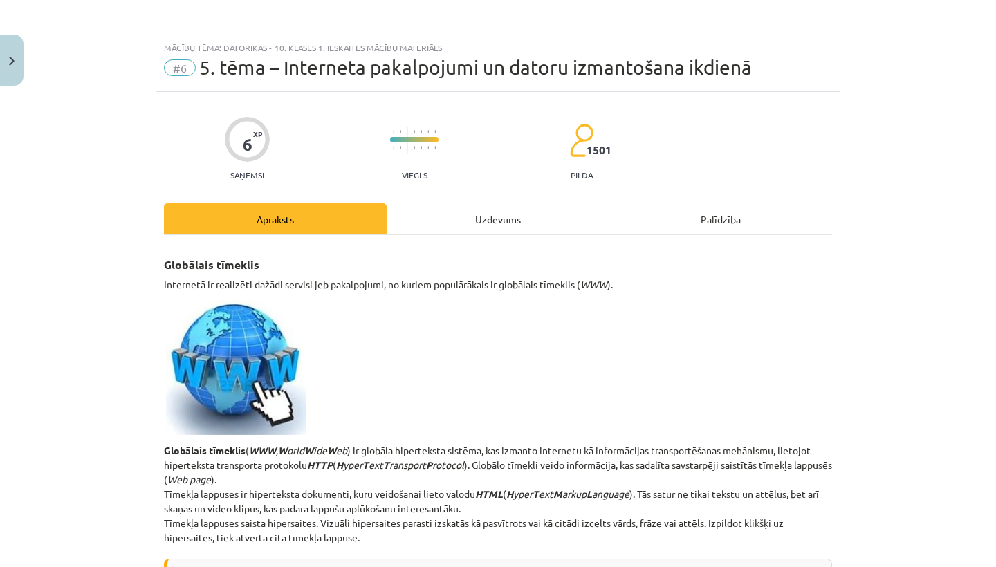
scroll to position [0, 0]
click at [484, 228] on div "Uzdevums" at bounding box center [498, 218] width 223 height 31
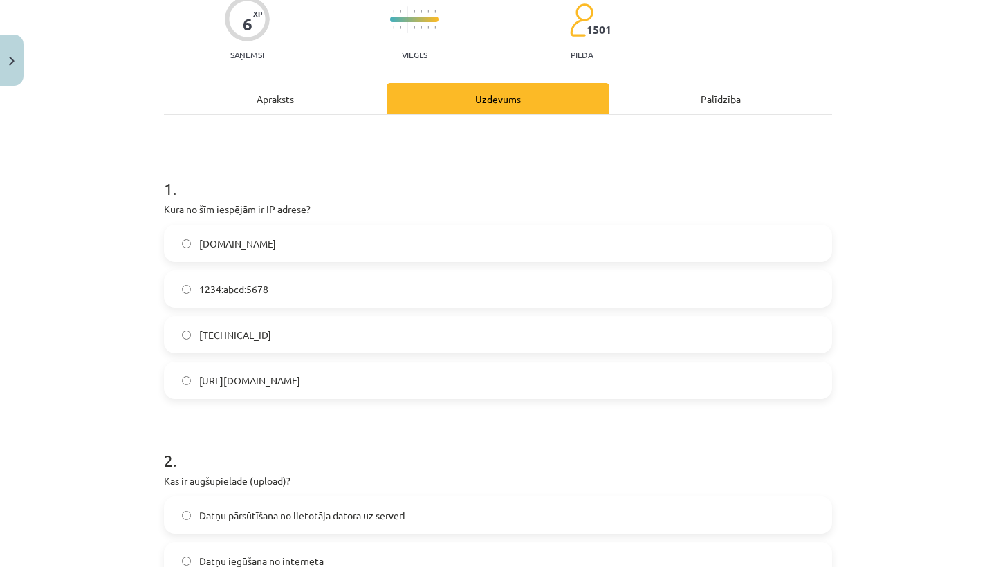
scroll to position [125, 0]
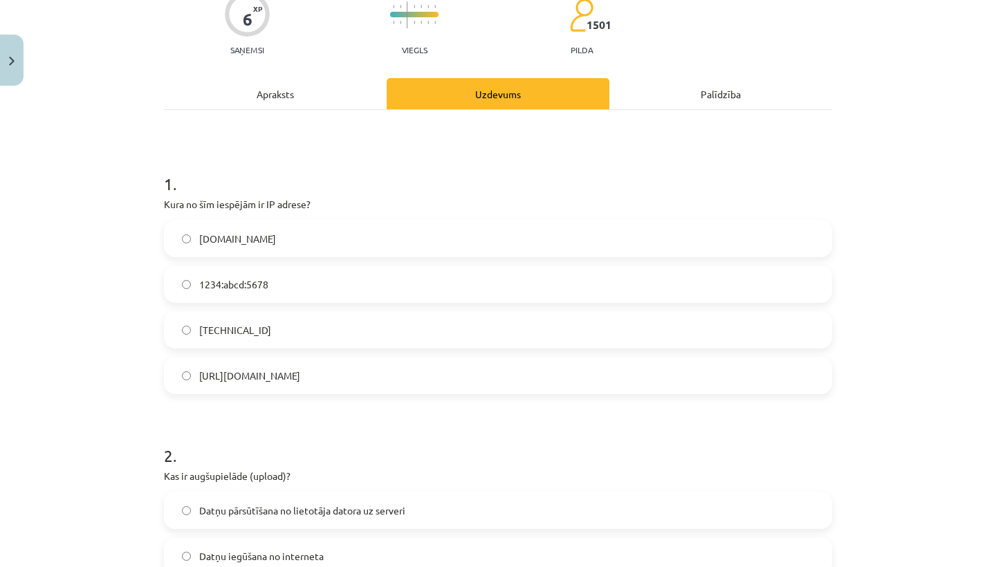
click at [373, 236] on label "www.example.com" at bounding box center [497, 238] width 665 height 35
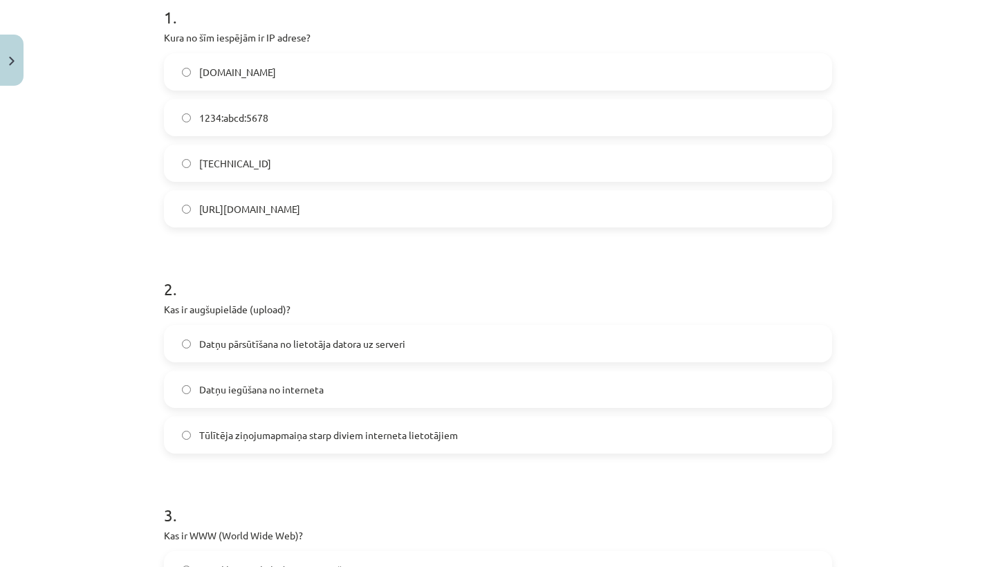
scroll to position [294, 0]
click at [363, 346] on span "Datņu pārsūtīšana no lietotāja datora uz serveri" at bounding box center [302, 342] width 206 height 15
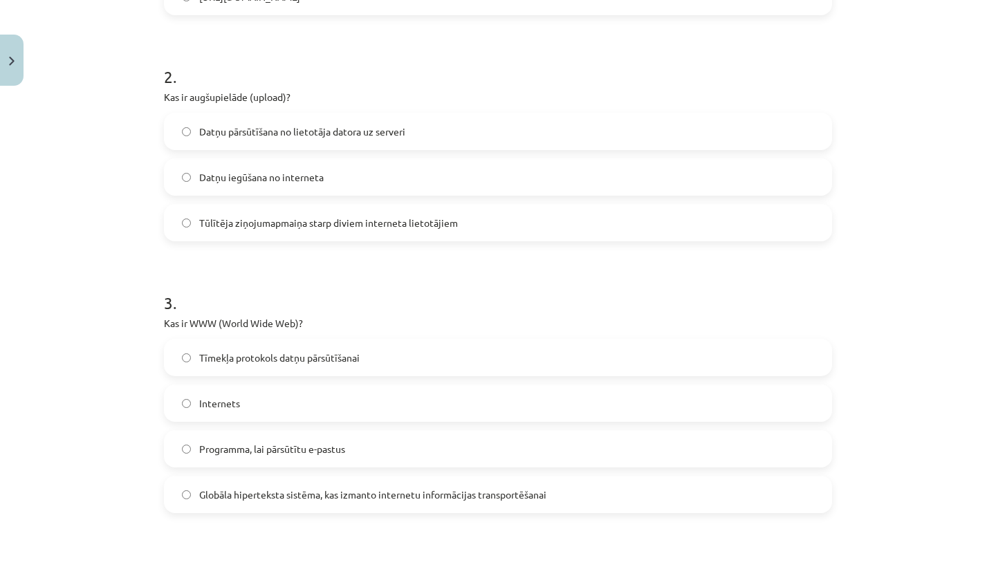
scroll to position [502, 0]
click at [347, 499] on span "Globāla hiperteksta sistēma, kas izmanto internetu informācijas transportēšanai" at bounding box center [372, 497] width 347 height 15
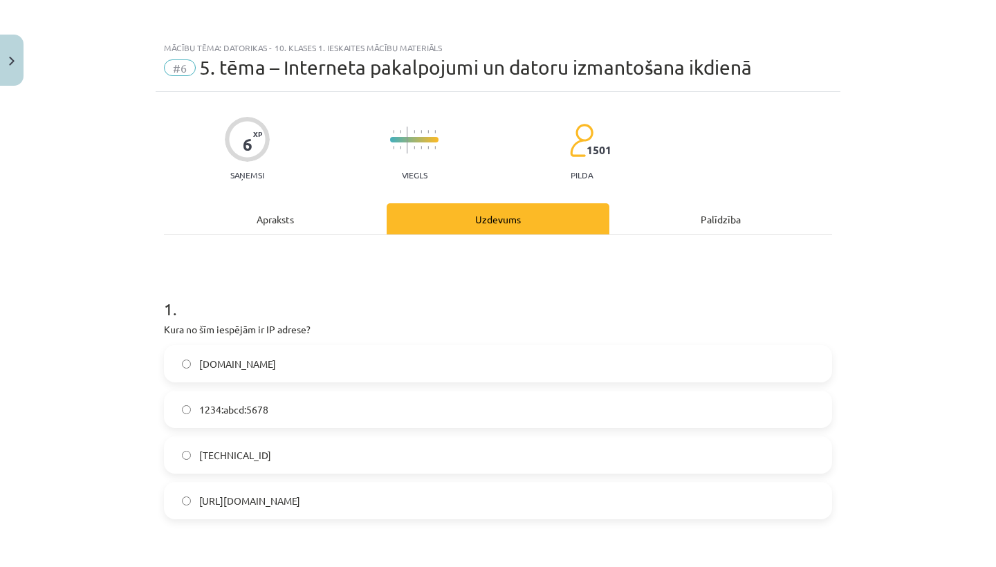
scroll to position [0, 0]
click at [309, 223] on div "Apraksts" at bounding box center [275, 218] width 223 height 31
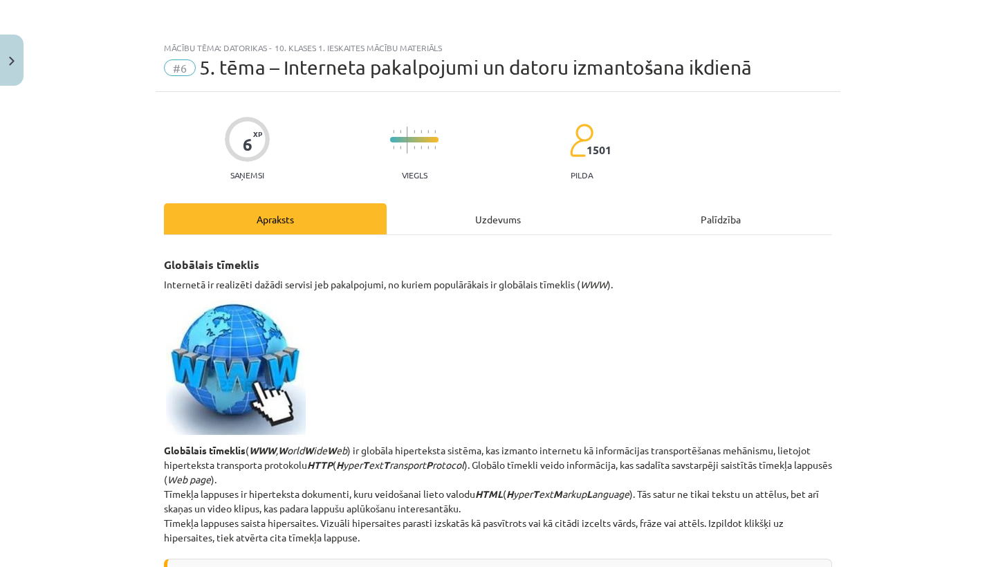
scroll to position [35, 0]
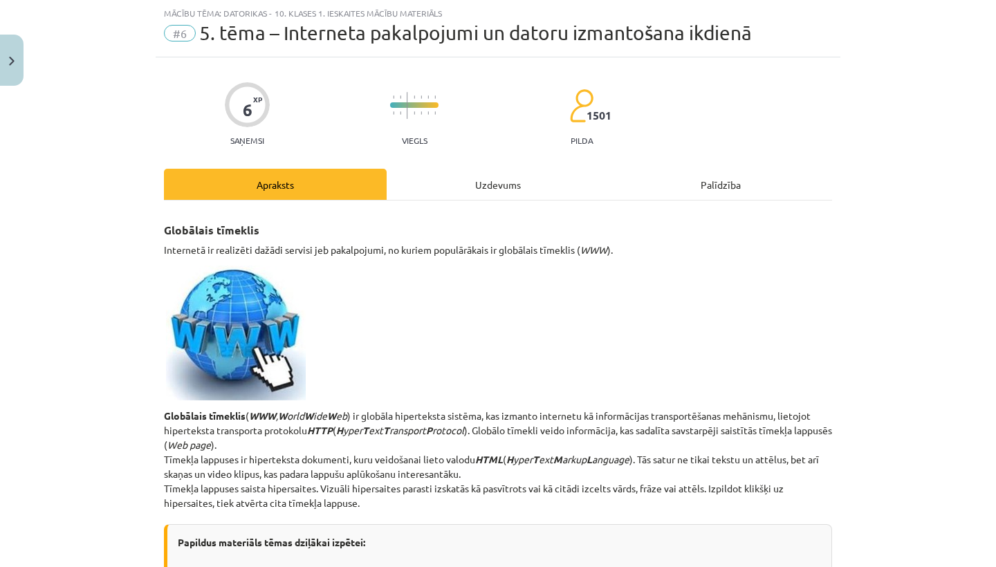
click at [473, 189] on div "Uzdevums" at bounding box center [498, 184] width 223 height 31
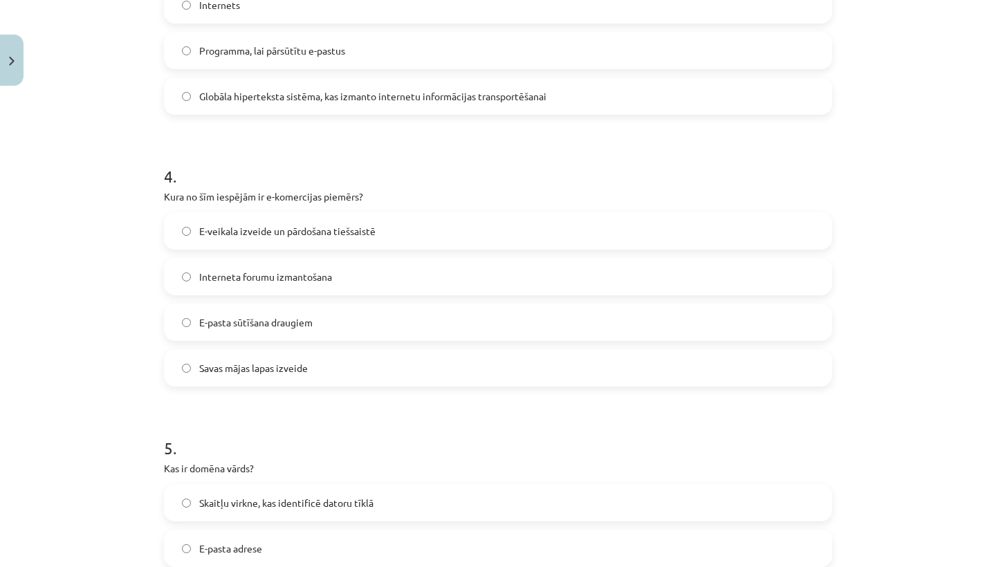
scroll to position [903, 0]
click at [403, 230] on label "E-veikala izveide un pārdošana tiešsaistē" at bounding box center [497, 230] width 665 height 35
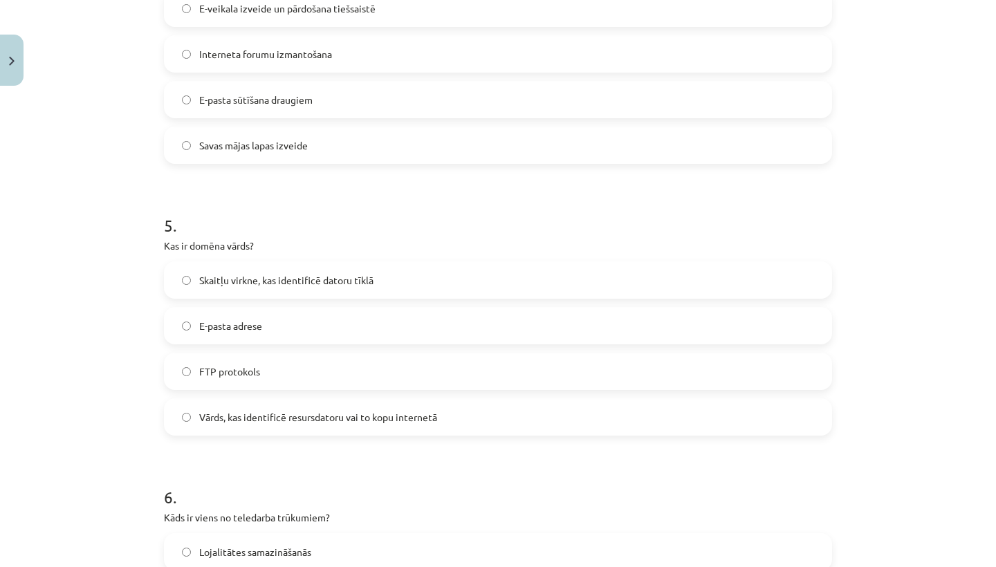
scroll to position [1126, 0]
click at [374, 416] on span "Vārds, kas identificē resursdatoru vai to kopu internetā" at bounding box center [318, 416] width 238 height 15
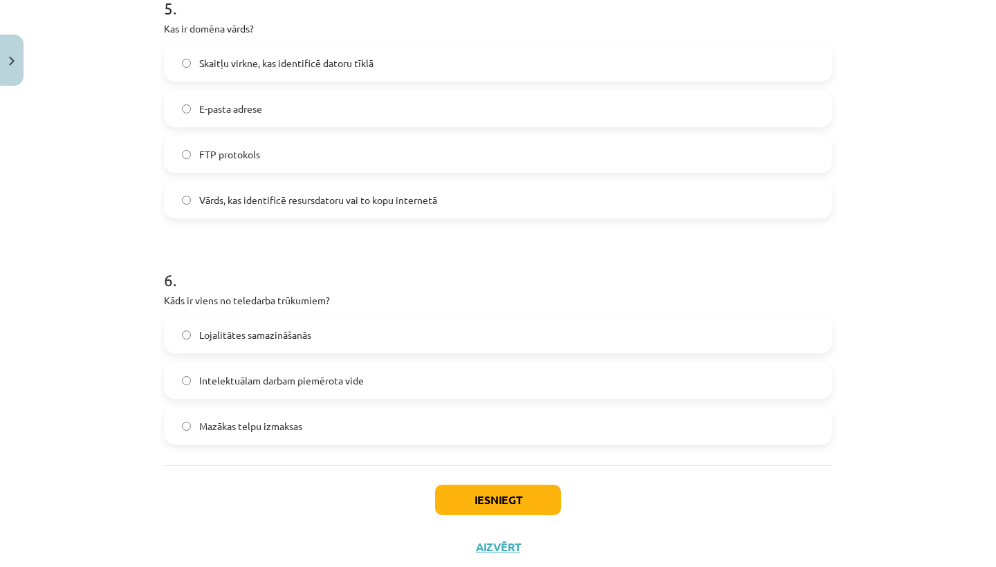
scroll to position [1349, 0]
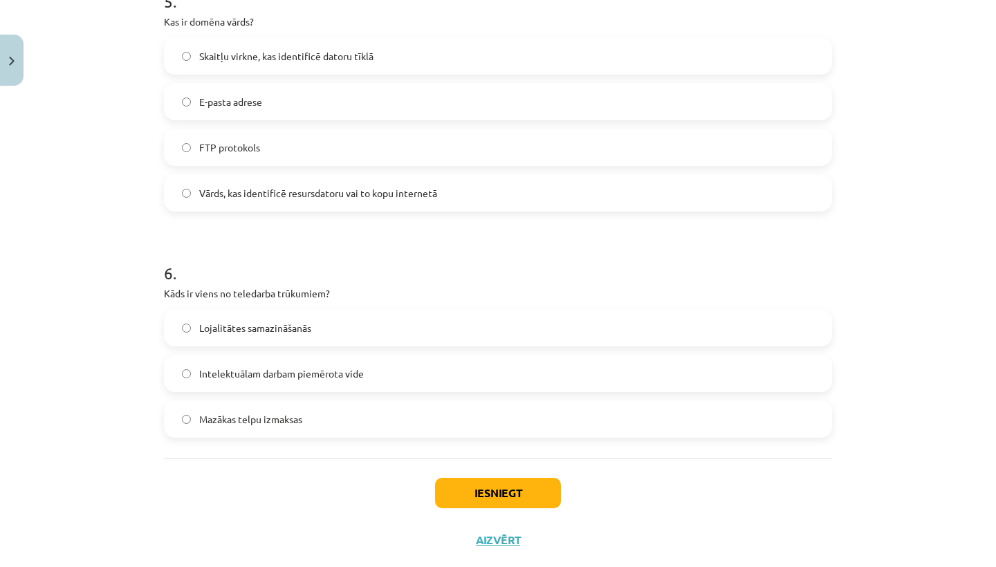
click at [364, 325] on label "Lojalitātes samazināšanās" at bounding box center [497, 328] width 665 height 35
click at [454, 490] on button "Iesniegt" at bounding box center [498, 493] width 126 height 30
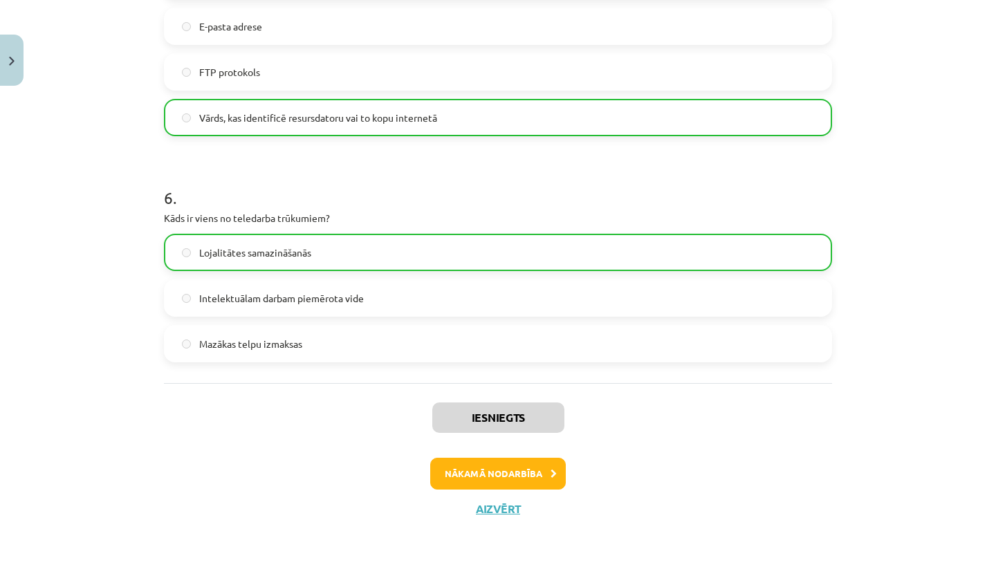
scroll to position [1426, 0]
click at [498, 472] on button "Nākamā nodarbība" at bounding box center [498, 474] width 136 height 32
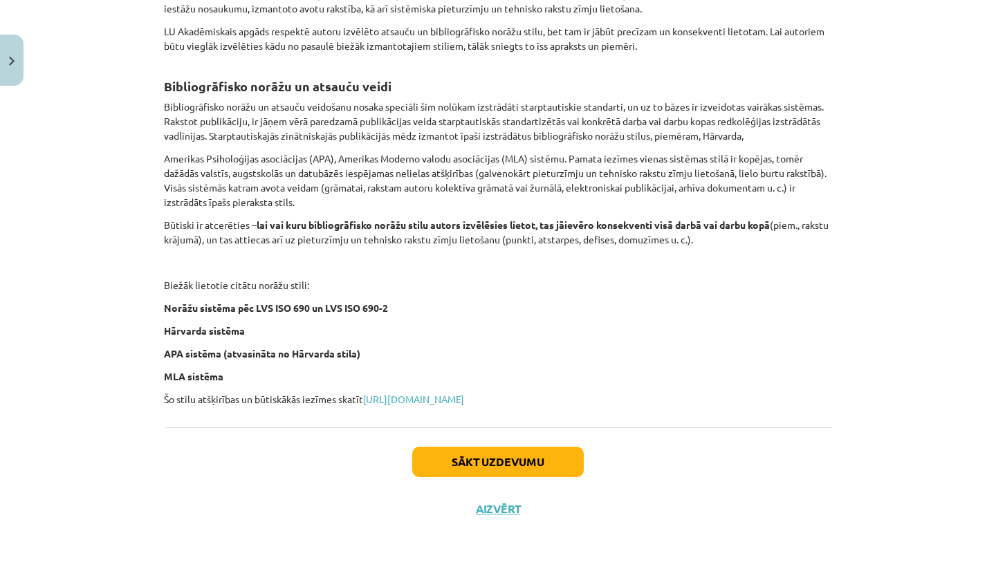
scroll to position [494, 0]
click at [430, 464] on button "Sākt uzdevumu" at bounding box center [498, 462] width 172 height 30
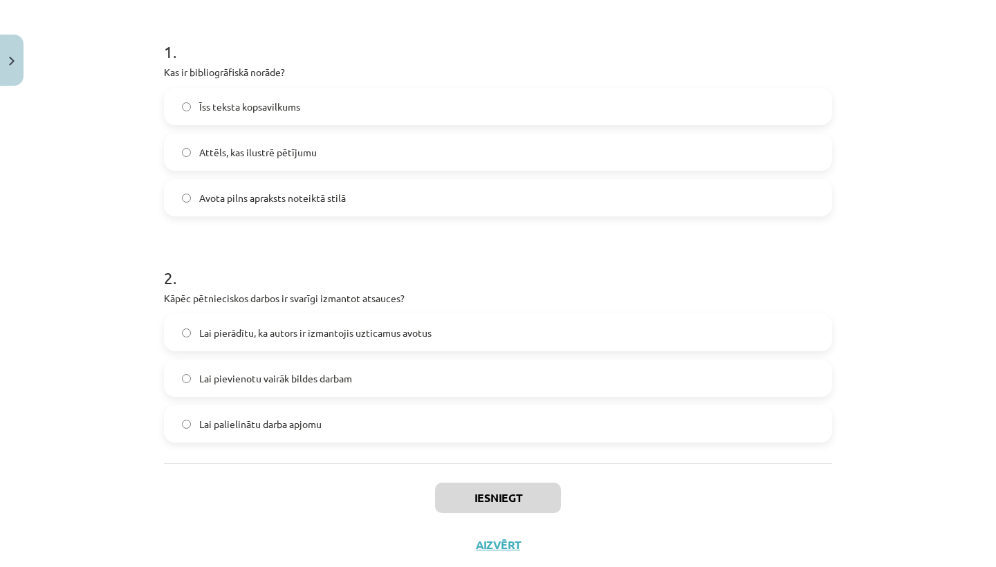
scroll to position [266, 0]
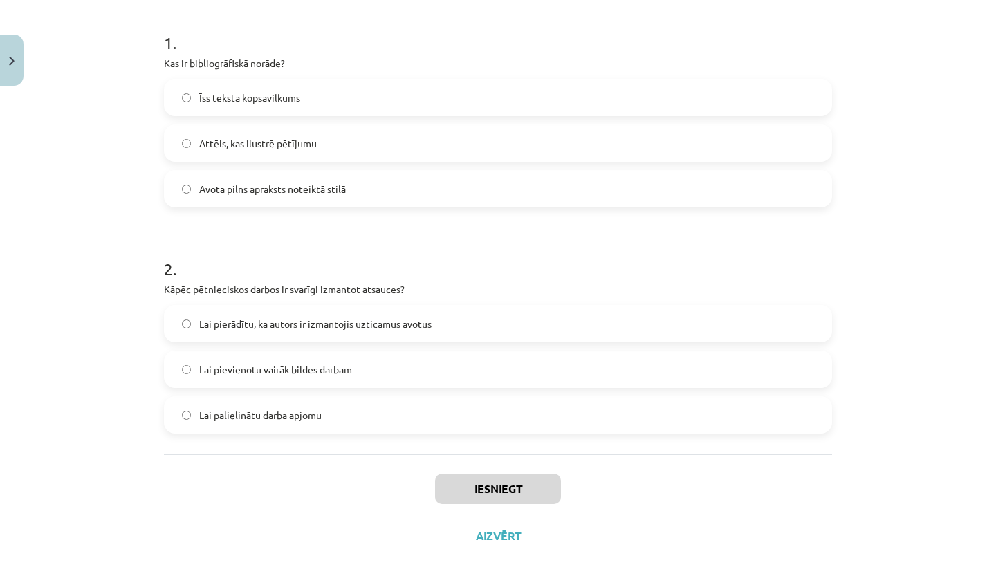
click at [472, 328] on label "Lai pierādītu, ka autors ir izmantojis uzticamus avotus" at bounding box center [497, 323] width 665 height 35
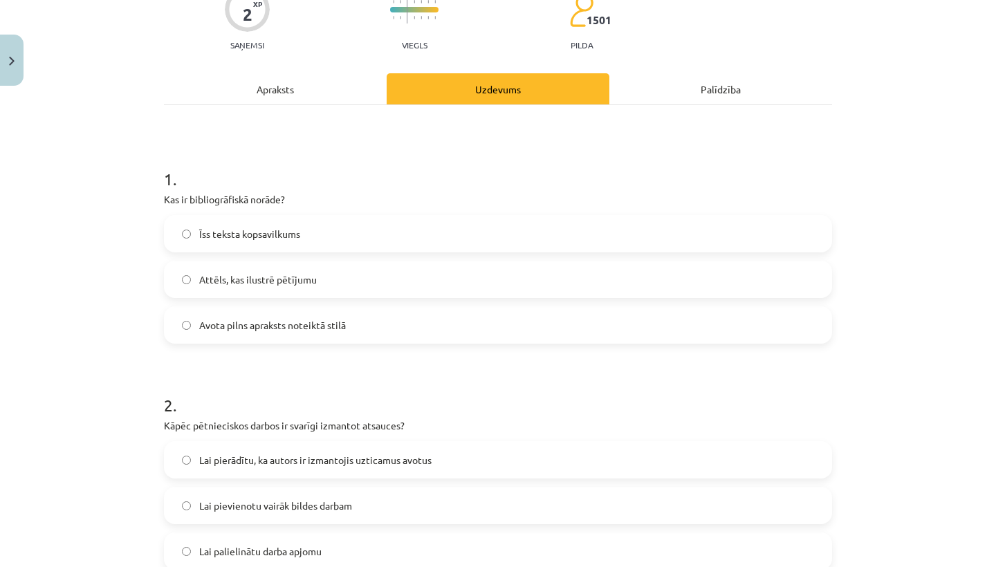
scroll to position [131, 0]
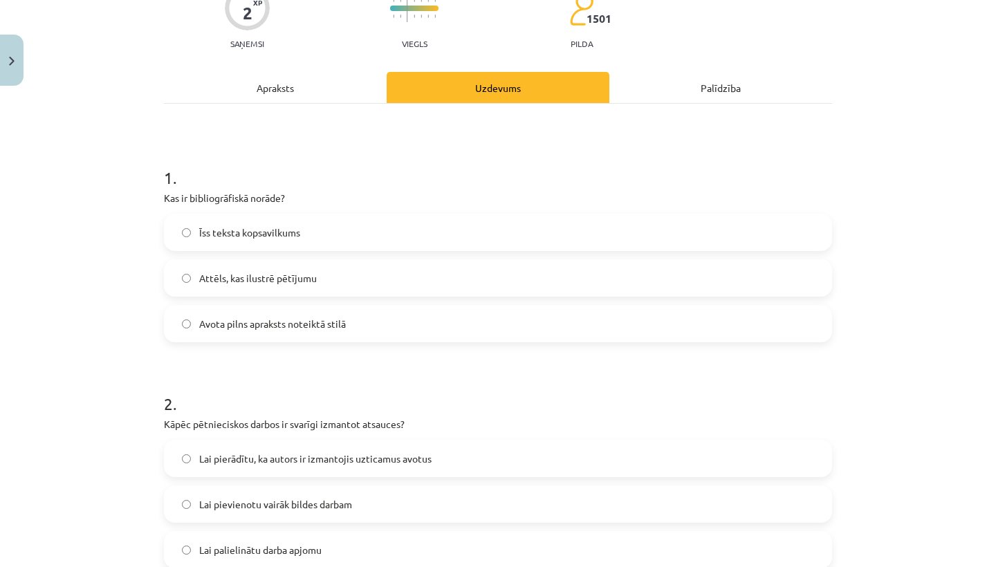
click at [323, 86] on div "Apraksts" at bounding box center [275, 87] width 223 height 31
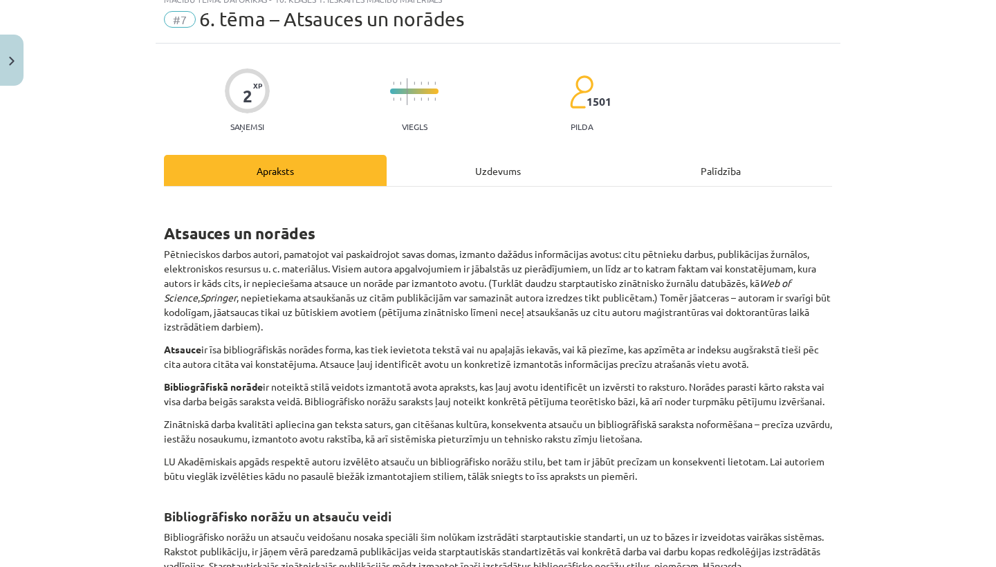
scroll to position [50, 0]
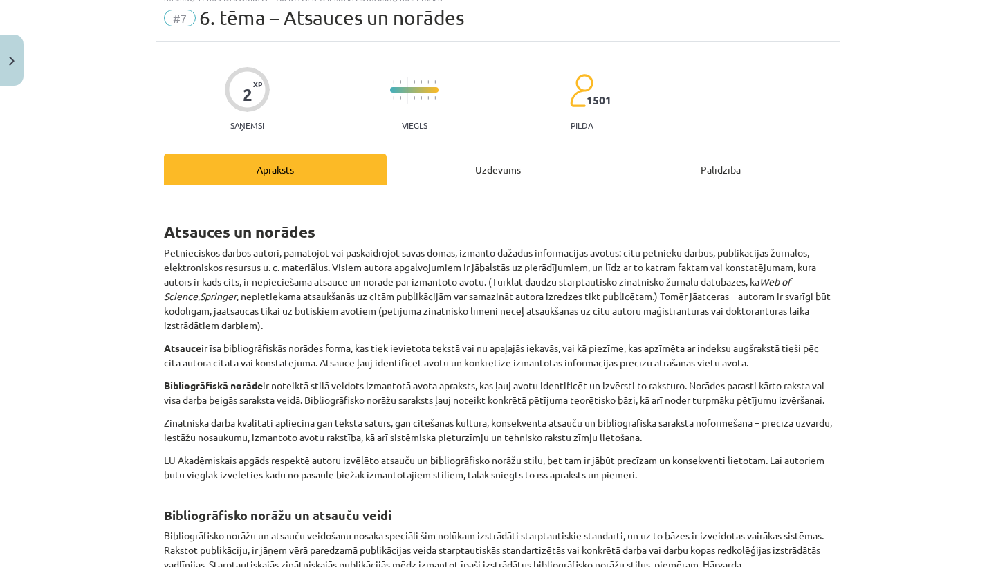
click at [500, 175] on div "Uzdevums" at bounding box center [498, 169] width 223 height 31
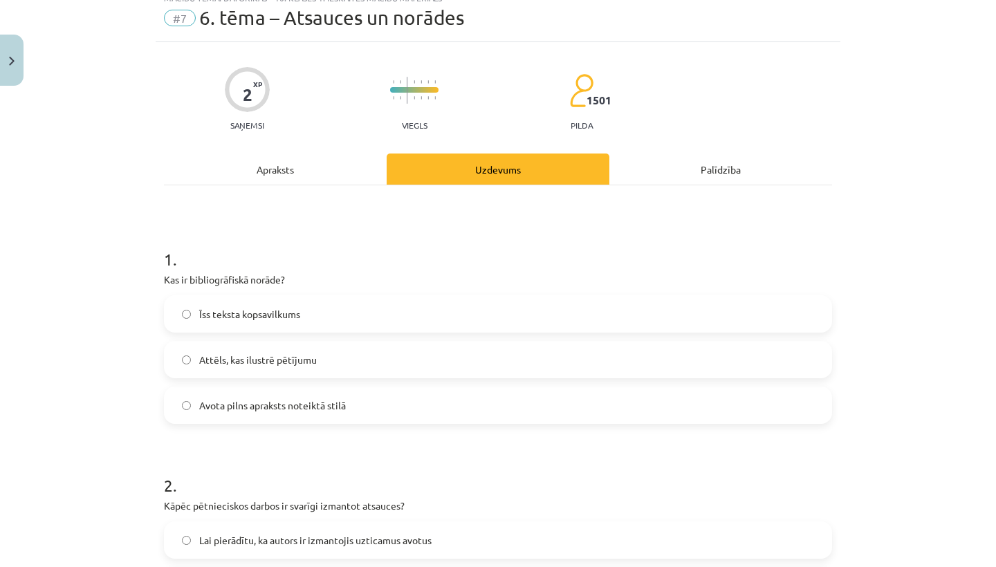
scroll to position [35, 0]
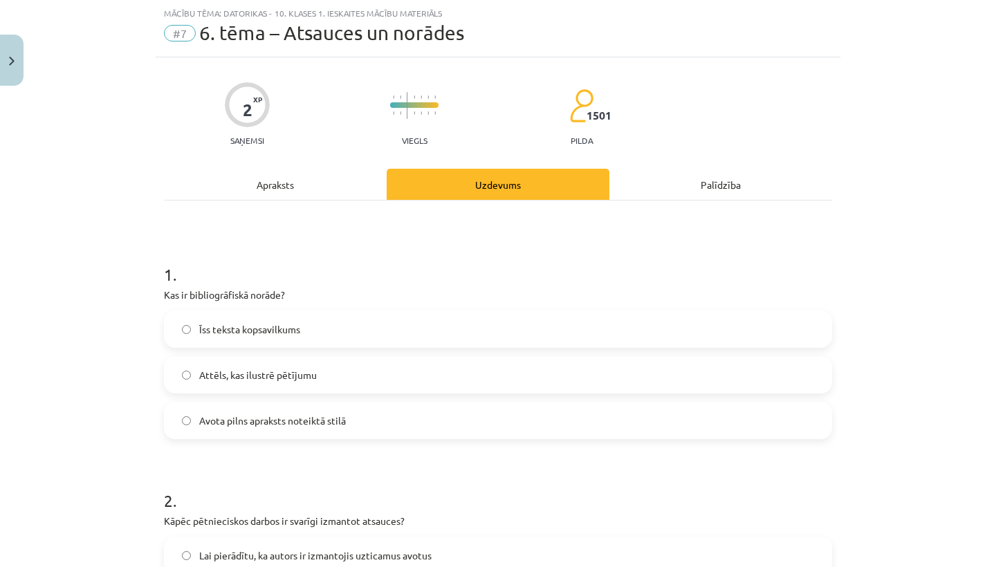
click at [303, 411] on label "Avota pilns apraksts noteiktā stilā" at bounding box center [497, 420] width 665 height 35
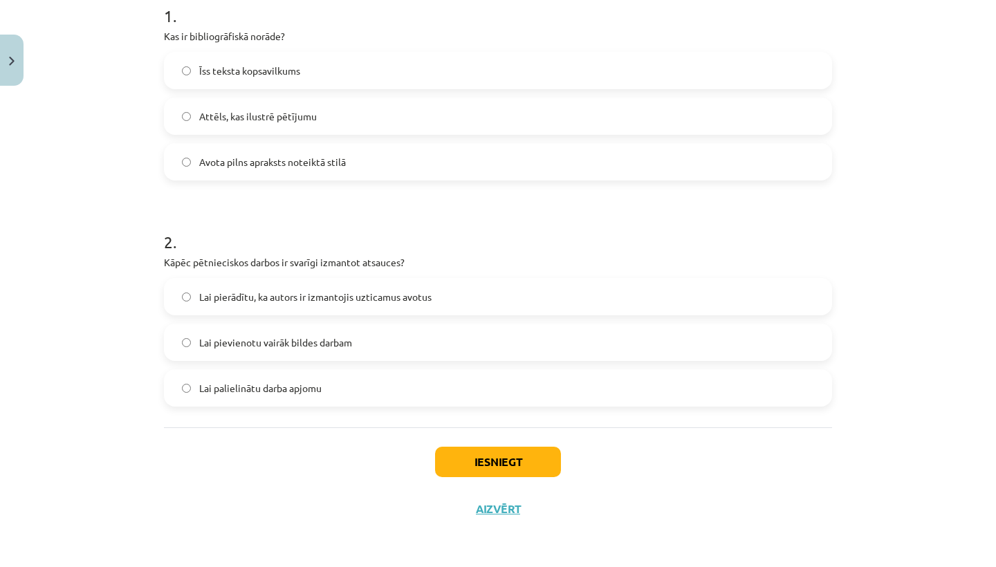
scroll to position [295, 0]
click at [499, 474] on button "Iesniegt" at bounding box center [498, 462] width 126 height 30
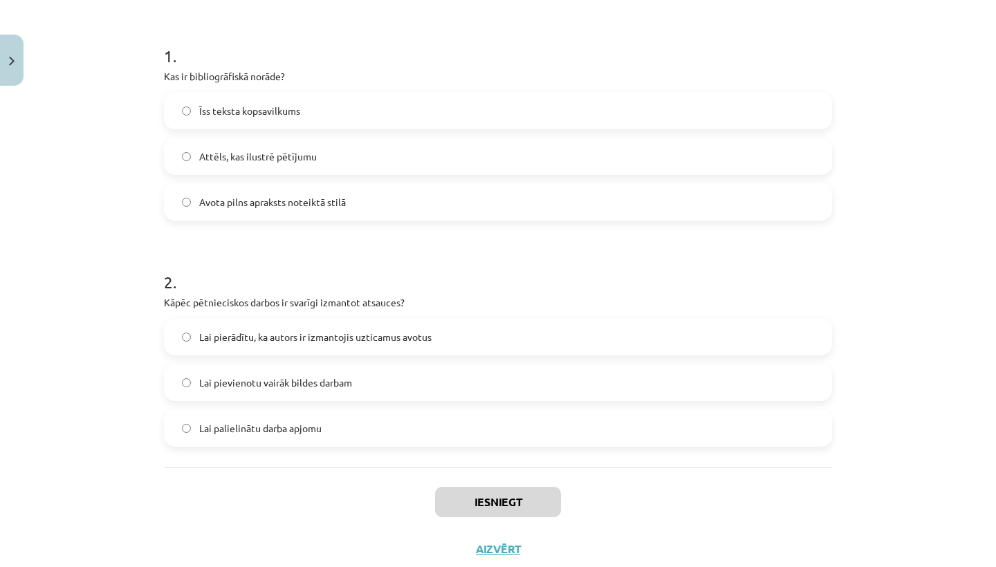
scroll to position [252, 0]
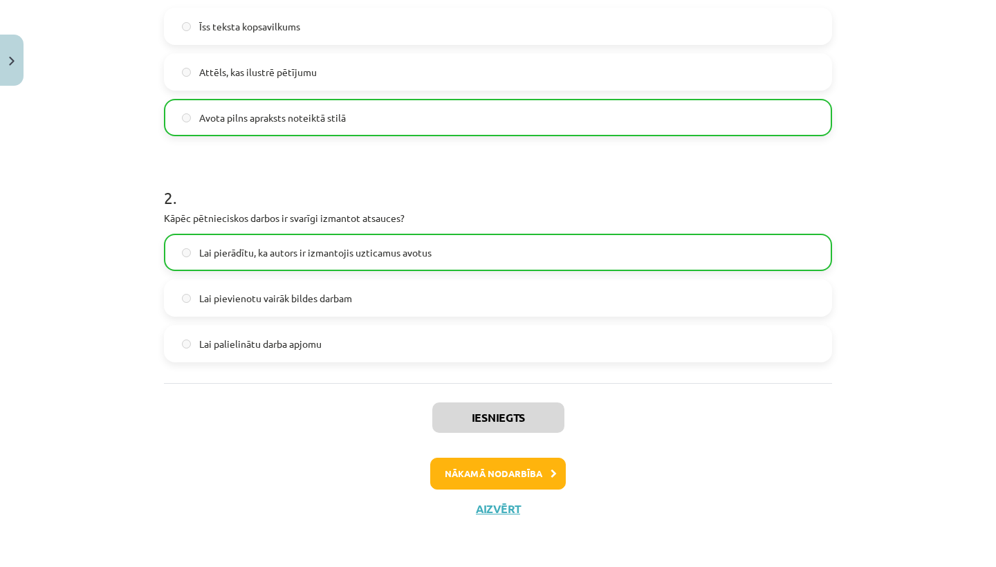
click at [526, 479] on button "Nākamā nodarbība" at bounding box center [498, 474] width 136 height 32
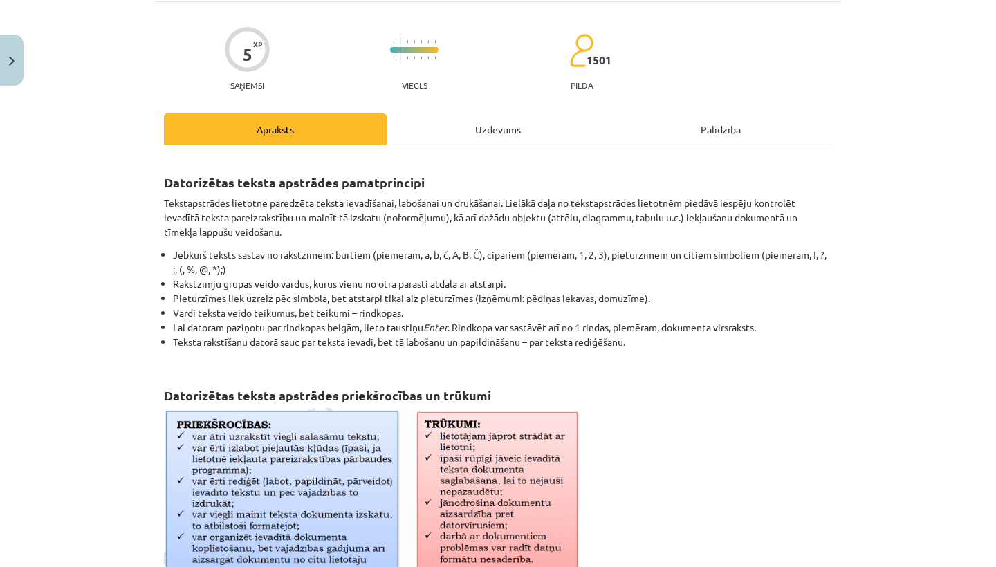
scroll to position [35, 0]
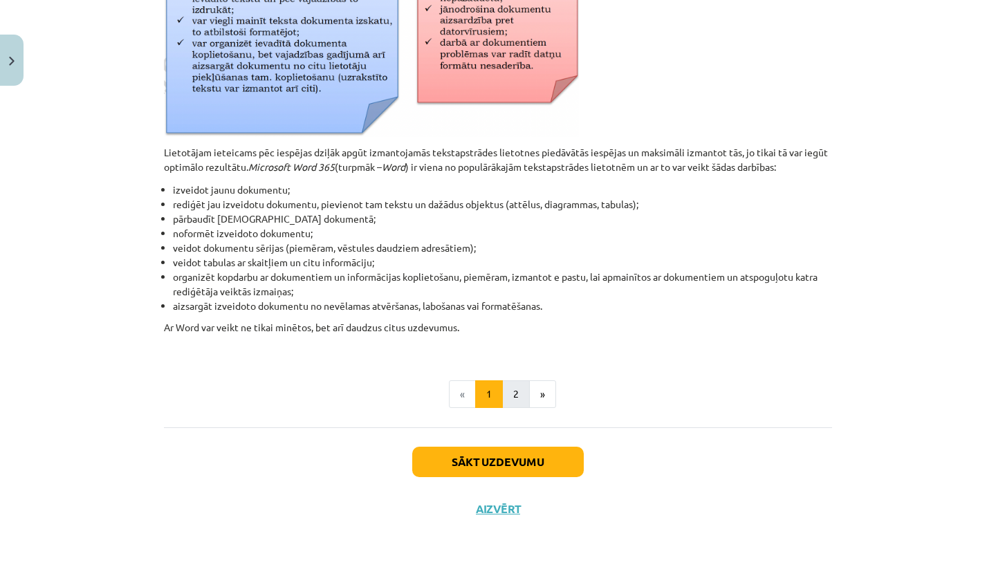
click at [520, 396] on button "2" at bounding box center [516, 394] width 28 height 28
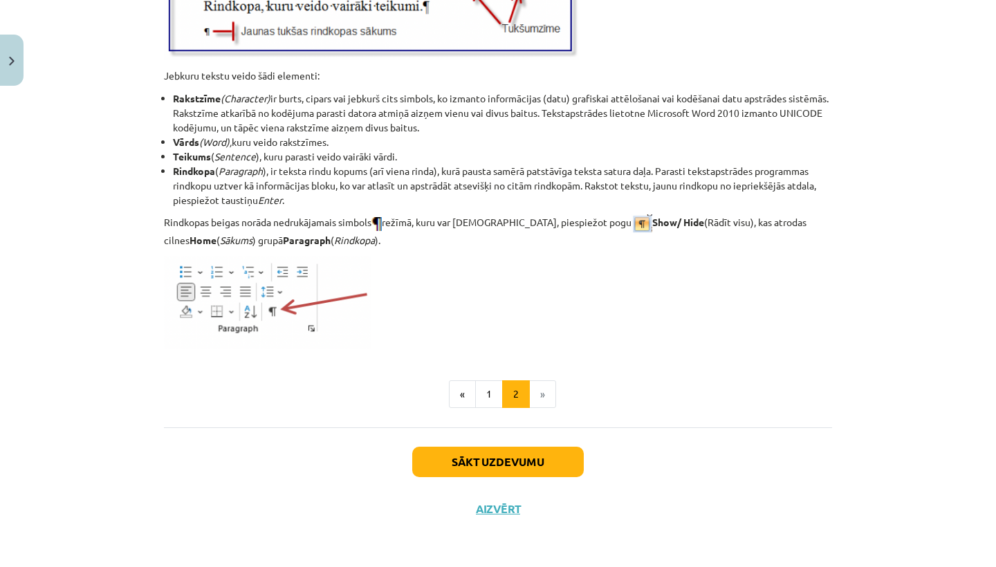
scroll to position [1723, 0]
click at [487, 390] on button "1" at bounding box center [489, 394] width 28 height 28
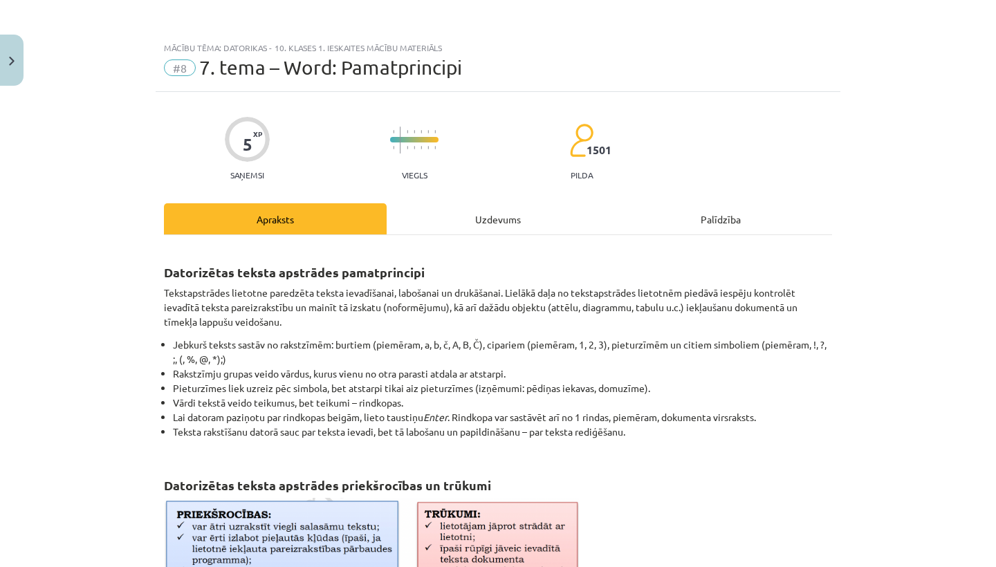
scroll to position [0, 0]
click at [12, 57] on img "Close" at bounding box center [12, 61] width 6 height 9
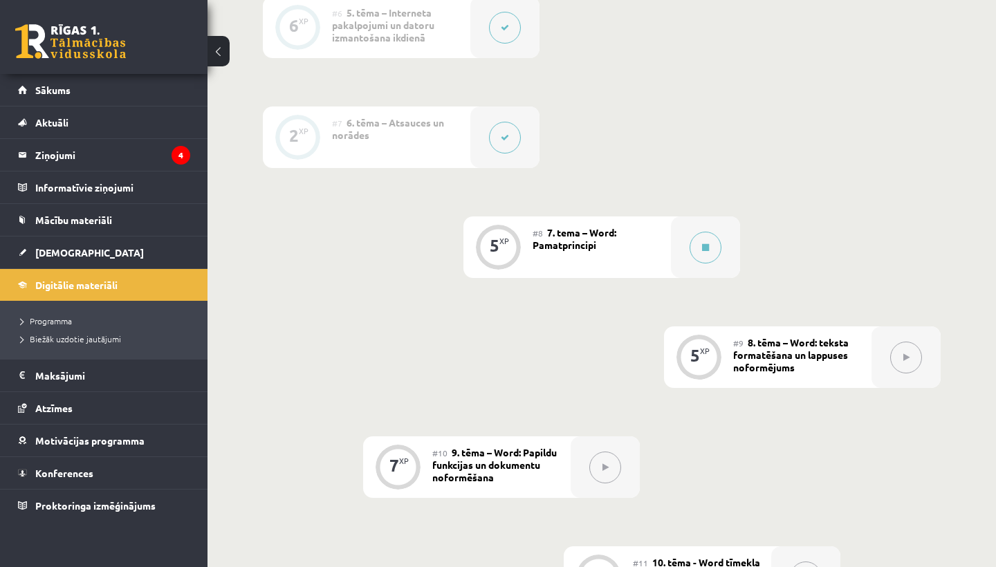
scroll to position [1025, 0]
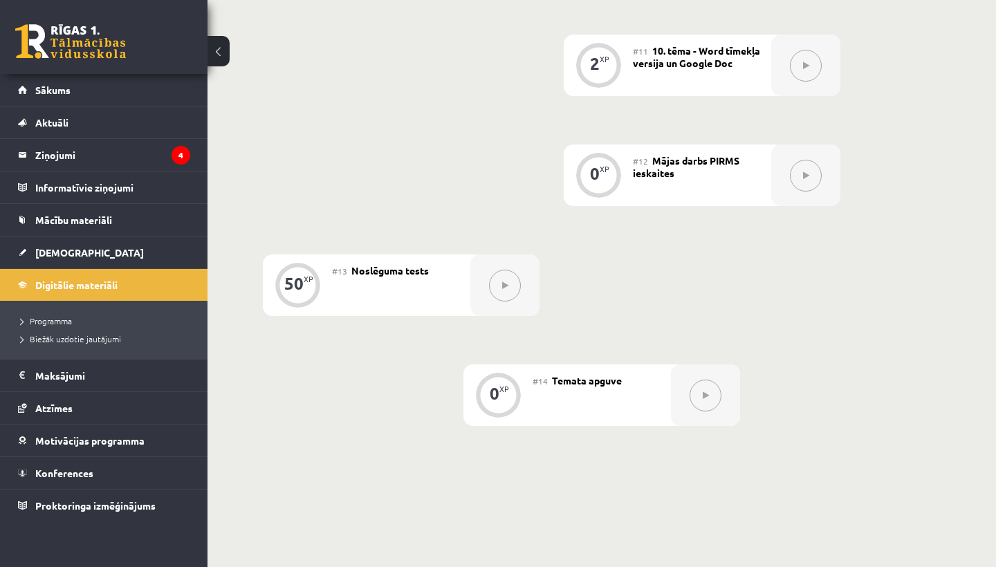
scroll to position [1523, 0]
click at [781, 185] on div at bounding box center [805, 174] width 69 height 62
click at [805, 175] on icon at bounding box center [806, 174] width 6 height 8
click at [604, 176] on div "0 XP" at bounding box center [597, 171] width 41 height 41
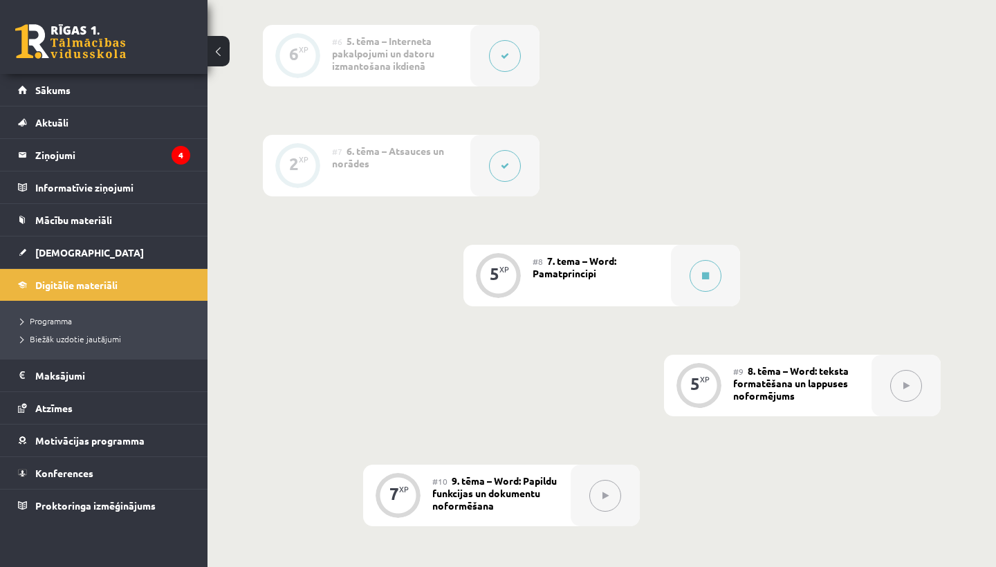
scroll to position [989, 0]
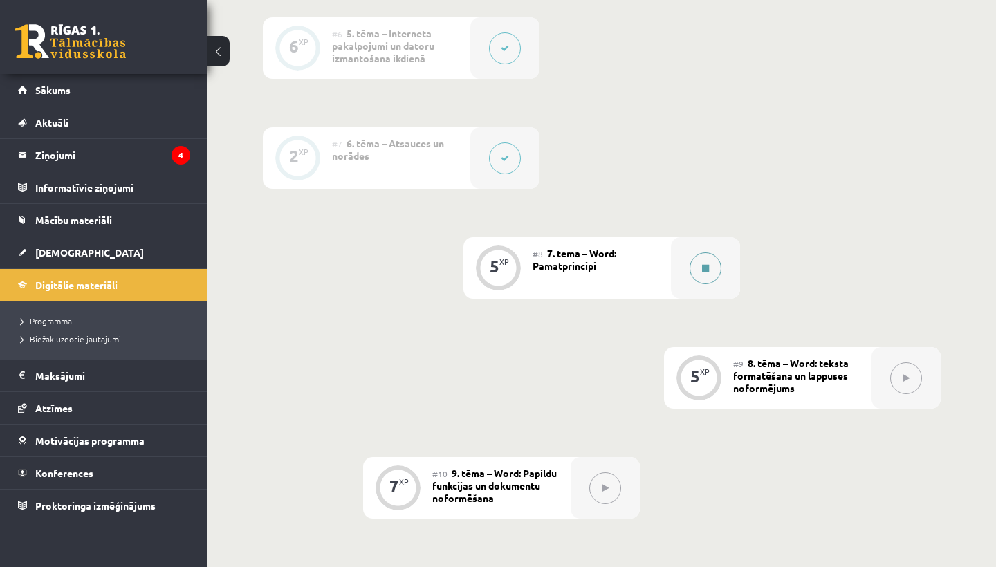
click at [707, 272] on icon at bounding box center [705, 268] width 7 height 8
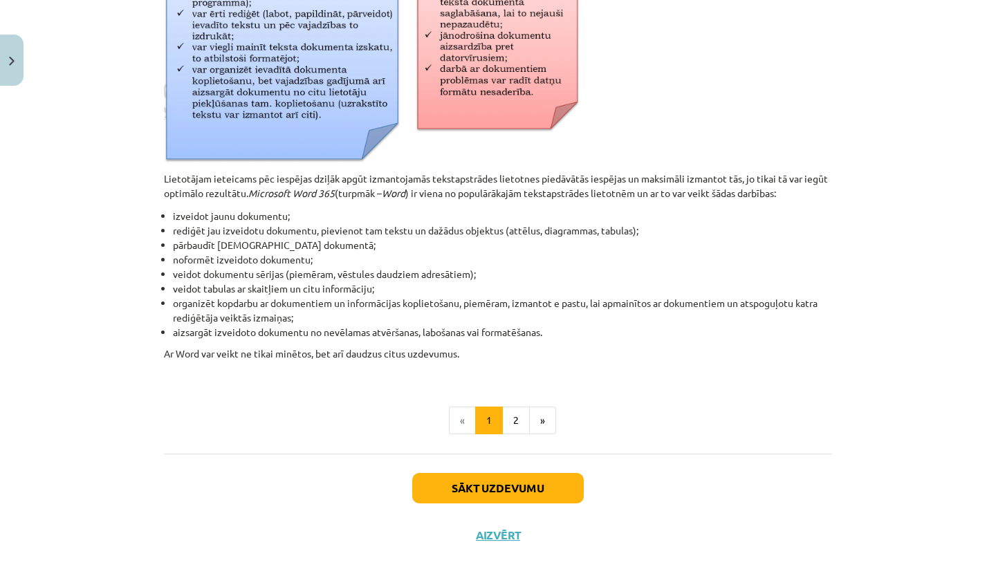
scroll to position [558, 0]
click at [515, 416] on button "2" at bounding box center [516, 420] width 28 height 28
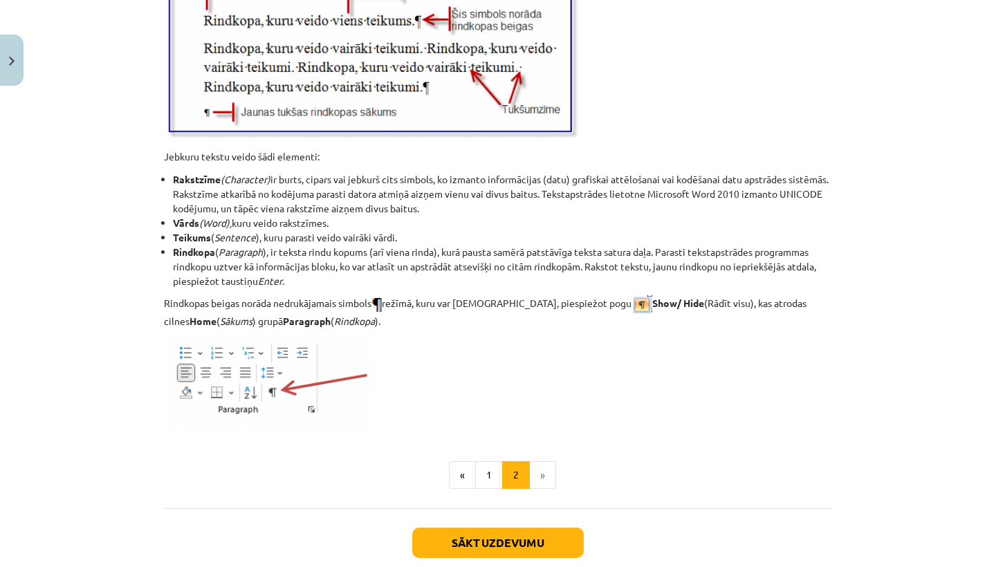
scroll to position [1645, 0]
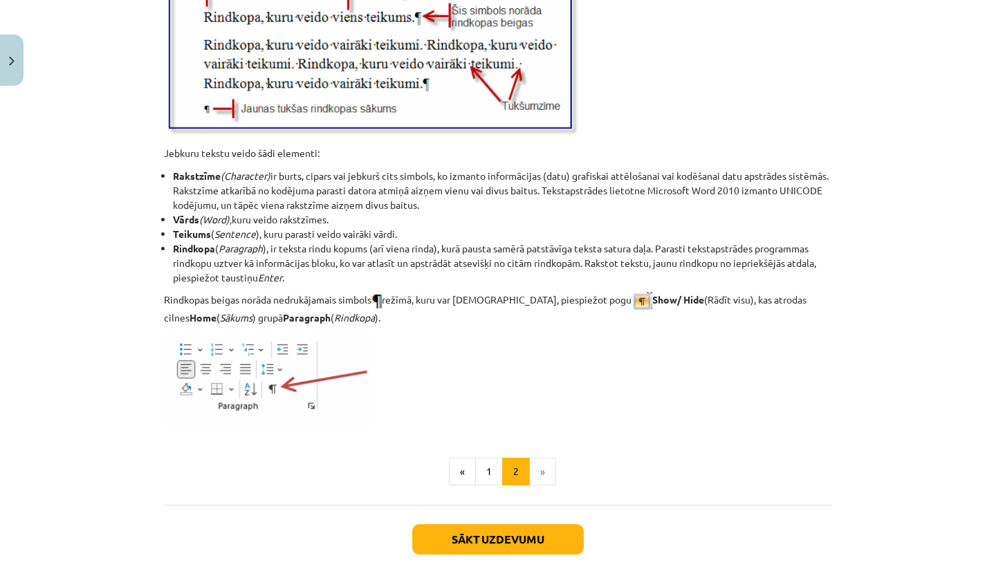
click at [508, 530] on button "Sākt uzdevumu" at bounding box center [498, 539] width 172 height 30
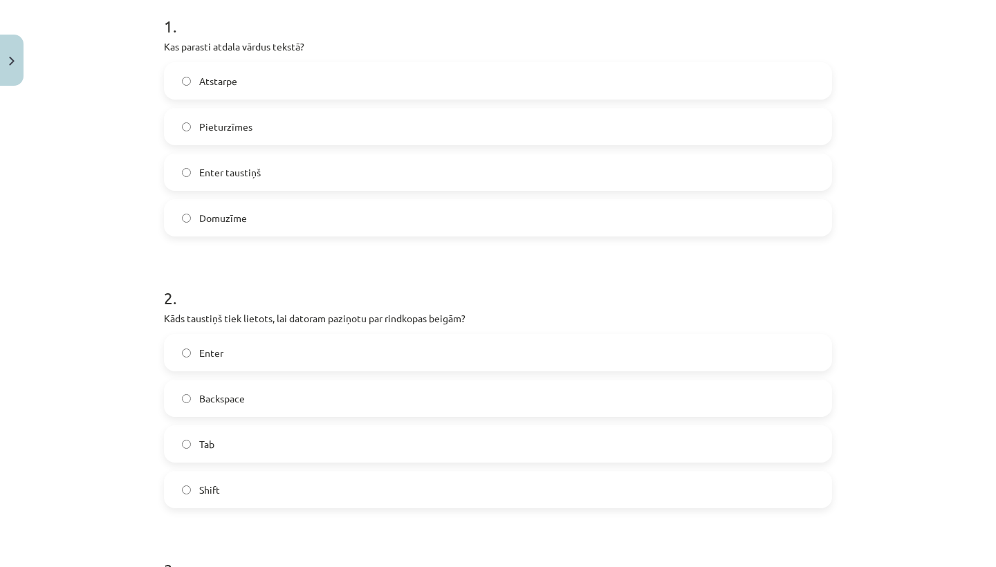
scroll to position [272, 0]
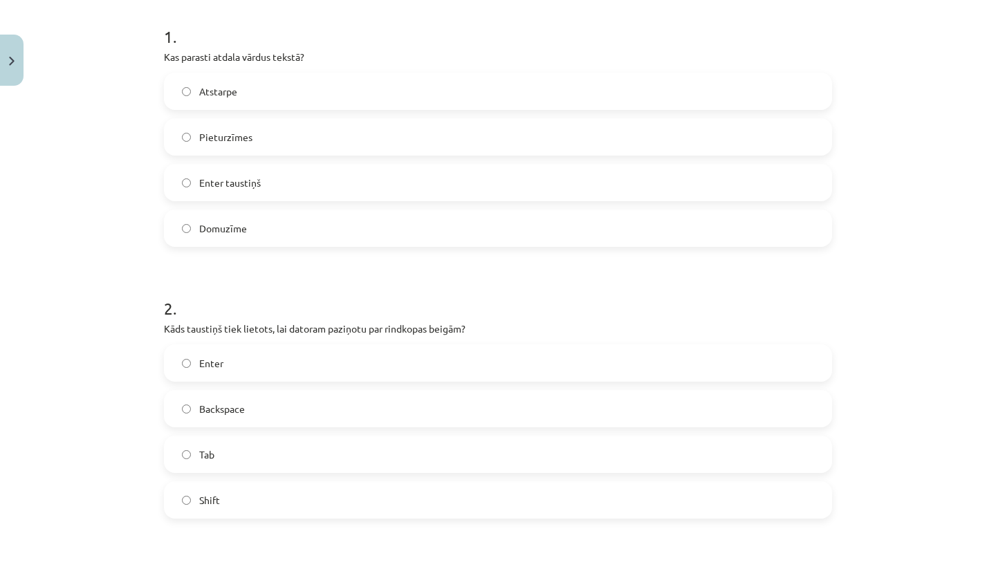
click at [423, 369] on label "Enter" at bounding box center [497, 363] width 665 height 35
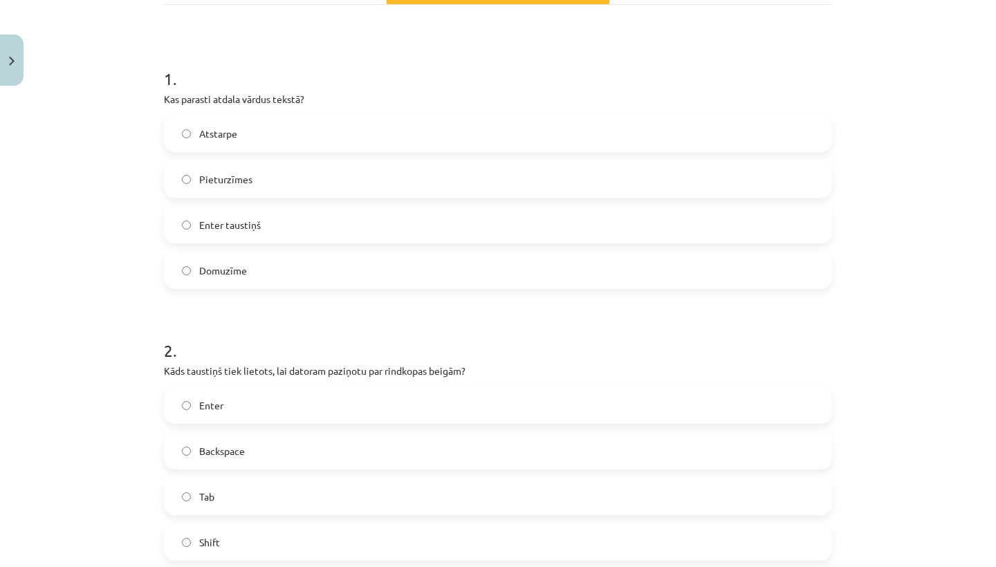
scroll to position [232, 0]
click at [311, 124] on label "Atstarpe" at bounding box center [497, 132] width 665 height 35
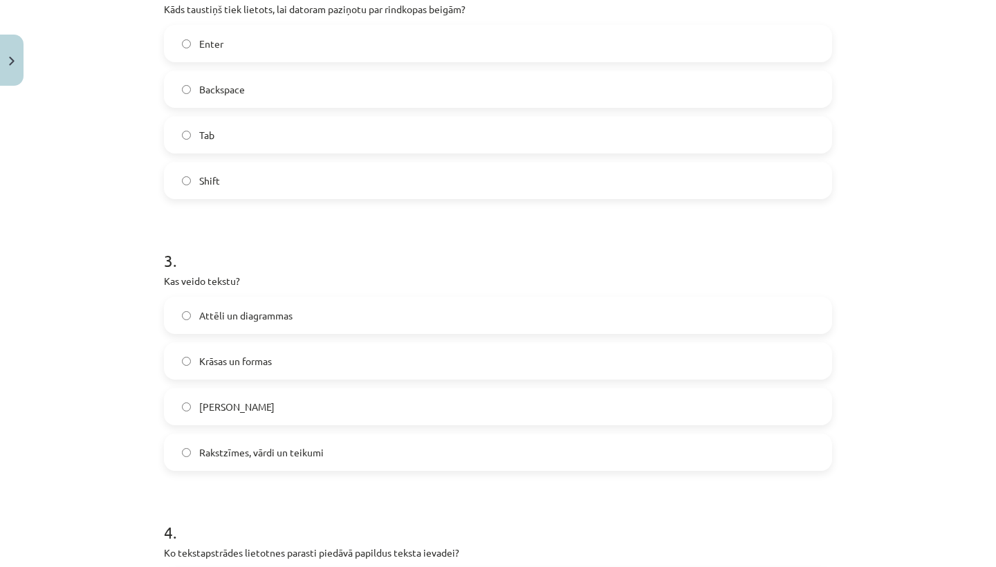
scroll to position [607, 0]
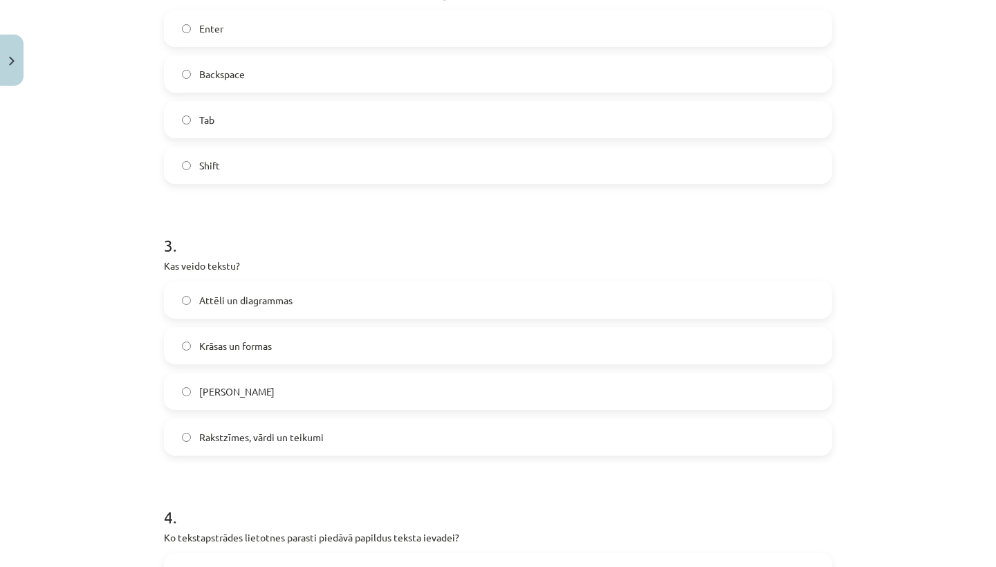
click at [292, 432] on span "Rakstzīmes, vārdi un teikumi" at bounding box center [261, 437] width 124 height 15
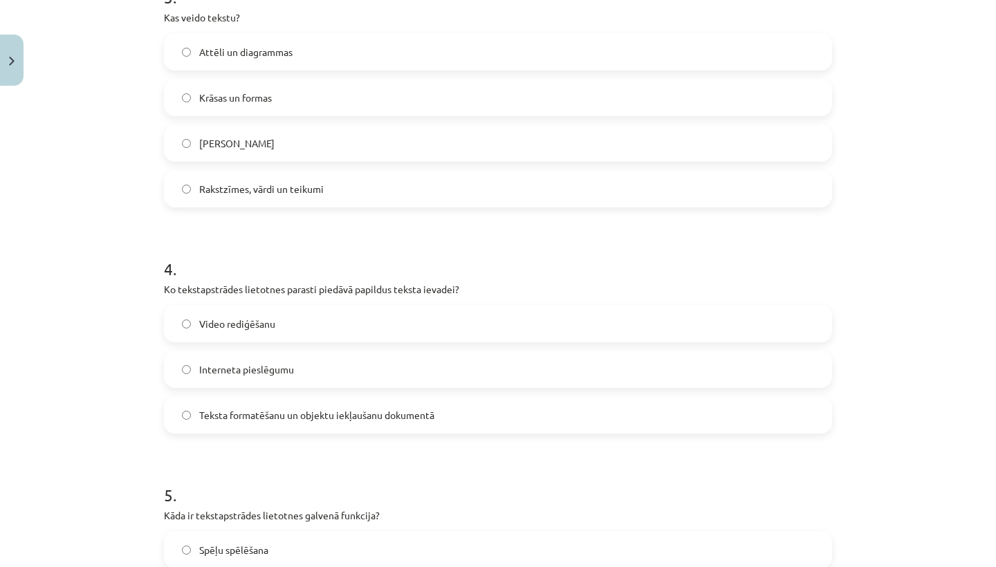
scroll to position [873, 0]
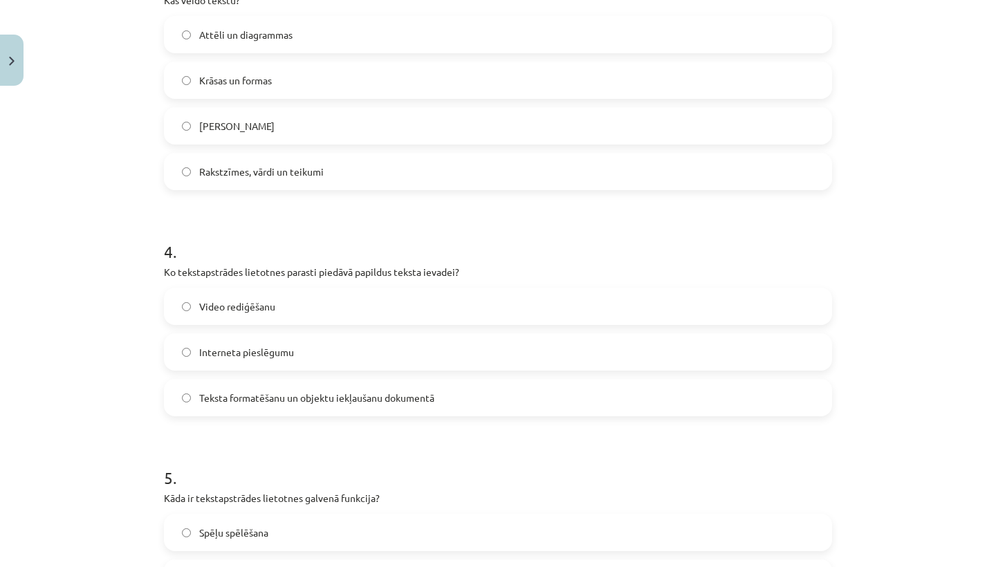
click at [321, 394] on span "Teksta formatēšanu un objektu iekļaušanu dokumentā" at bounding box center [316, 398] width 235 height 15
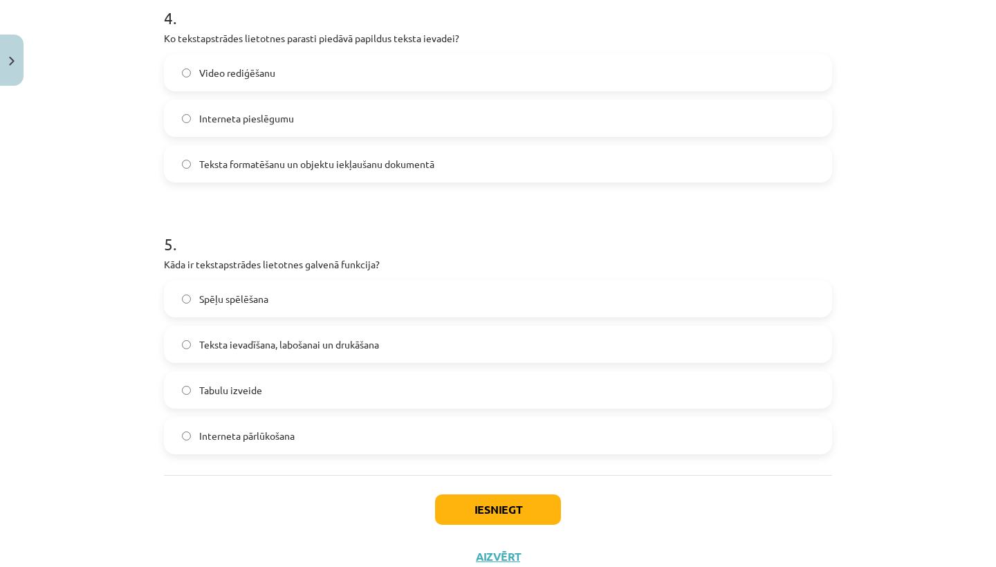
scroll to position [1107, 0]
click at [335, 340] on span "Teksta ievadīšana, labošanai un drukāšana" at bounding box center [289, 344] width 180 height 15
click at [476, 508] on button "Iesniegt" at bounding box center [498, 509] width 126 height 30
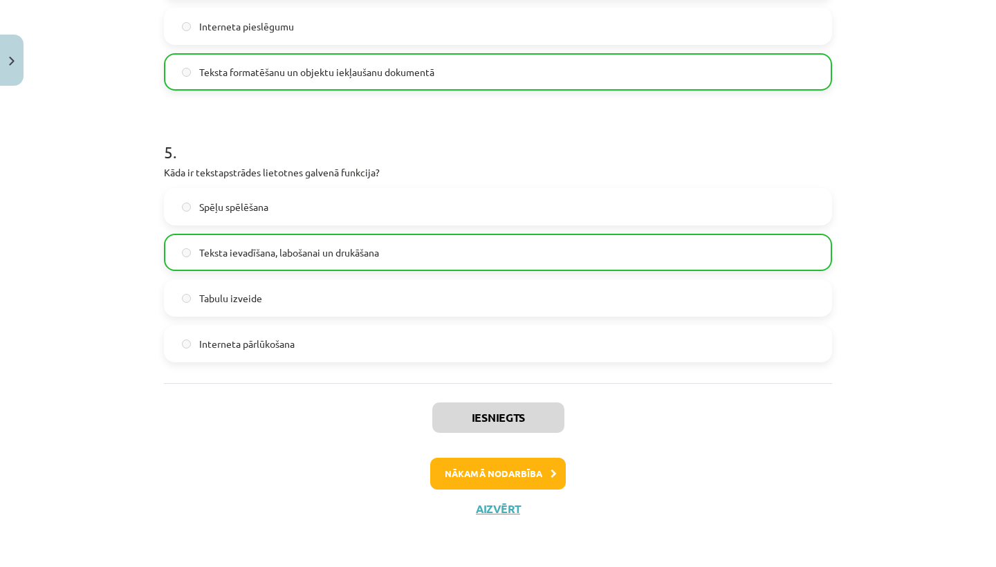
scroll to position [1200, 0]
click at [504, 477] on button "Nākamā nodarbība" at bounding box center [498, 474] width 136 height 32
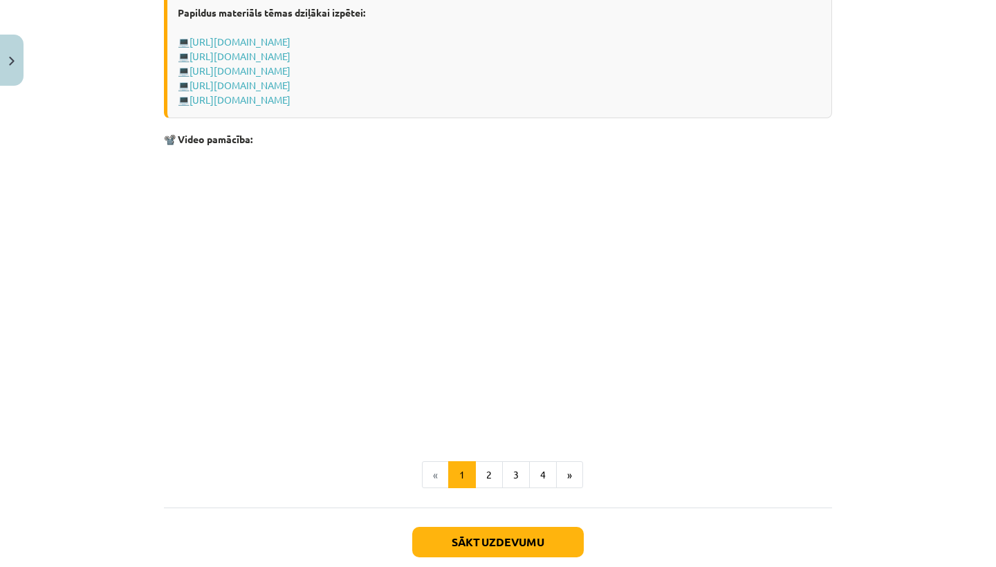
scroll to position [2636, 0]
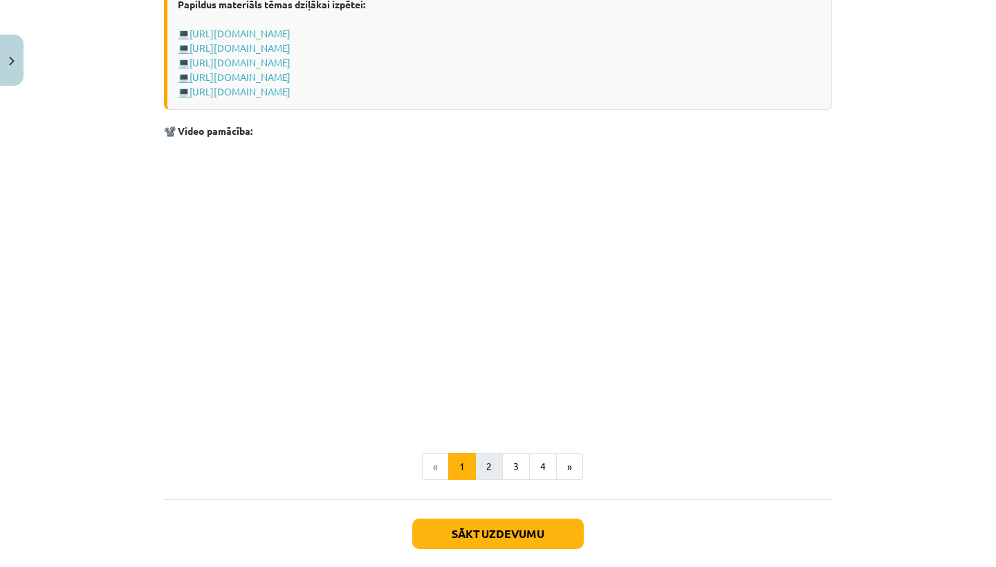
click at [494, 461] on button "2" at bounding box center [489, 467] width 28 height 28
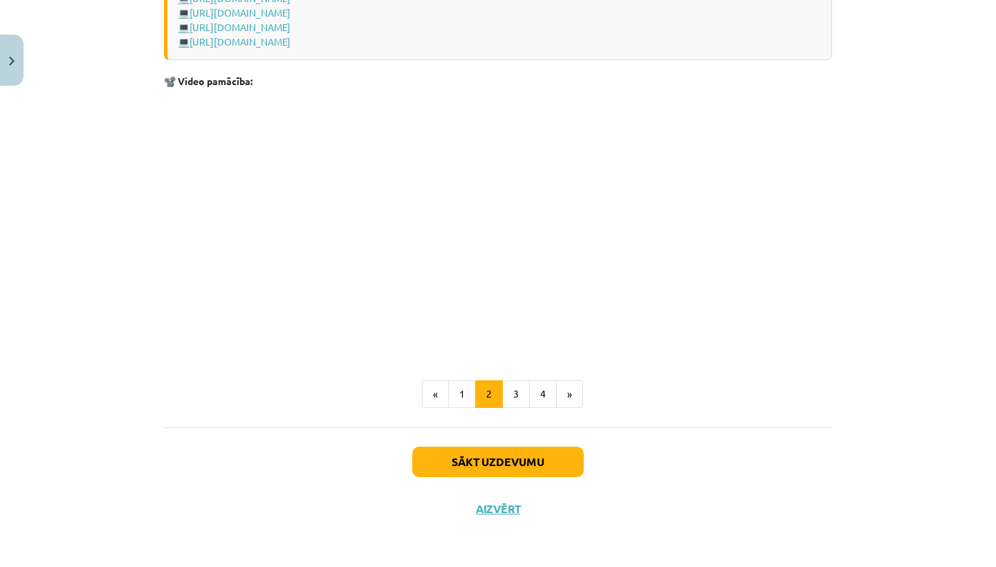
scroll to position [2078, 0]
click at [521, 392] on button "3" at bounding box center [516, 394] width 28 height 28
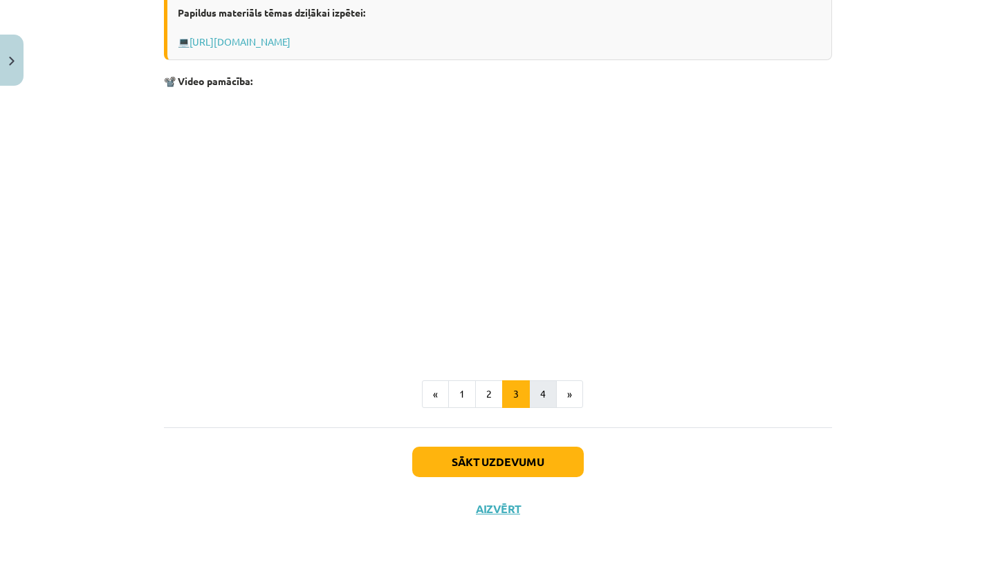
click at [539, 389] on button "4" at bounding box center [543, 394] width 28 height 28
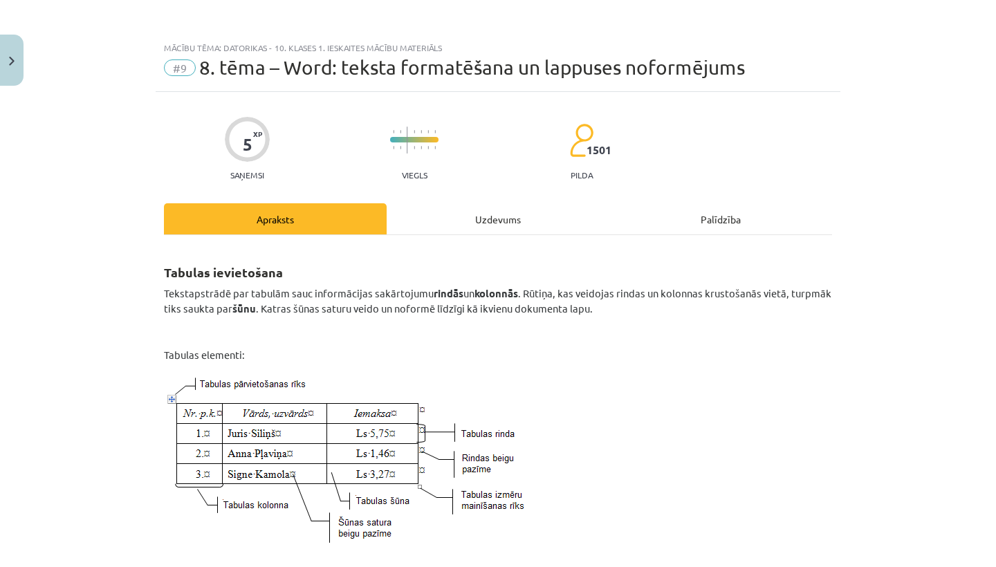
scroll to position [0, 0]
click at [6, 69] on button "Close" at bounding box center [12, 60] width 24 height 51
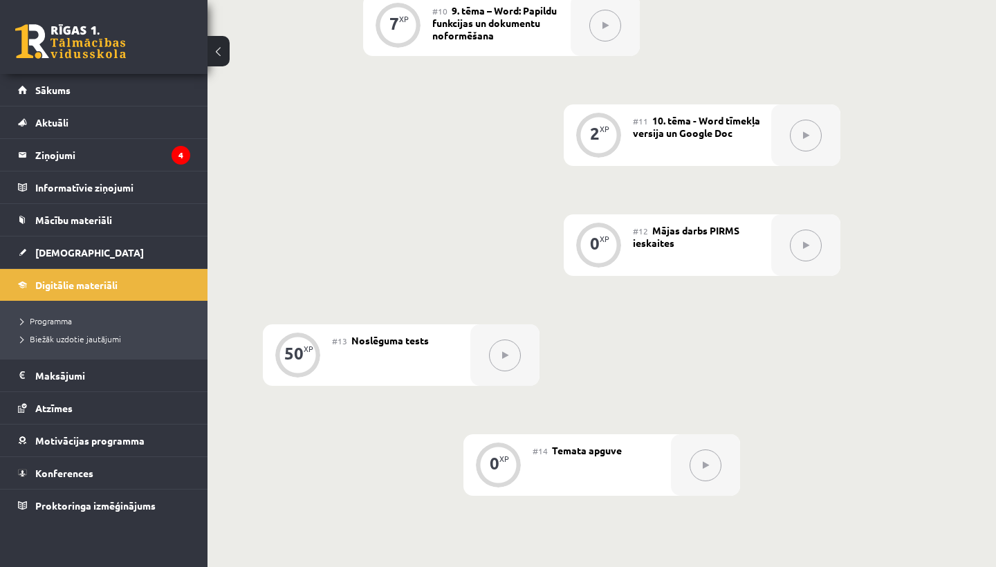
scroll to position [1452, 0]
click at [66, 252] on span "[DEMOGRAPHIC_DATA]" at bounding box center [89, 252] width 109 height 12
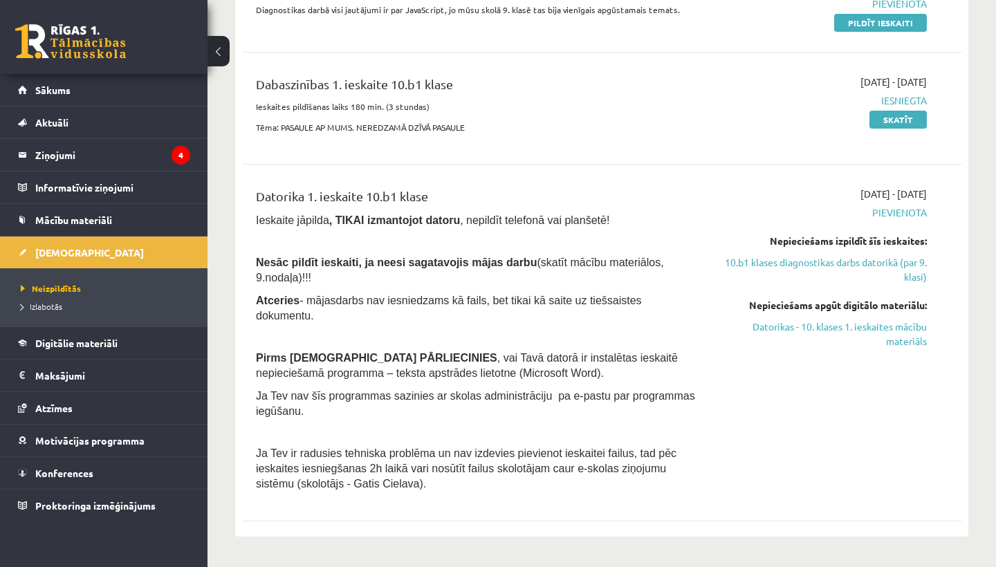
scroll to position [222, 0]
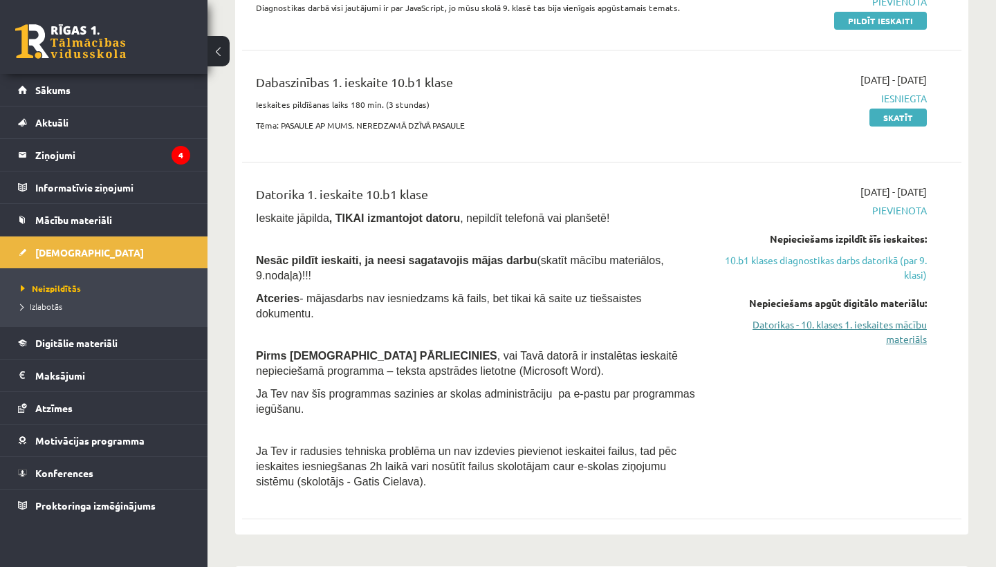
click at [864, 325] on link "Datorikas - 10. klases 1. ieskaites mācību materiāls" at bounding box center [822, 331] width 210 height 29
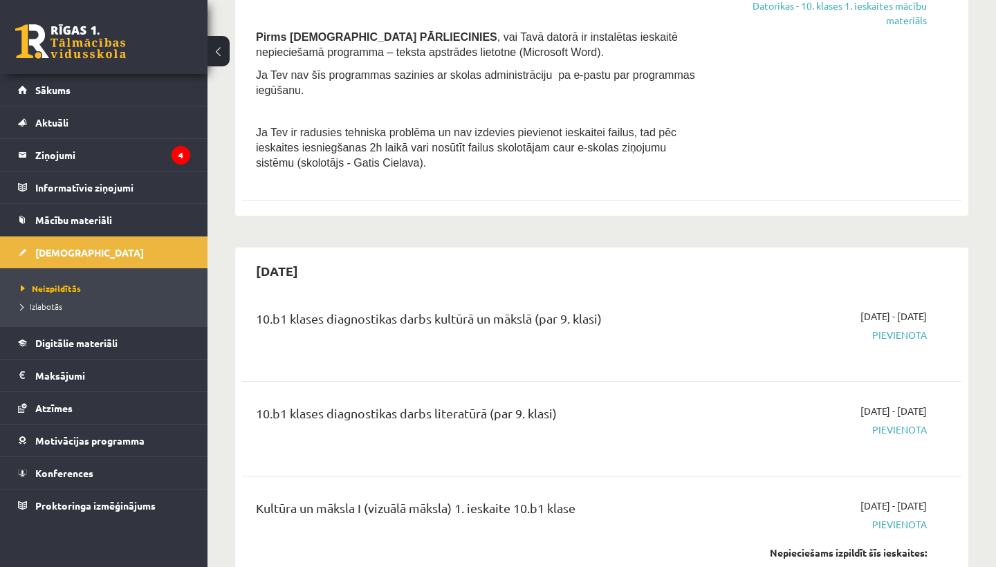
scroll to position [568, 0]
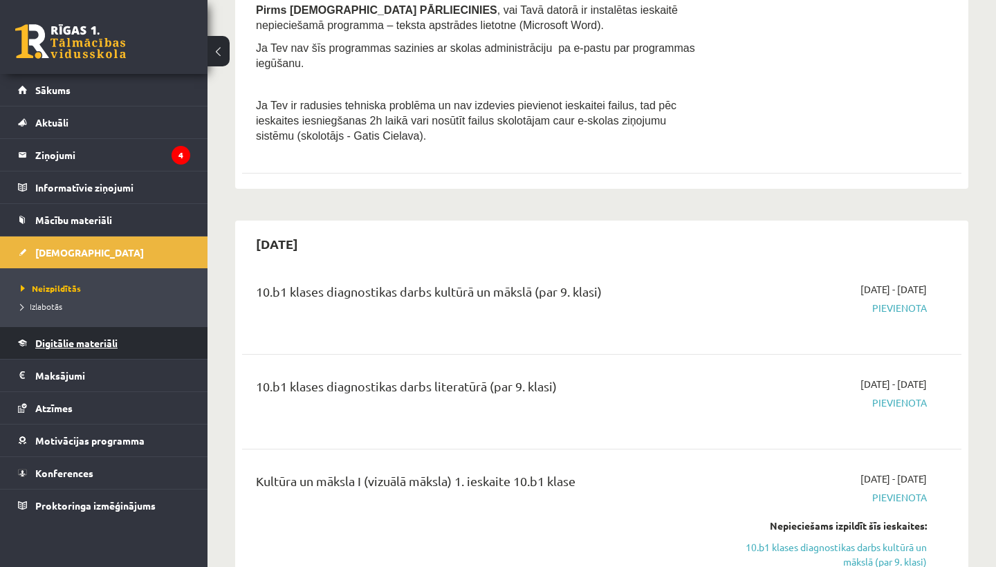
click at [88, 342] on span "Digitālie materiāli" at bounding box center [76, 343] width 82 height 12
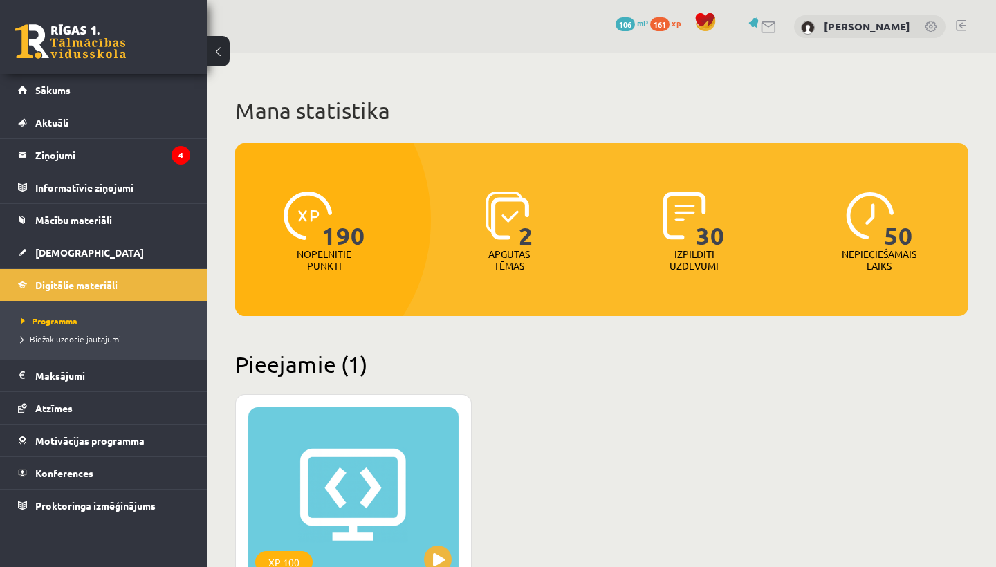
click at [669, 25] on span "161" at bounding box center [659, 24] width 19 height 14
click at [635, 23] on span "106" at bounding box center [624, 24] width 19 height 14
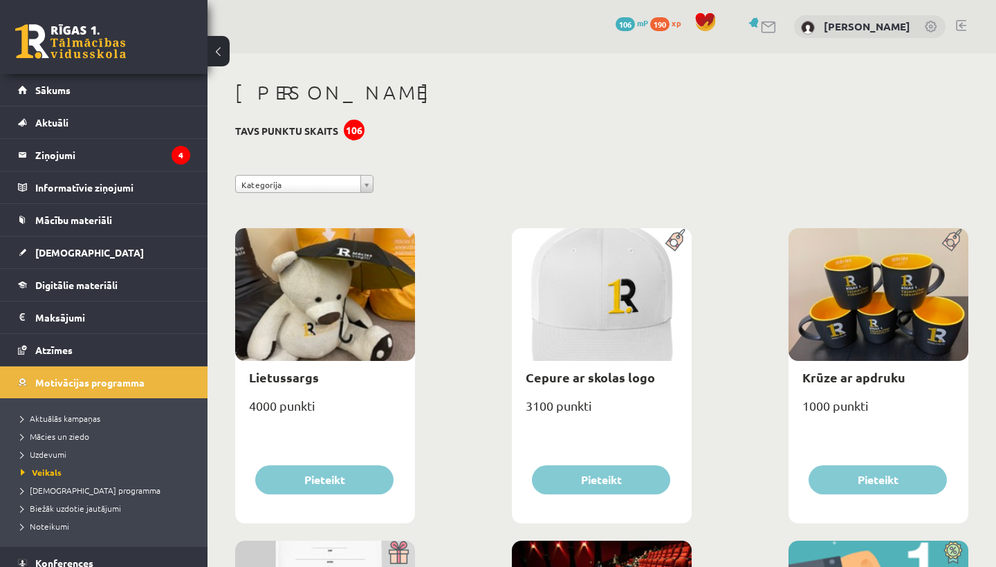
click at [669, 21] on span "190" at bounding box center [659, 24] width 19 height 14
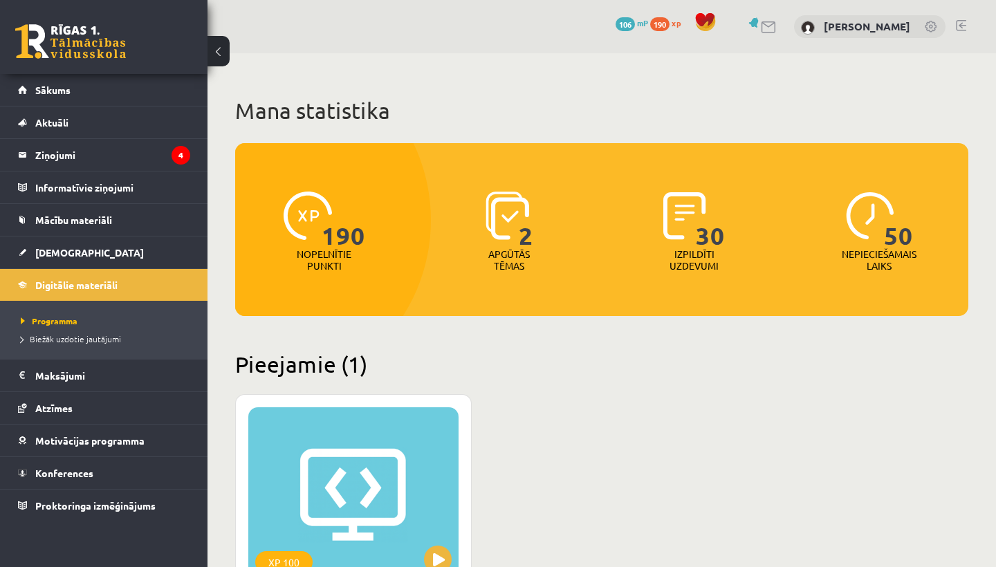
click at [635, 26] on span "106" at bounding box center [624, 24] width 19 height 14
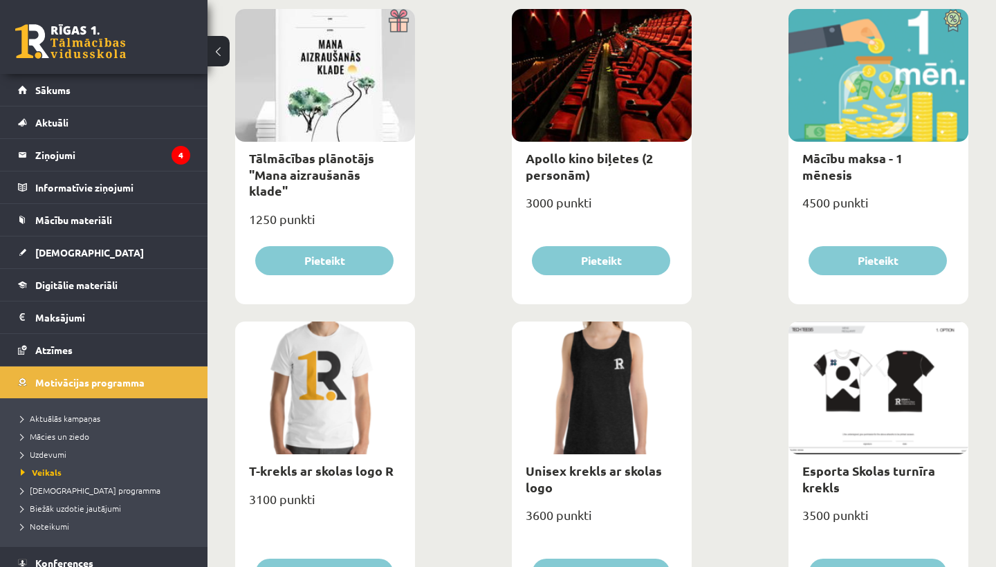
scroll to position [524, 0]
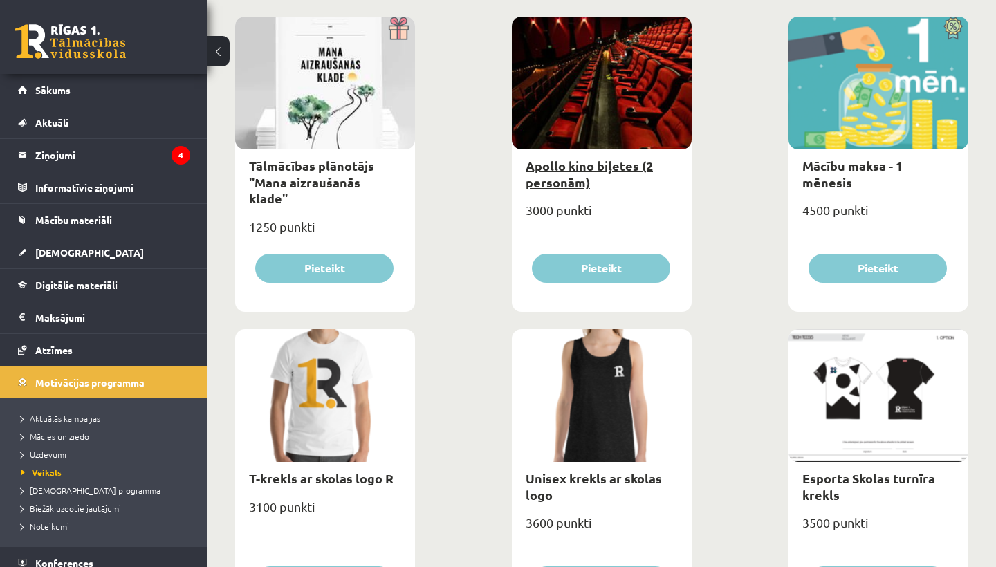
click at [589, 165] on link "Apollo kino biļetes (2 personām)" at bounding box center [589, 174] width 127 height 32
type input "*"
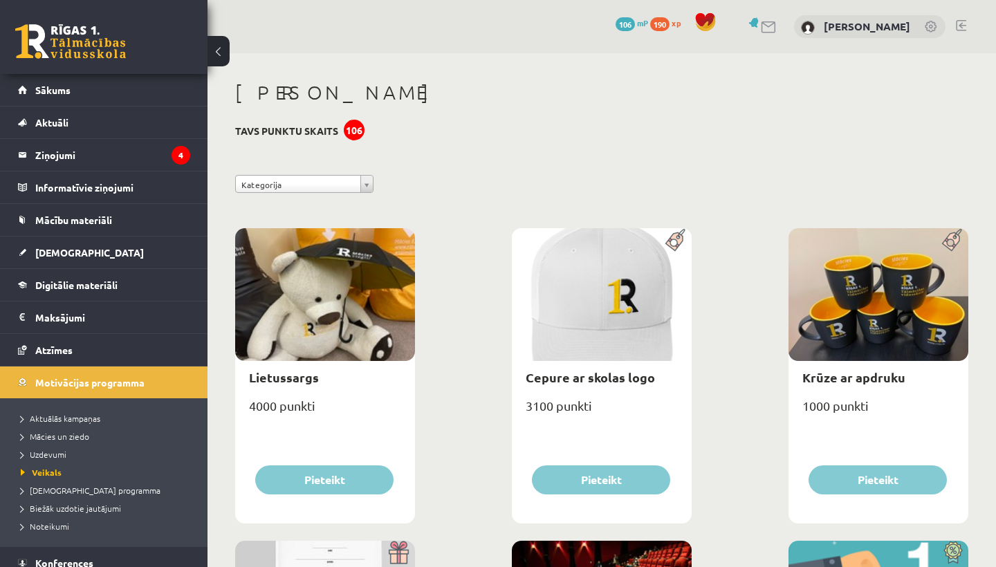
select select "**********"
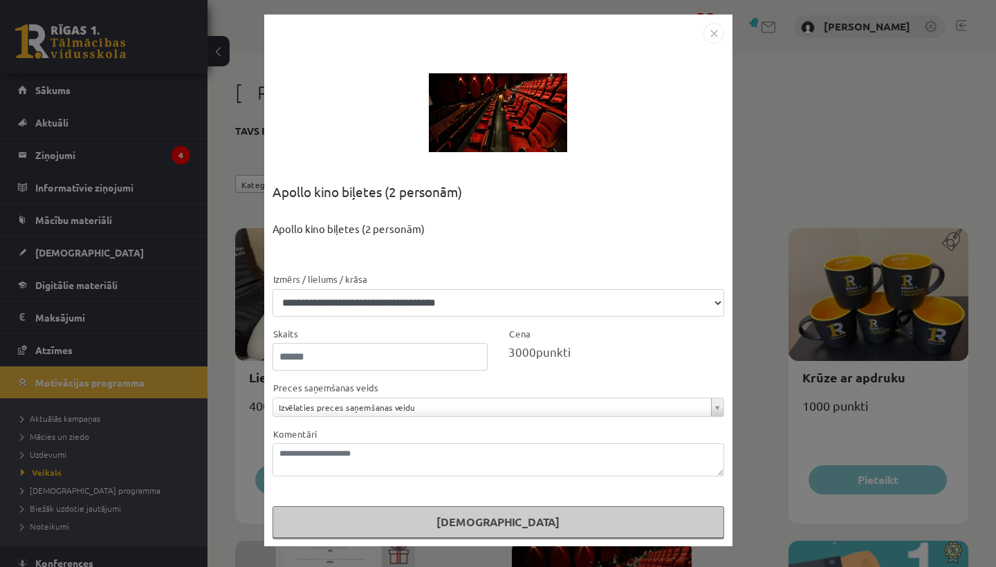
click at [708, 24] on img "Close" at bounding box center [713, 33] width 21 height 21
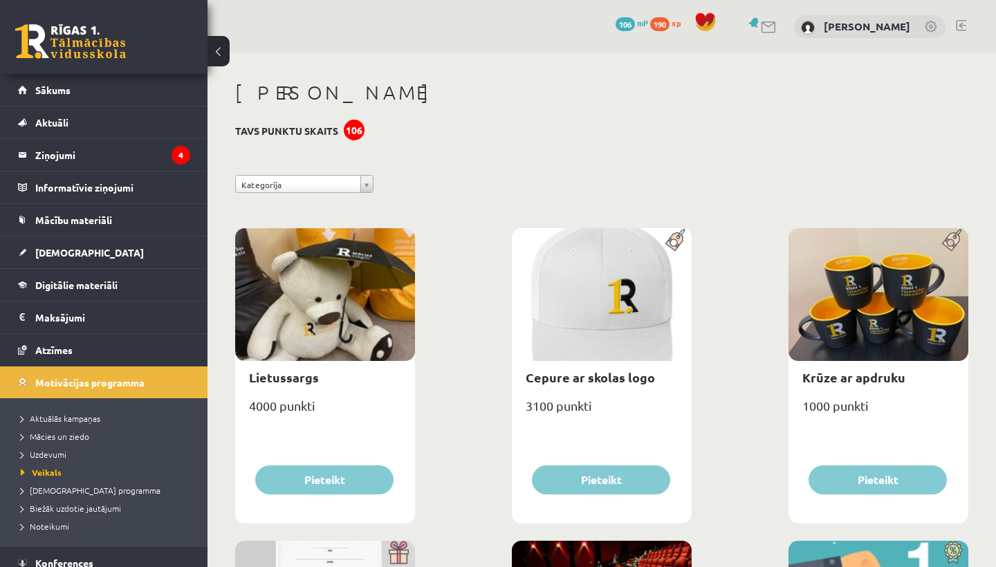
click at [635, 24] on span "106" at bounding box center [624, 24] width 19 height 14
click at [115, 189] on legend "Informatīvie ziņojumi 0" at bounding box center [112, 188] width 155 height 32
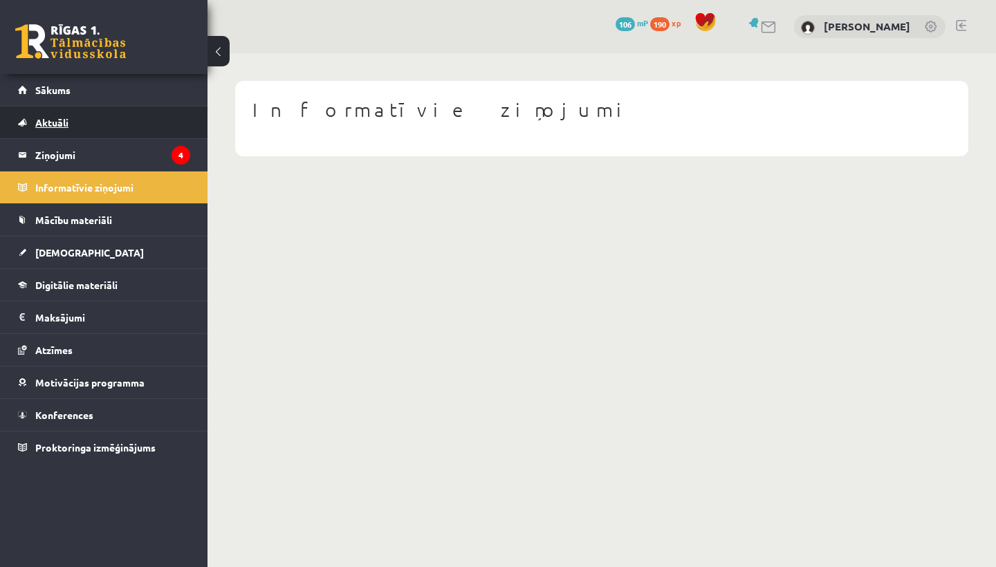
click at [57, 120] on span "Aktuāli" at bounding box center [51, 122] width 33 height 12
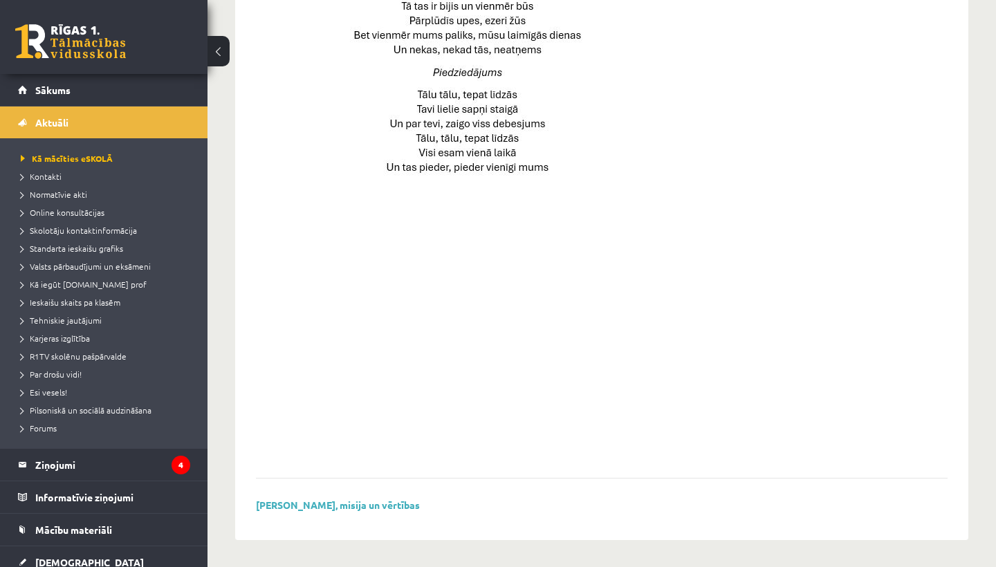
scroll to position [937, 0]
click at [88, 247] on span "Standarta ieskaišu grafiks" at bounding box center [72, 248] width 102 height 11
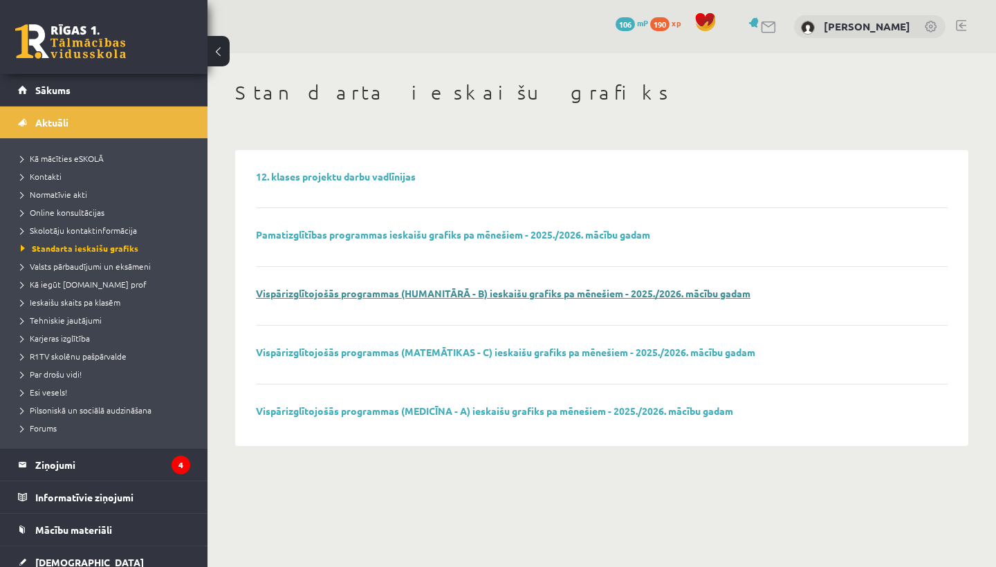
click at [399, 292] on link "Vispārizglītojošās programmas (HUMANITĀRĀ - B) ieskaišu grafiks pa mēnešiem - 2…" at bounding box center [503, 293] width 494 height 12
click at [960, 27] on link at bounding box center [961, 25] width 10 height 11
